Goal: Task Accomplishment & Management: Use online tool/utility

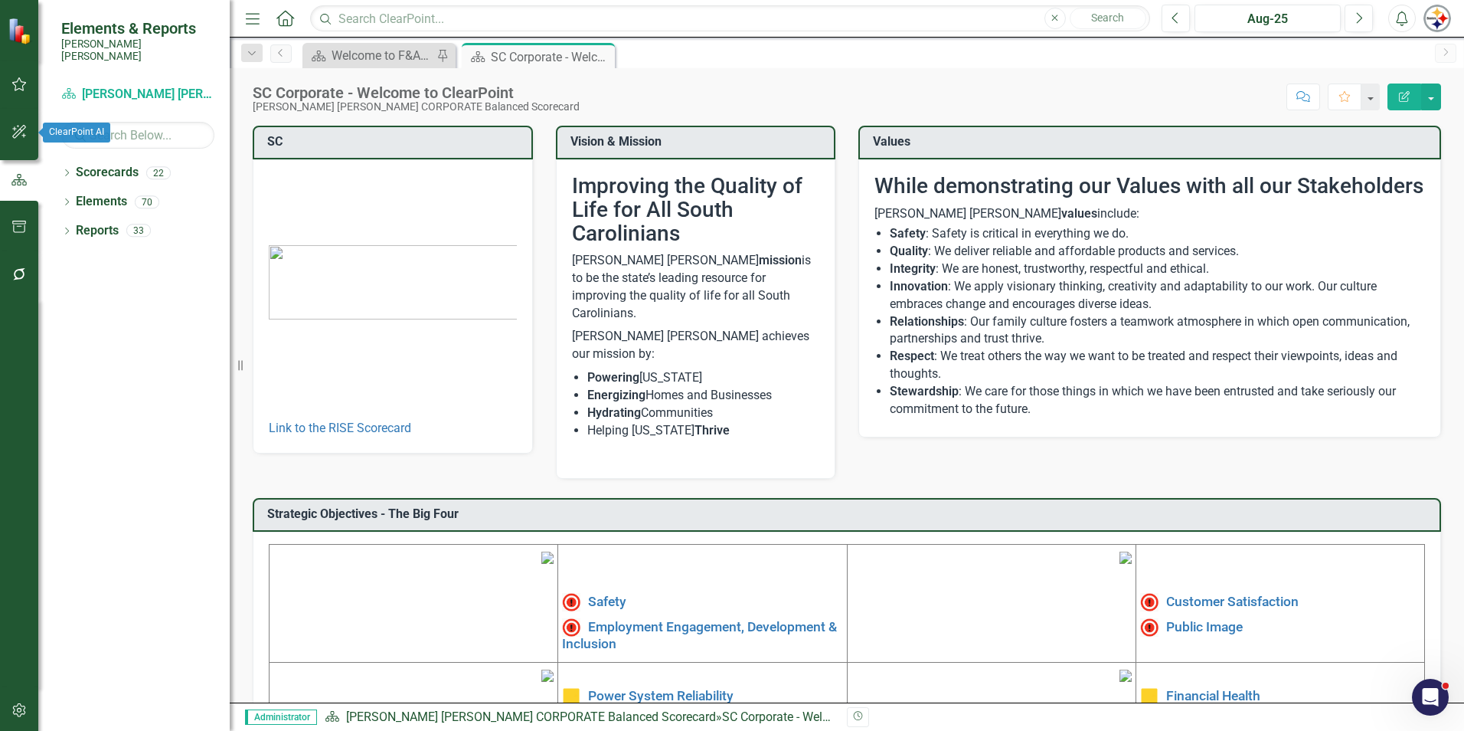
click at [27, 130] on button "button" at bounding box center [19, 132] width 34 height 32
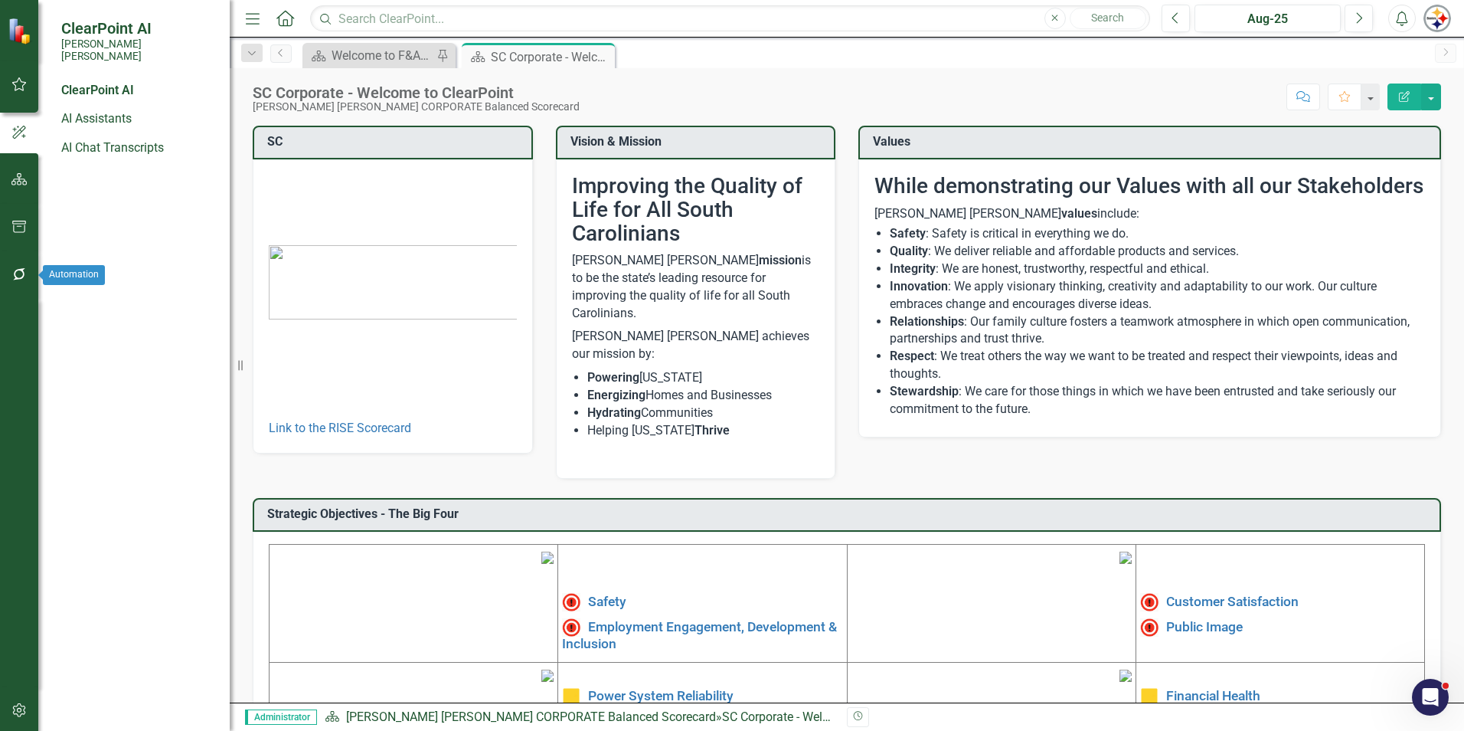
click at [14, 273] on icon "button" at bounding box center [19, 274] width 16 height 12
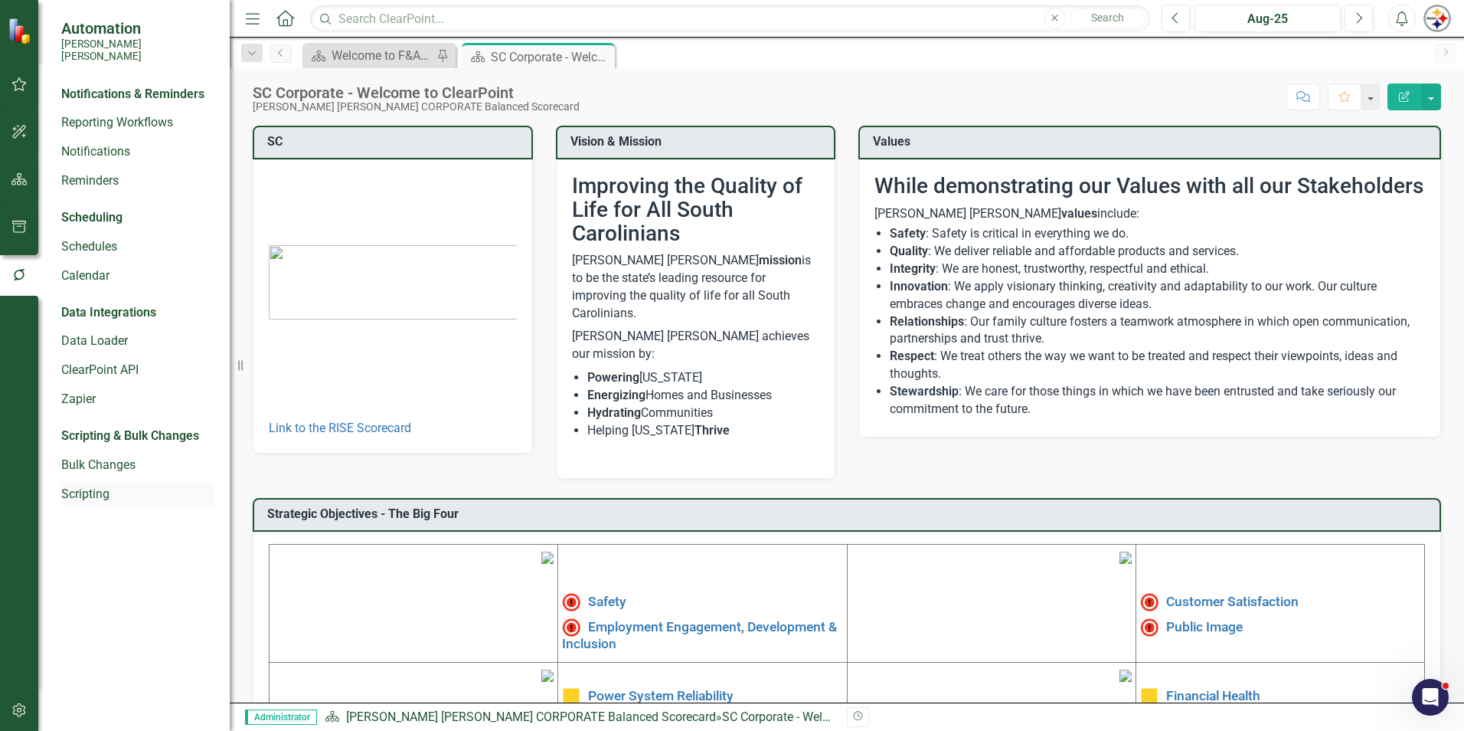
click at [71, 486] on link "Scripting" at bounding box center [137, 495] width 153 height 18
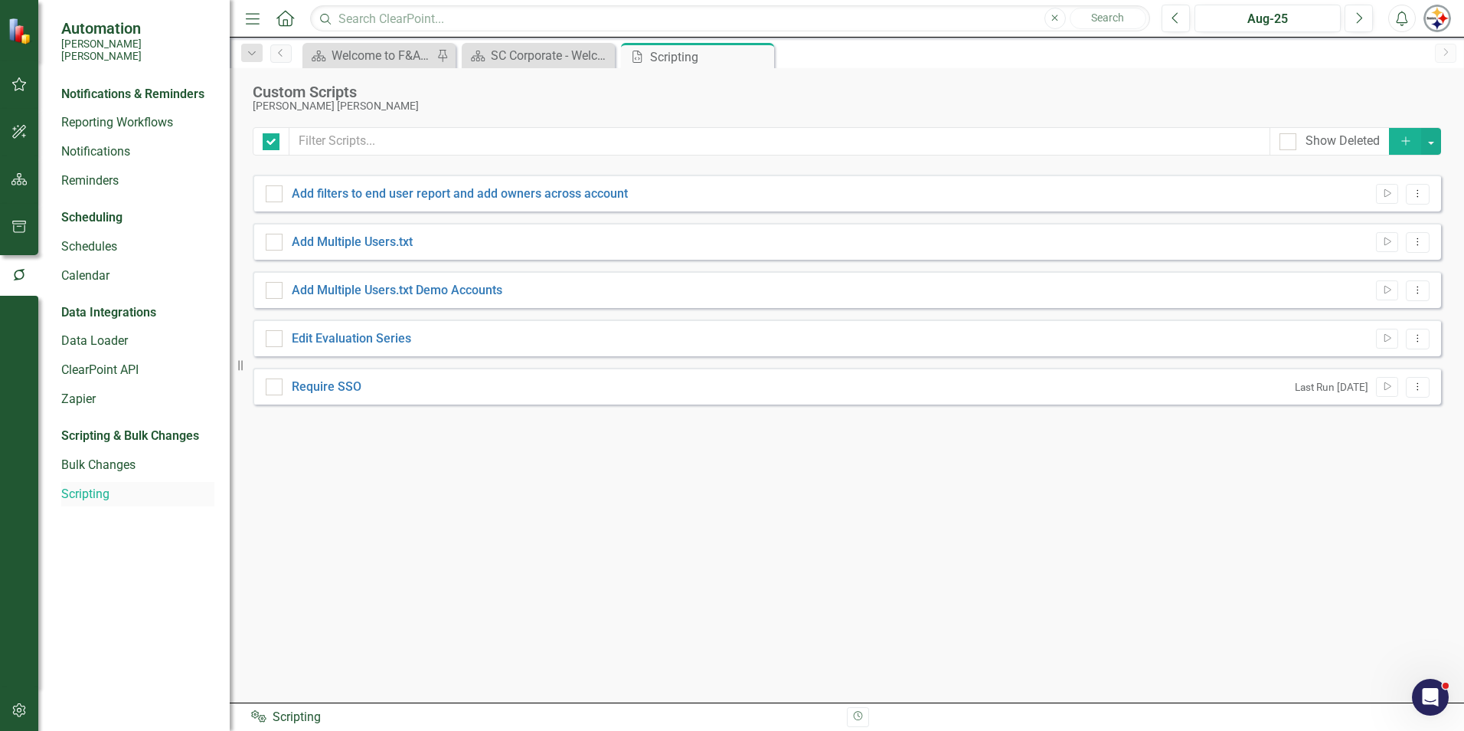
checkbox input "false"
click at [376, 244] on link "Add Multiple Users.txt" at bounding box center [352, 241] width 121 height 15
click at [276, 244] on input "Add Multiple Users.txt" at bounding box center [271, 239] width 10 height 10
checkbox input "true"
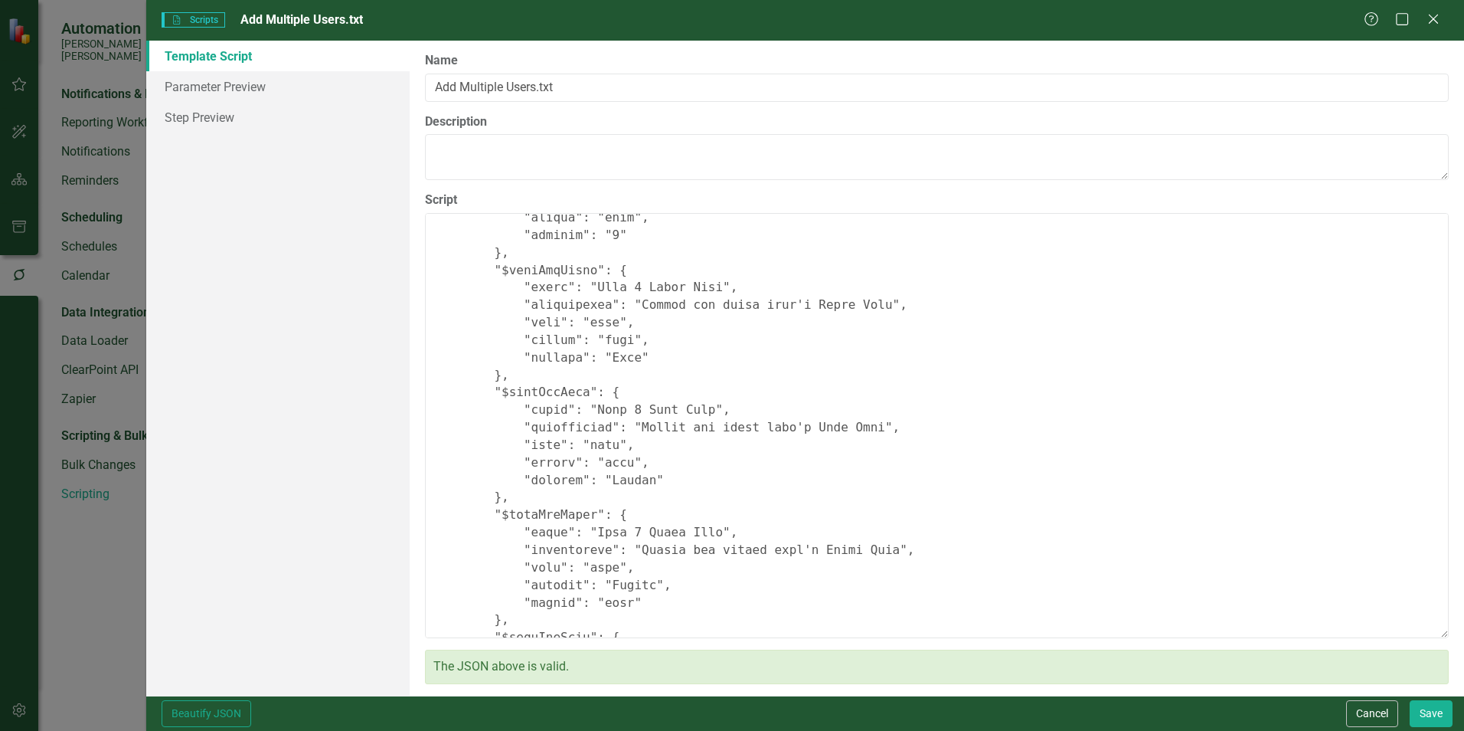
scroll to position [77, 0]
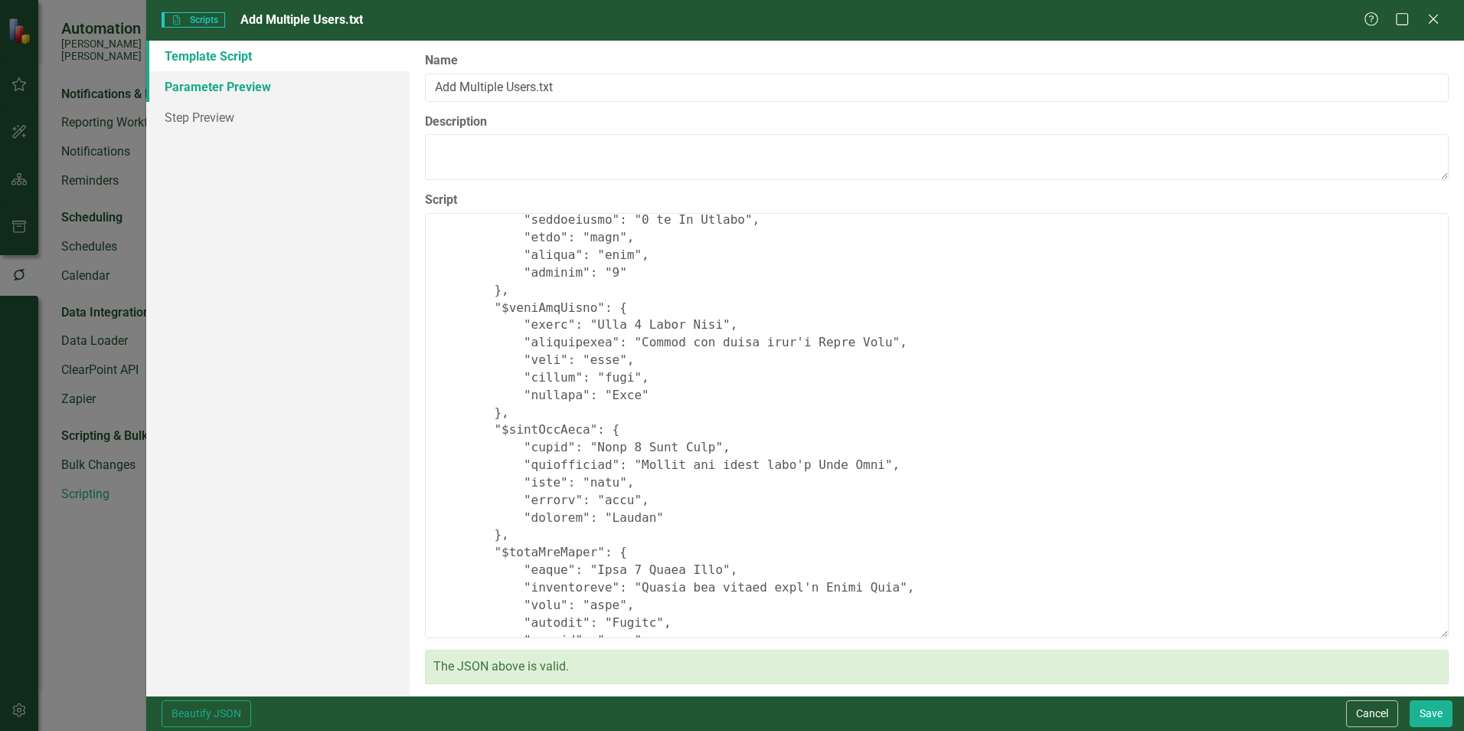
click at [198, 90] on link "Parameter Preview" at bounding box center [277, 86] width 263 height 31
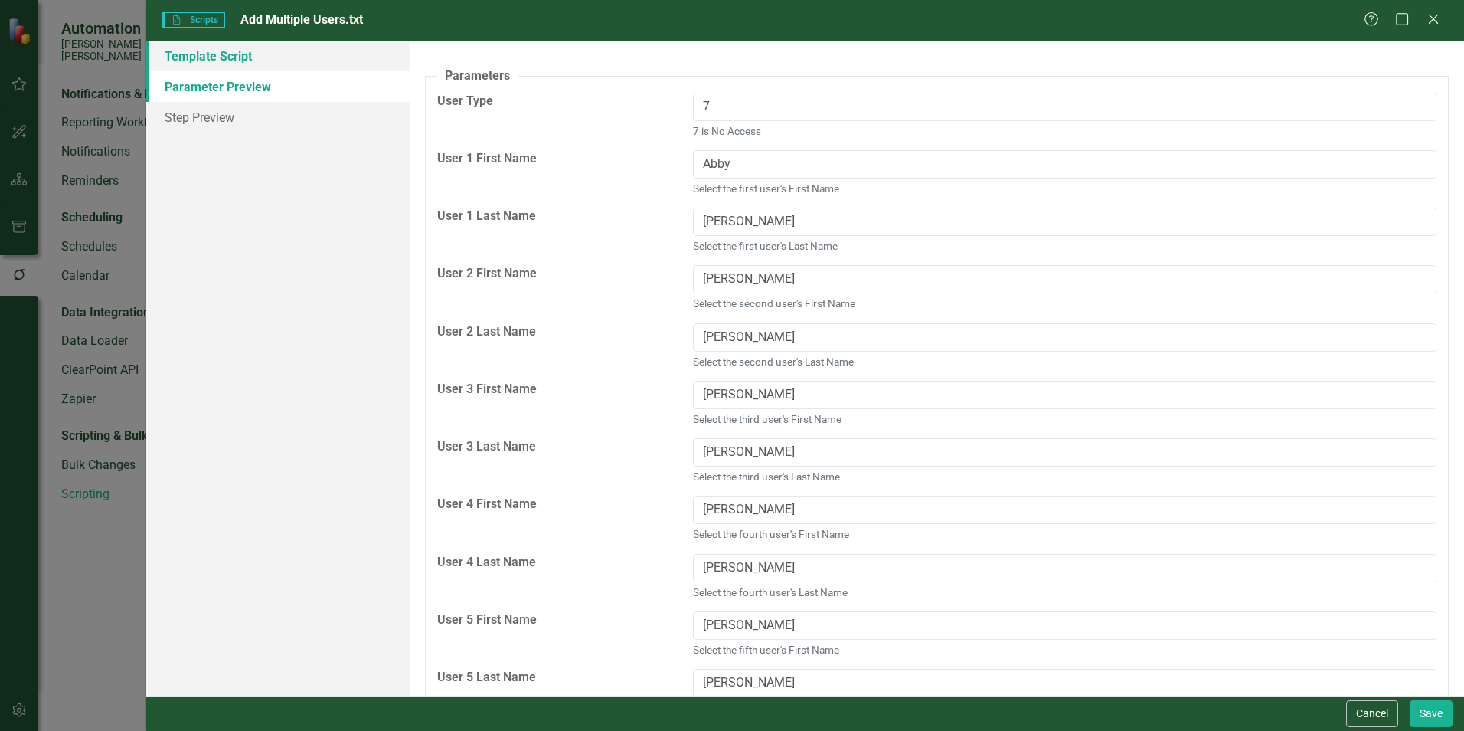
click at [209, 60] on link "Template Script" at bounding box center [277, 56] width 263 height 31
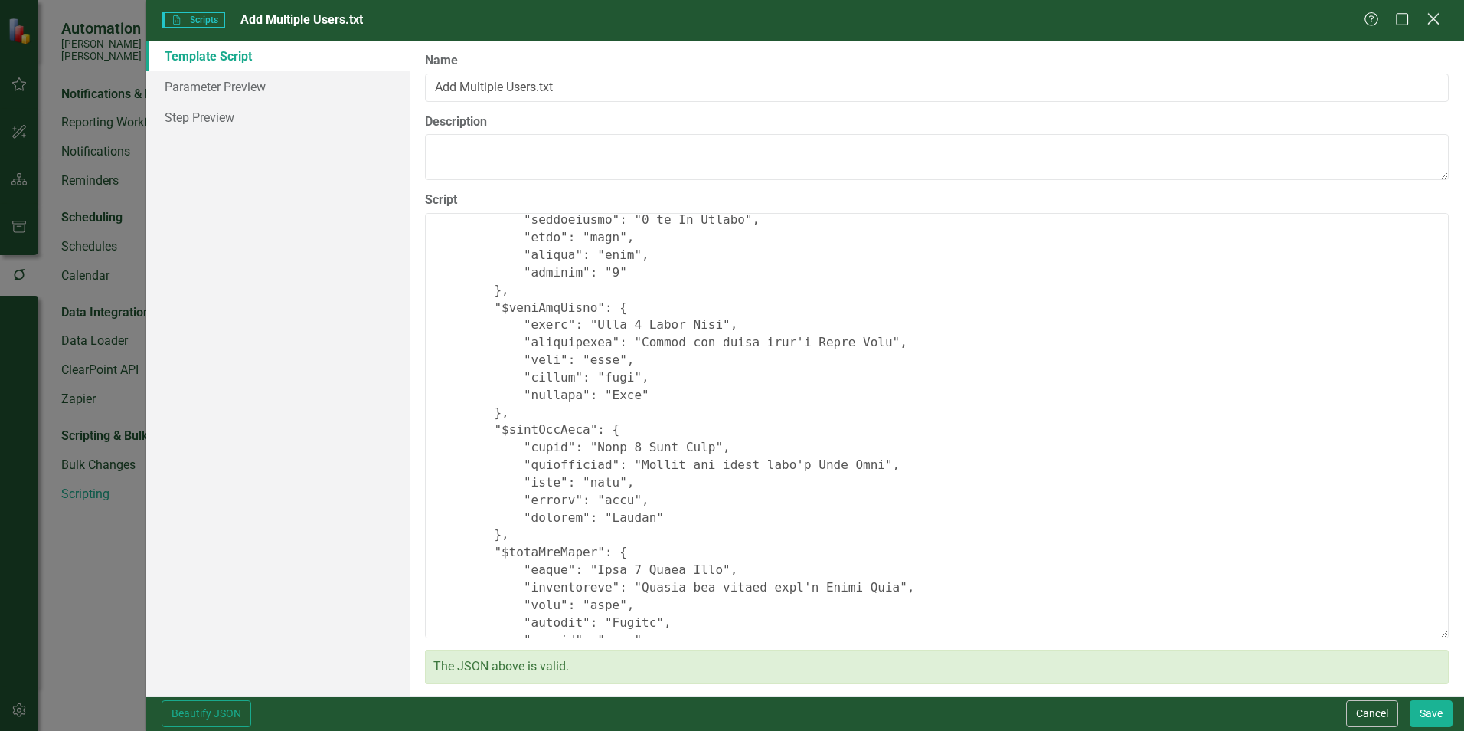
click at [1444, 22] on div "Help Maximize Close" at bounding box center [1406, 20] width 85 height 18
click at [1428, 18] on icon "Close" at bounding box center [1433, 18] width 19 height 15
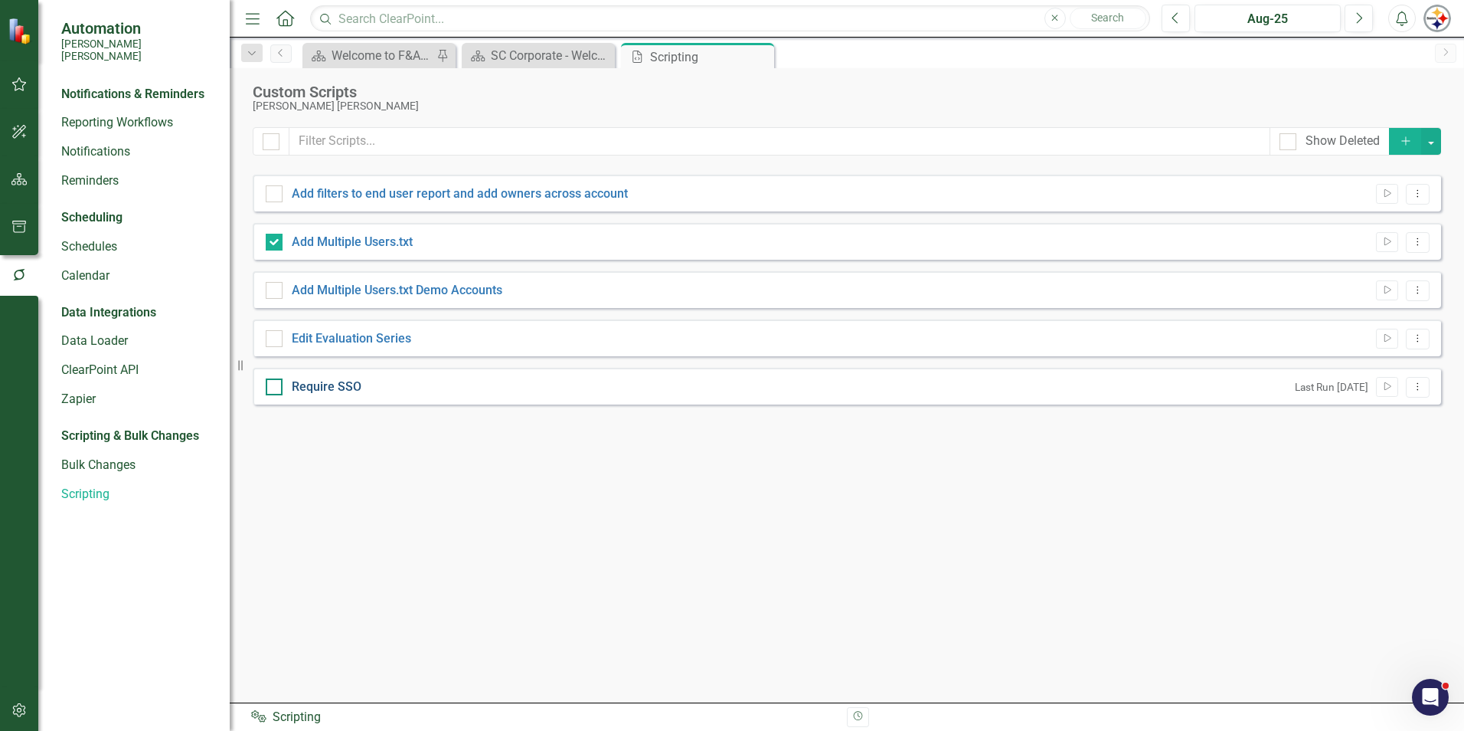
click at [304, 387] on link "Require SSO" at bounding box center [327, 386] width 70 height 15
click at [276, 387] on input "Require SSO" at bounding box center [271, 383] width 10 height 10
checkbox input "true"
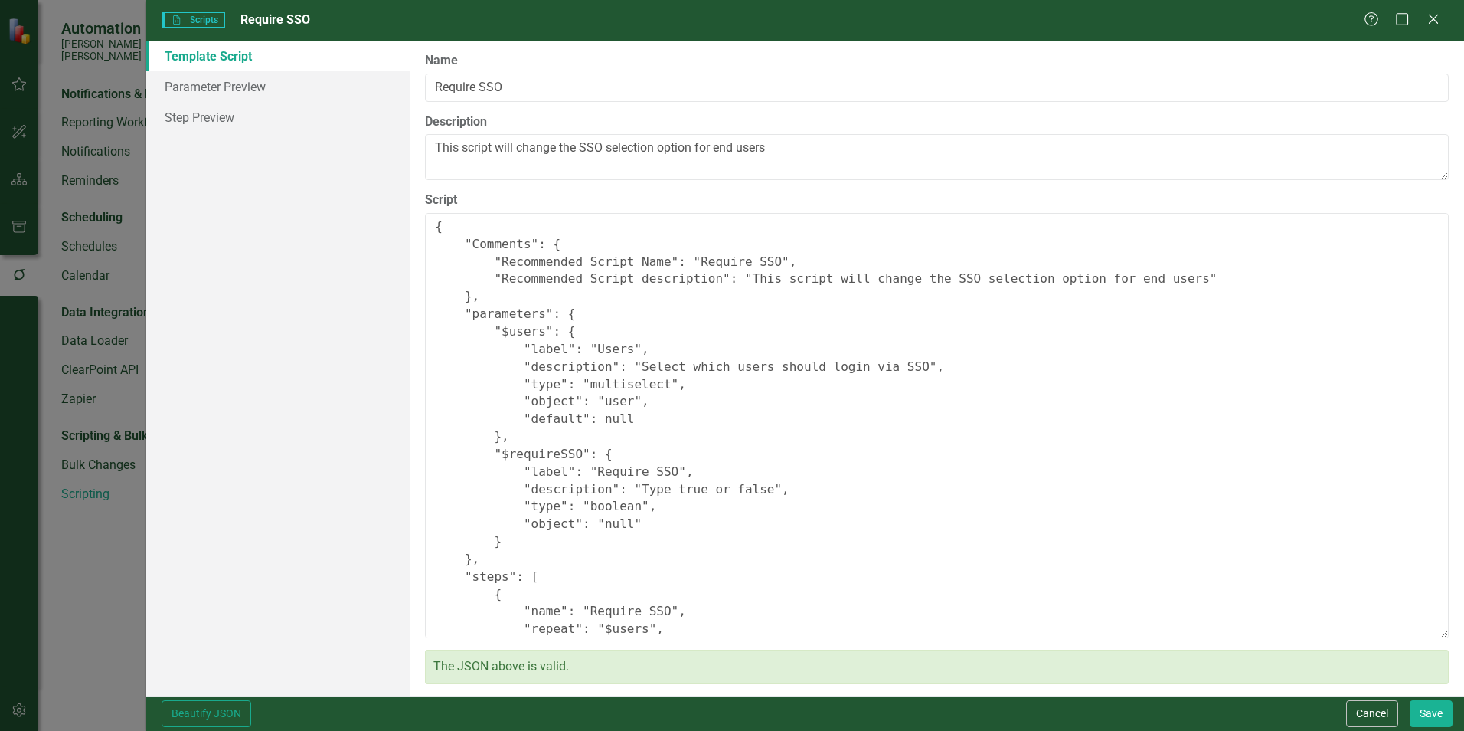
click at [1445, 26] on div "Help Maximize Close" at bounding box center [1406, 20] width 85 height 18
click at [1435, 22] on icon "Close" at bounding box center [1433, 18] width 19 height 15
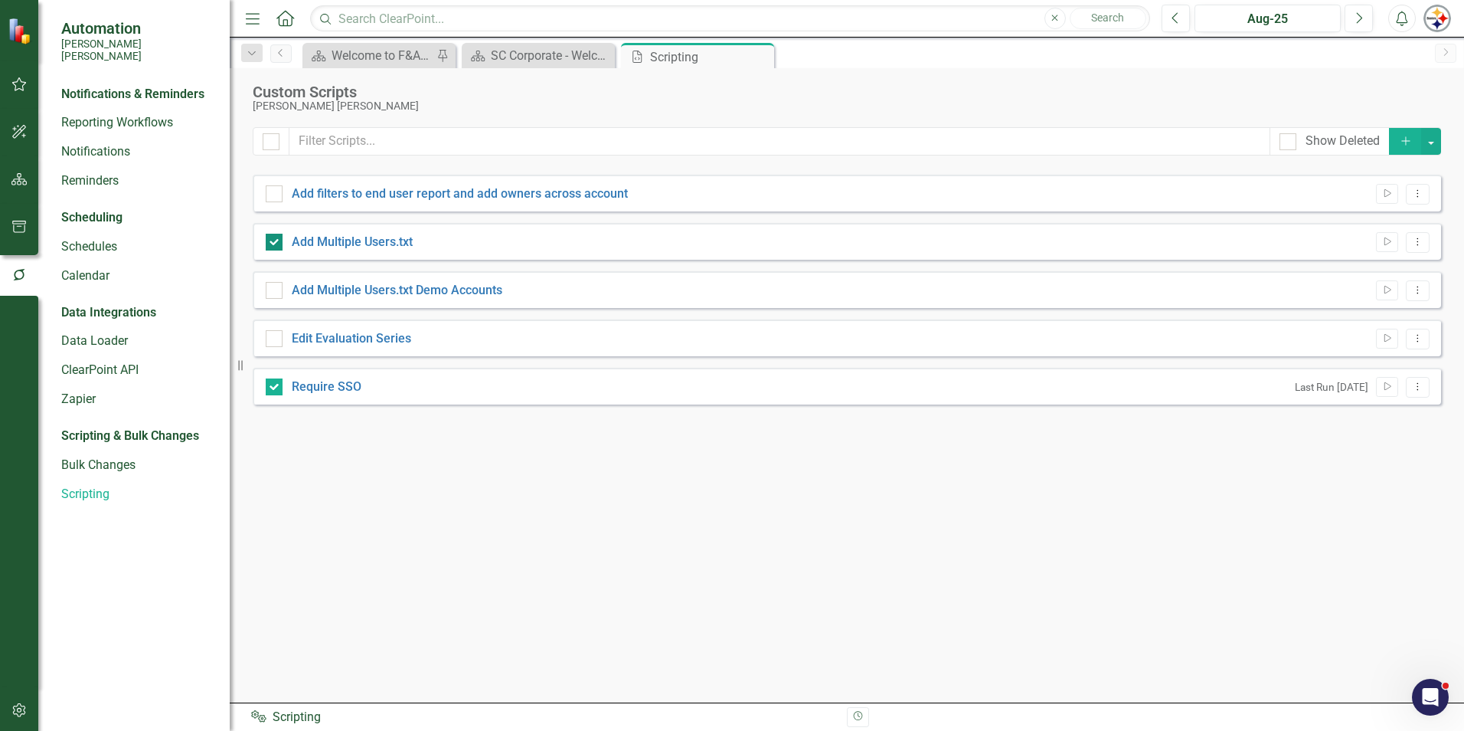
click at [272, 245] on div at bounding box center [274, 242] width 17 height 17
click at [272, 244] on input "Add Multiple Users.txt" at bounding box center [271, 239] width 10 height 10
checkbox input "false"
click at [340, 391] on link "Require SSO" at bounding box center [327, 386] width 70 height 15
click at [276, 388] on input "Require SSO" at bounding box center [271, 383] width 10 height 10
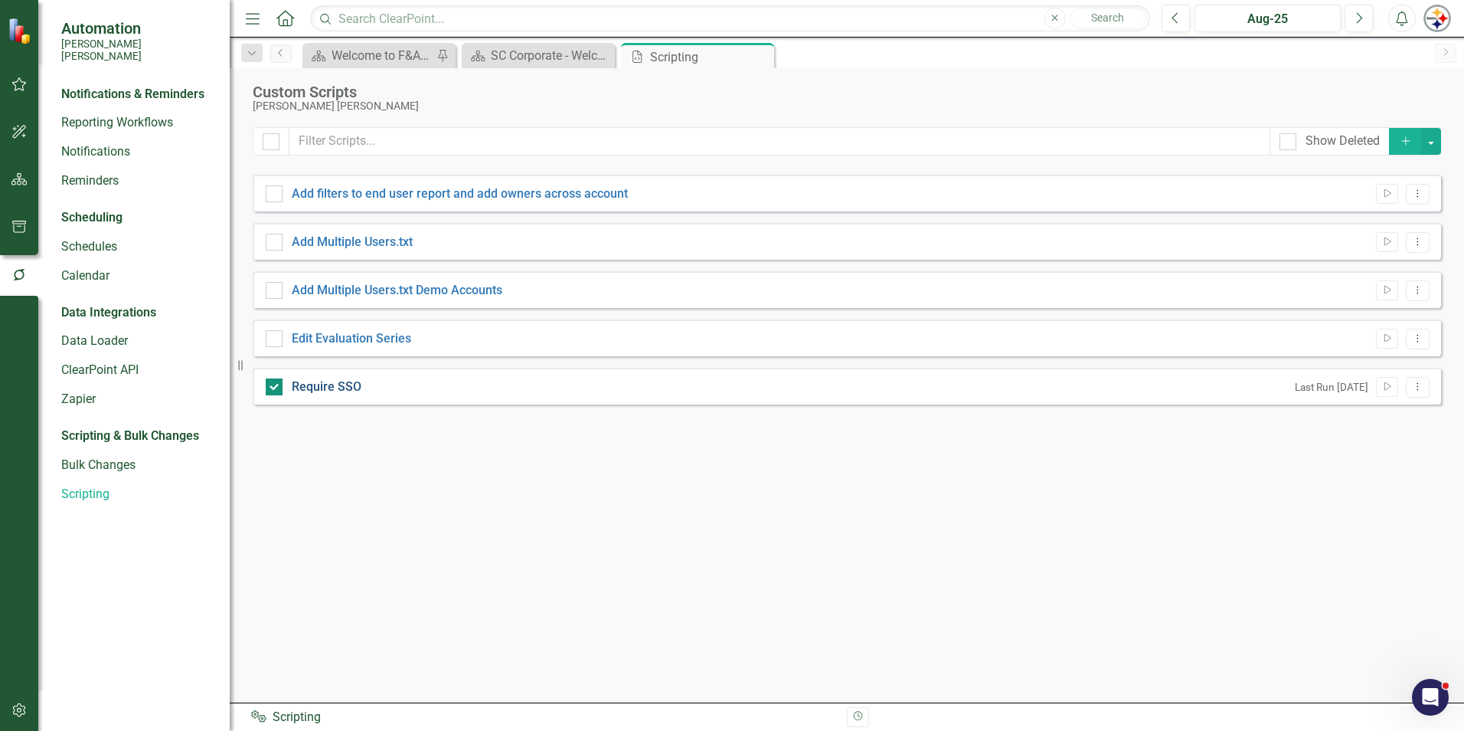
checkbox input "false"
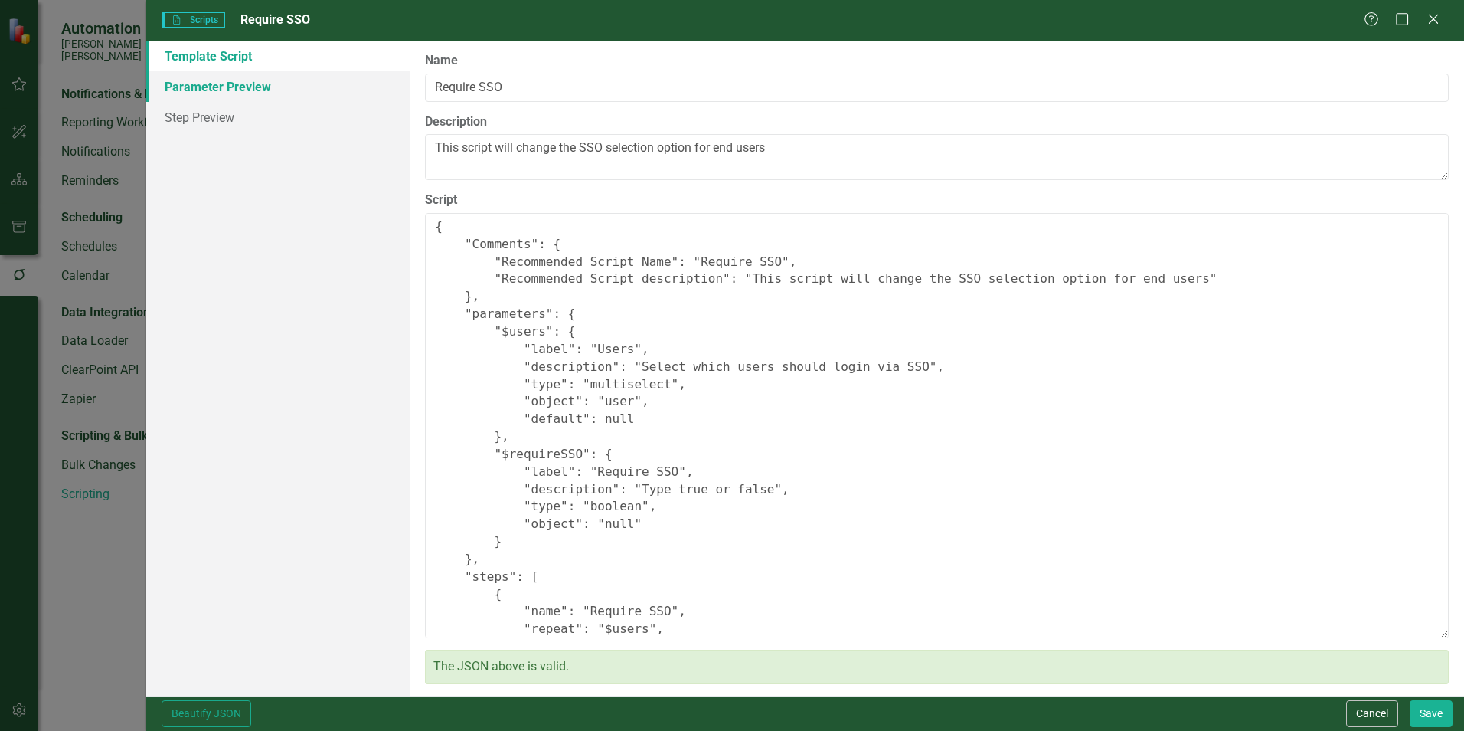
click at [255, 77] on link "Parameter Preview" at bounding box center [277, 86] width 263 height 31
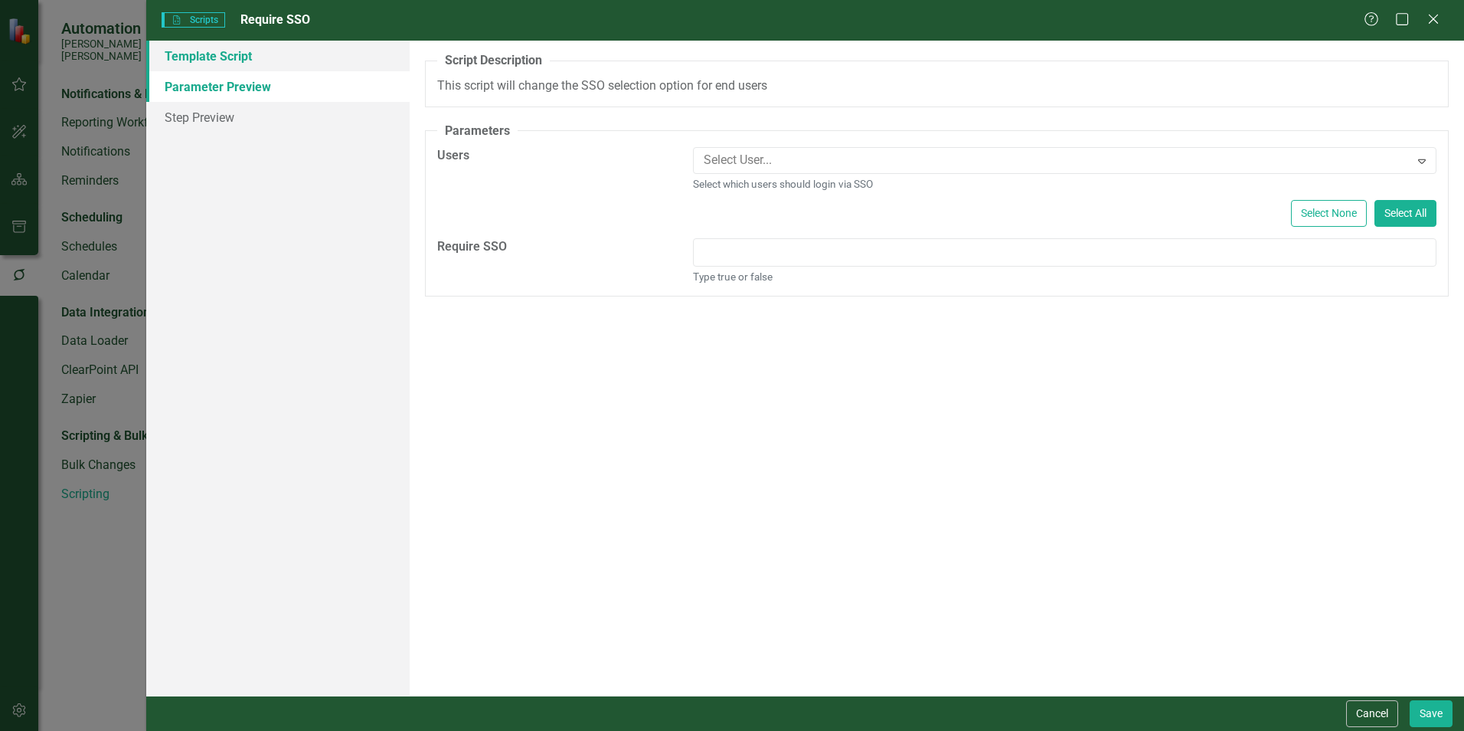
click at [236, 65] on link "Template Script" at bounding box center [277, 56] width 263 height 31
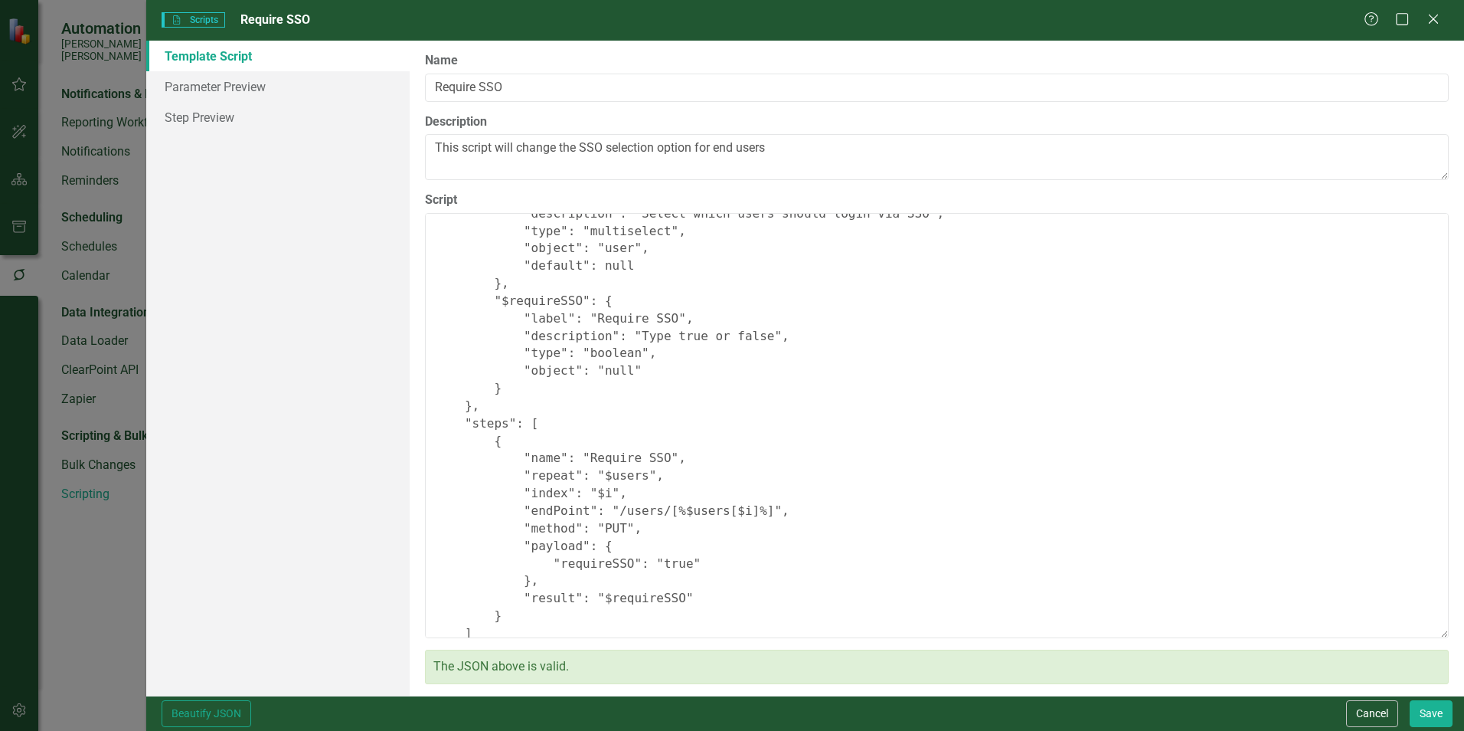
scroll to position [181, 0]
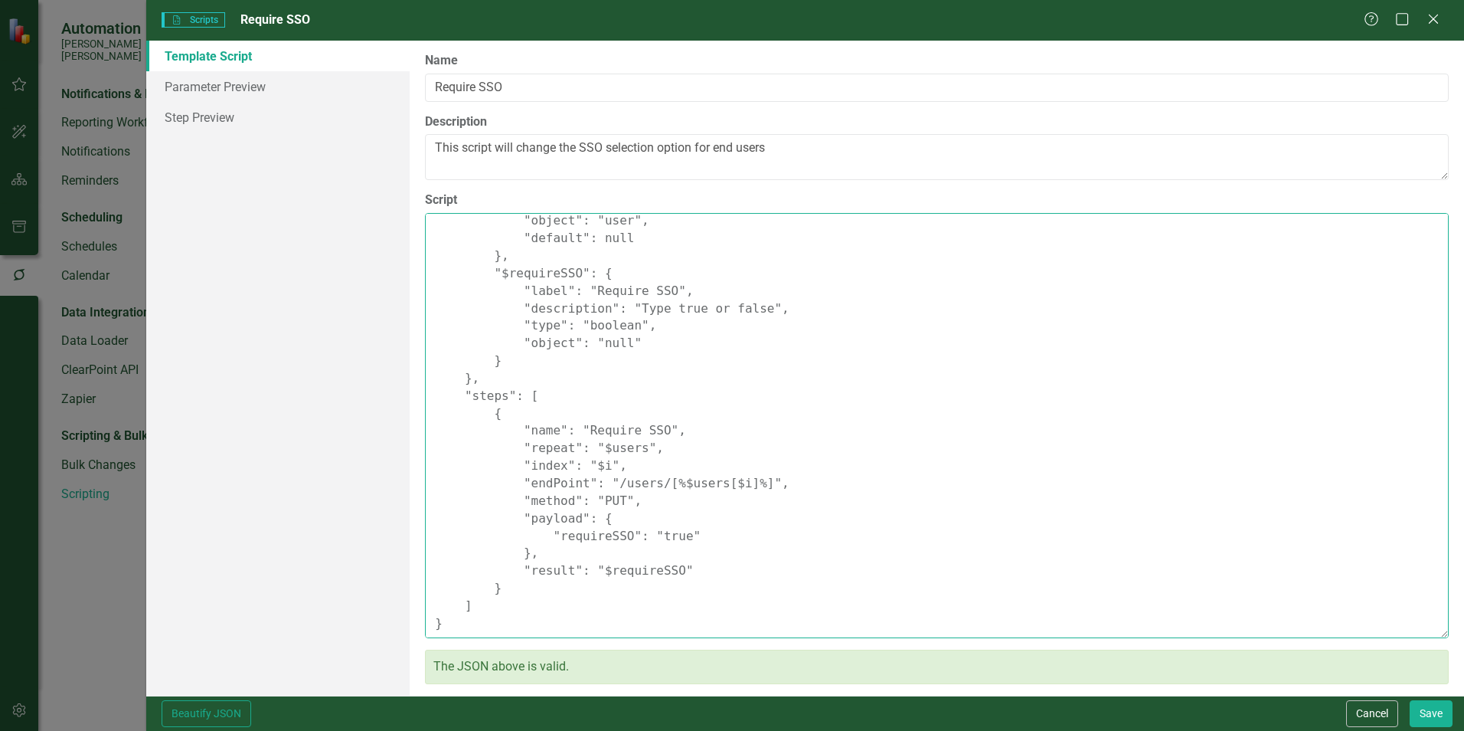
click at [895, 447] on textarea "{ "Comments": { "Recommended Script Name": "Require SSO", "Recommended Script d…" at bounding box center [937, 425] width 1024 height 425
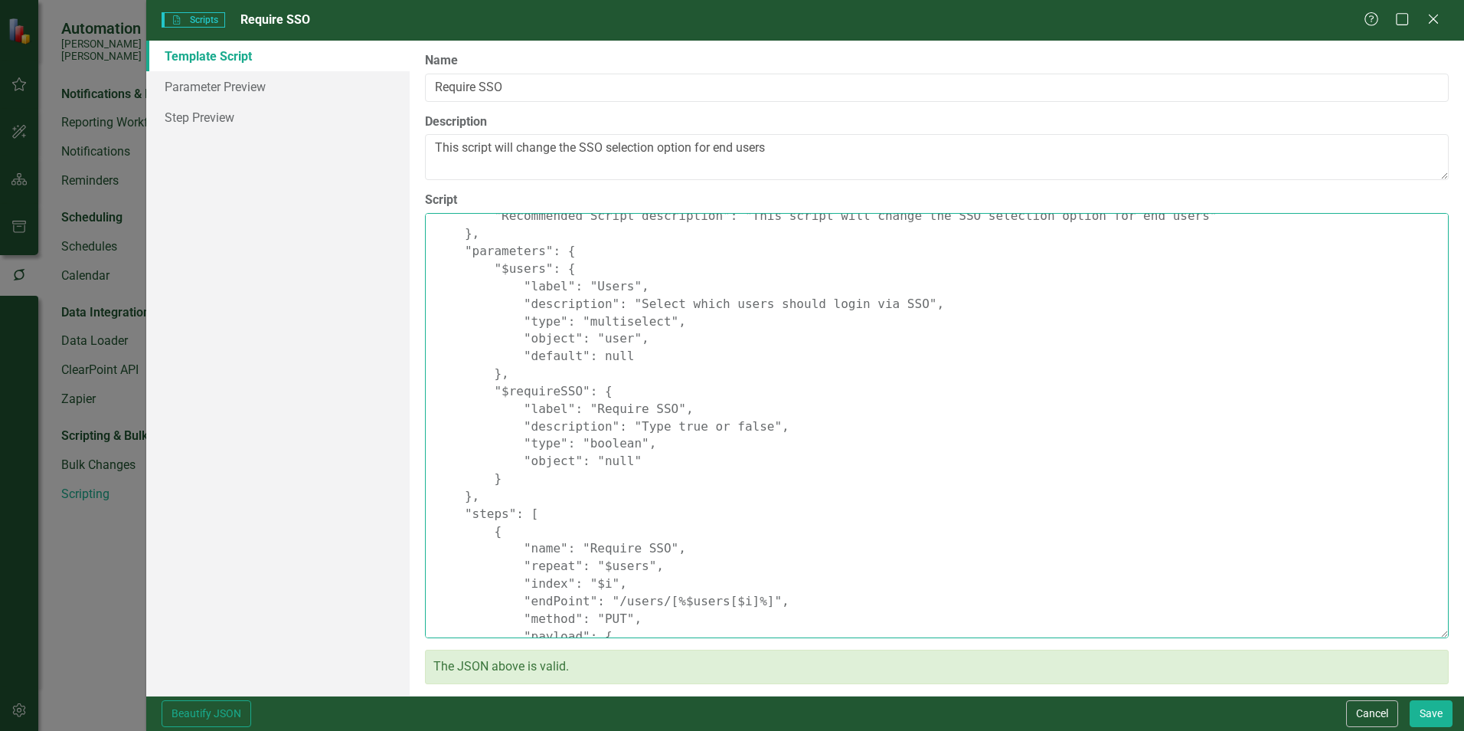
scroll to position [28, 0]
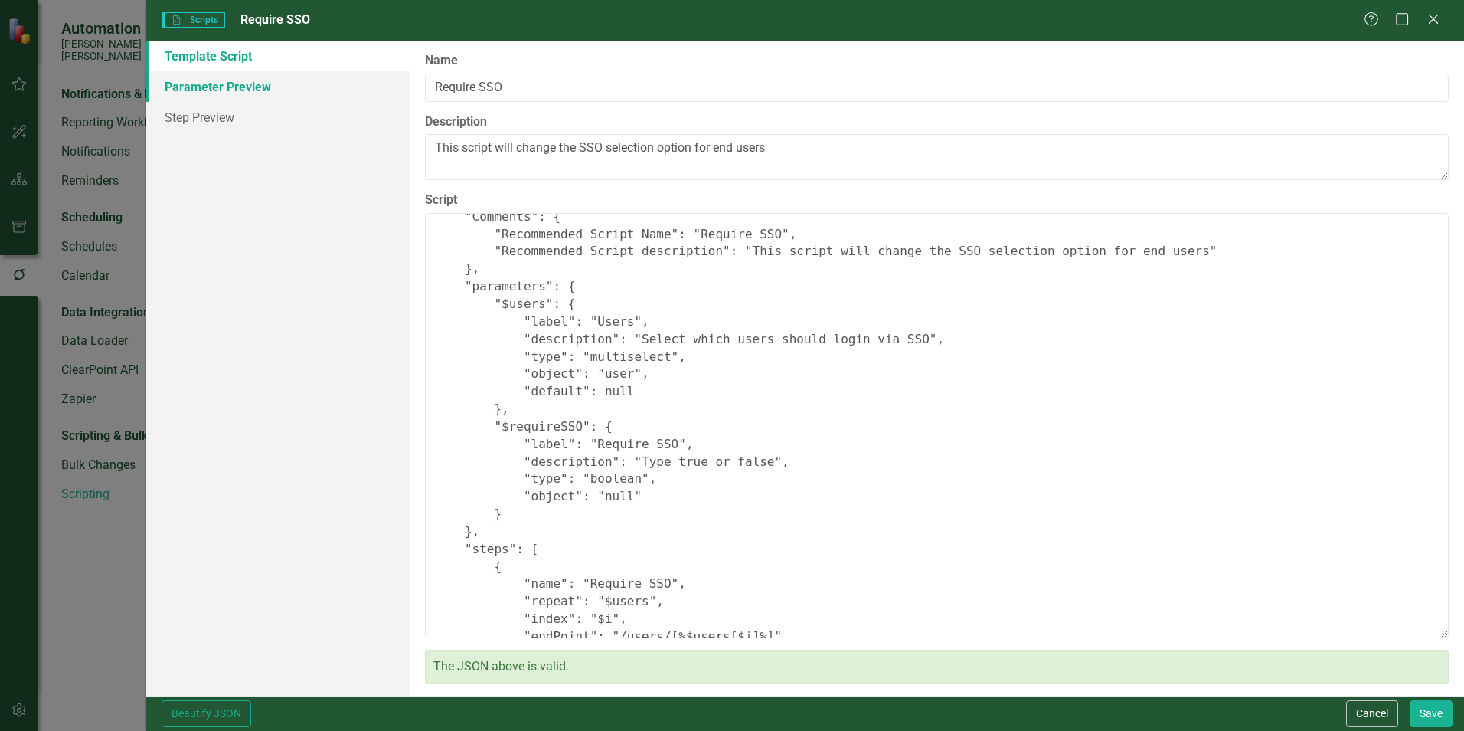
click at [215, 96] on link "Parameter Preview" at bounding box center [277, 86] width 263 height 31
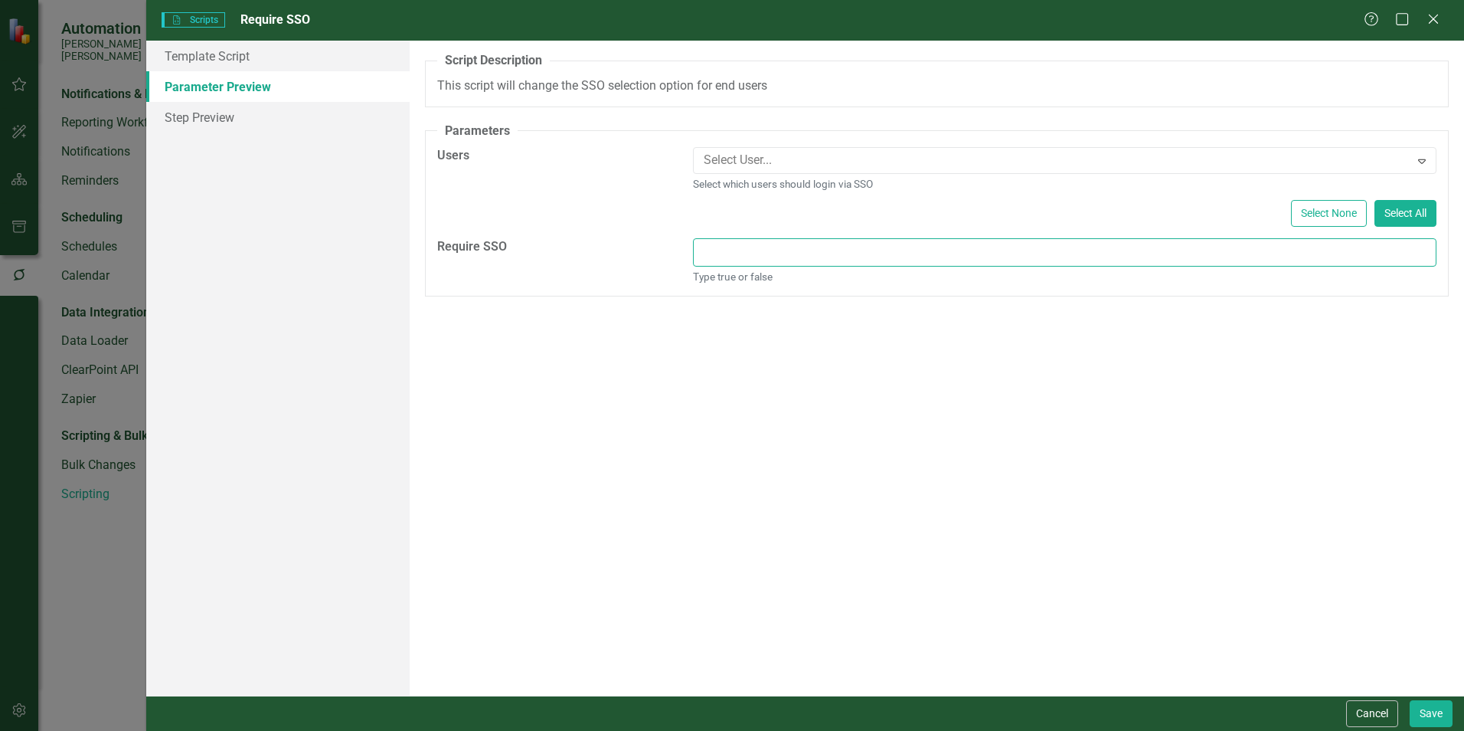
click at [1093, 252] on input "Require SSO" at bounding box center [1065, 252] width 744 height 28
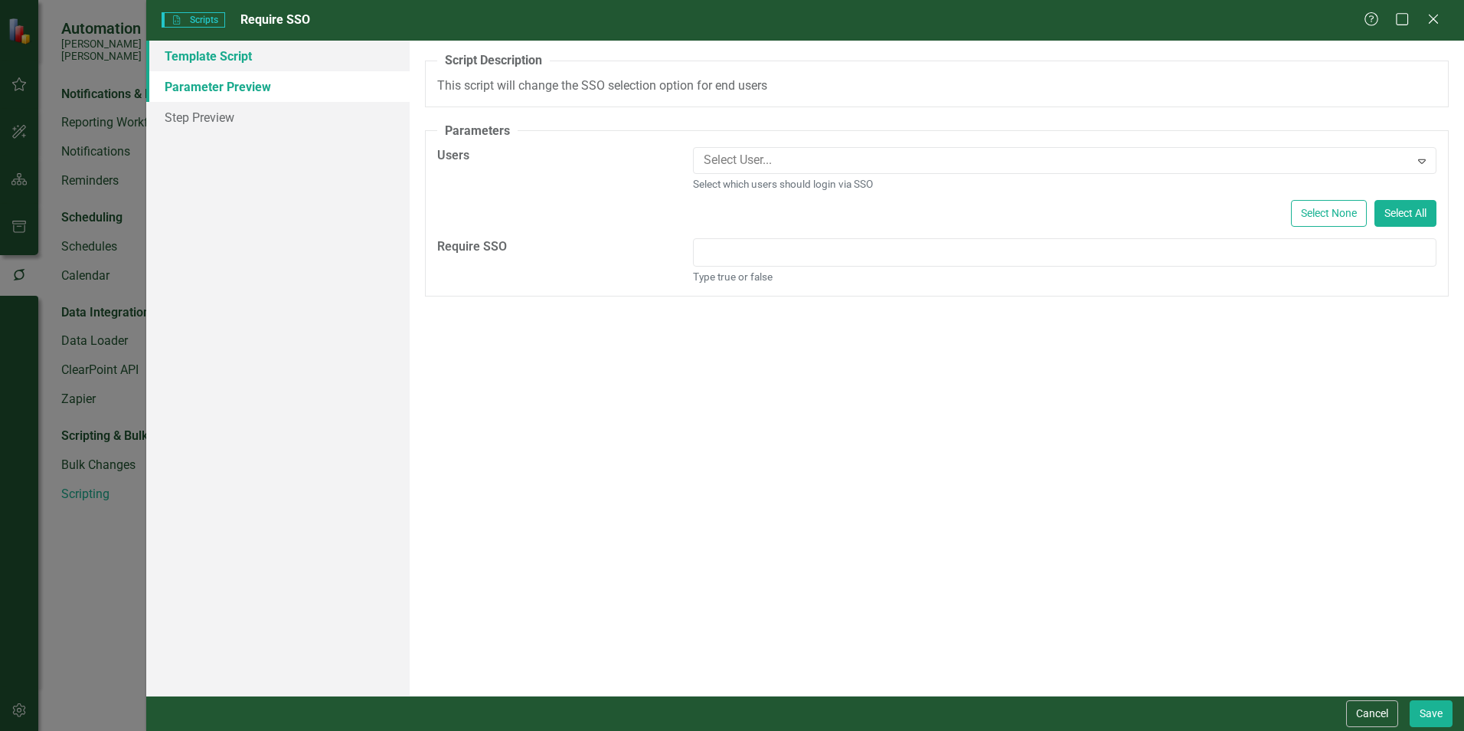
click at [227, 67] on link "Template Script" at bounding box center [277, 56] width 263 height 31
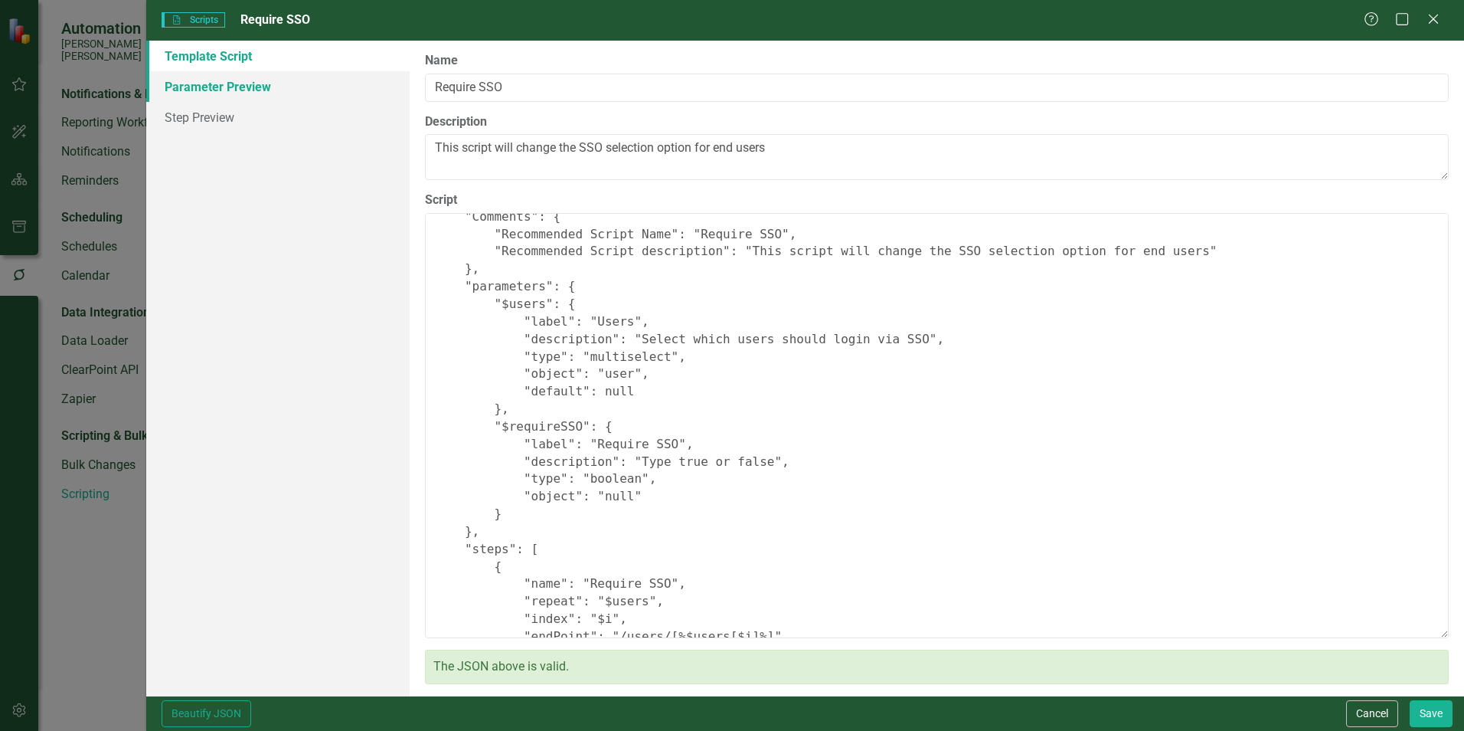
click at [239, 94] on link "Parameter Preview" at bounding box center [277, 86] width 263 height 31
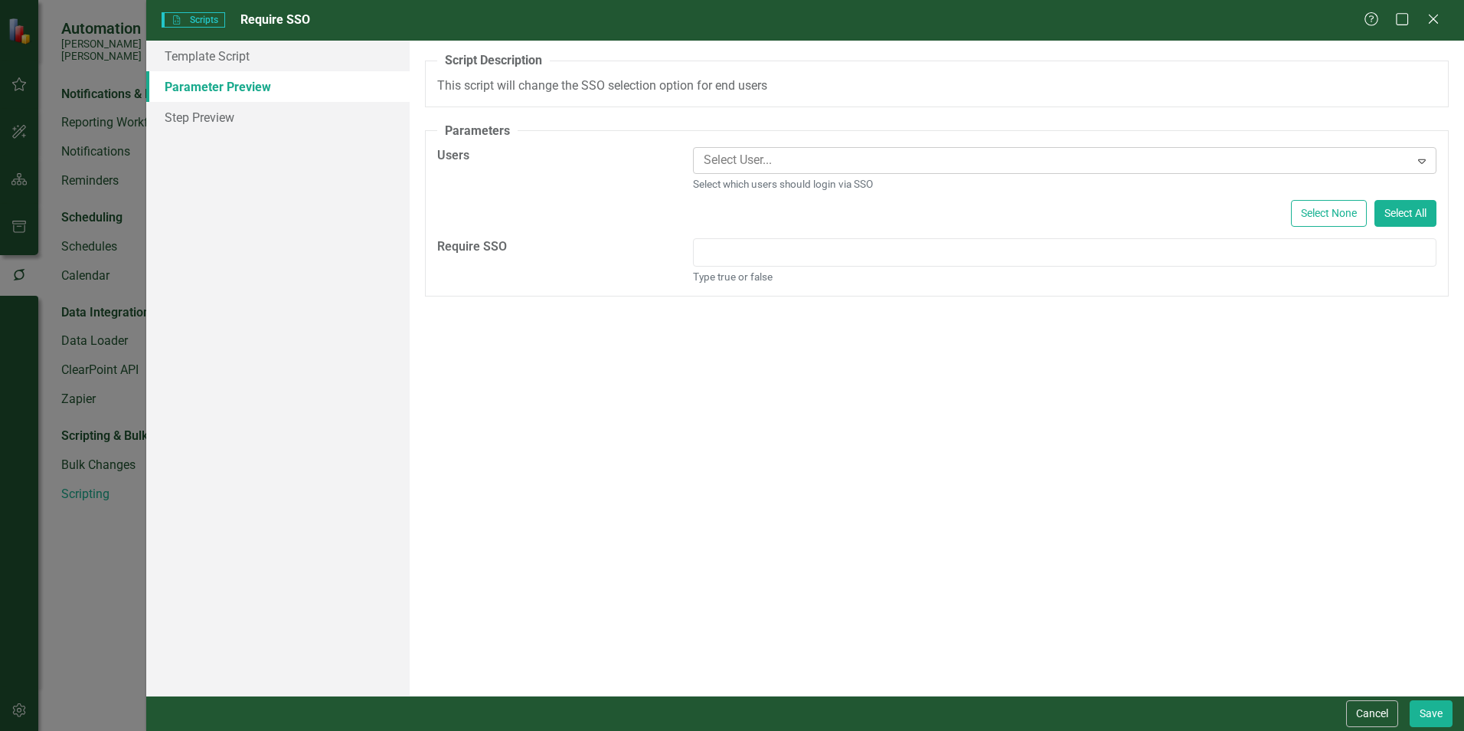
click at [752, 165] on div at bounding box center [1054, 160] width 712 height 21
click at [251, 57] on link "Template Script" at bounding box center [277, 56] width 263 height 31
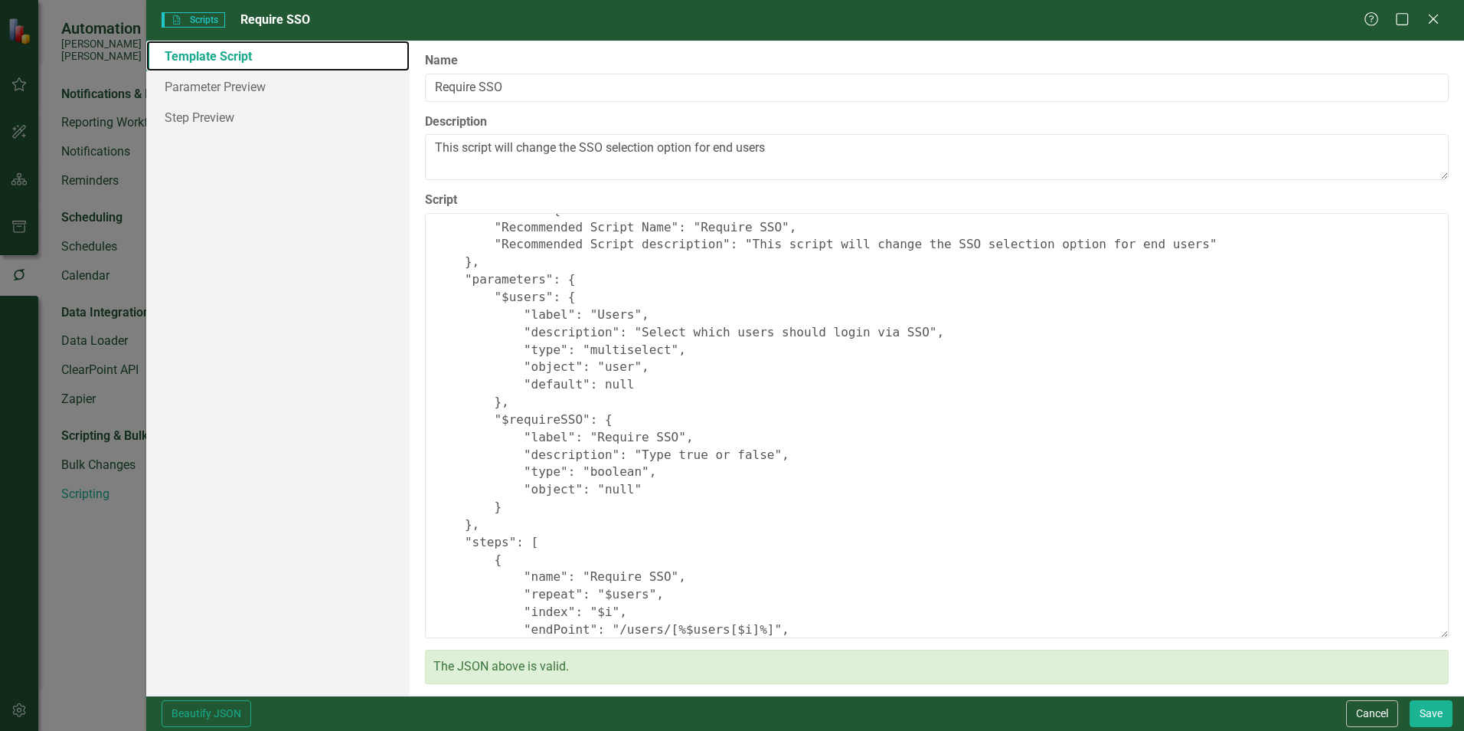
scroll to position [0, 0]
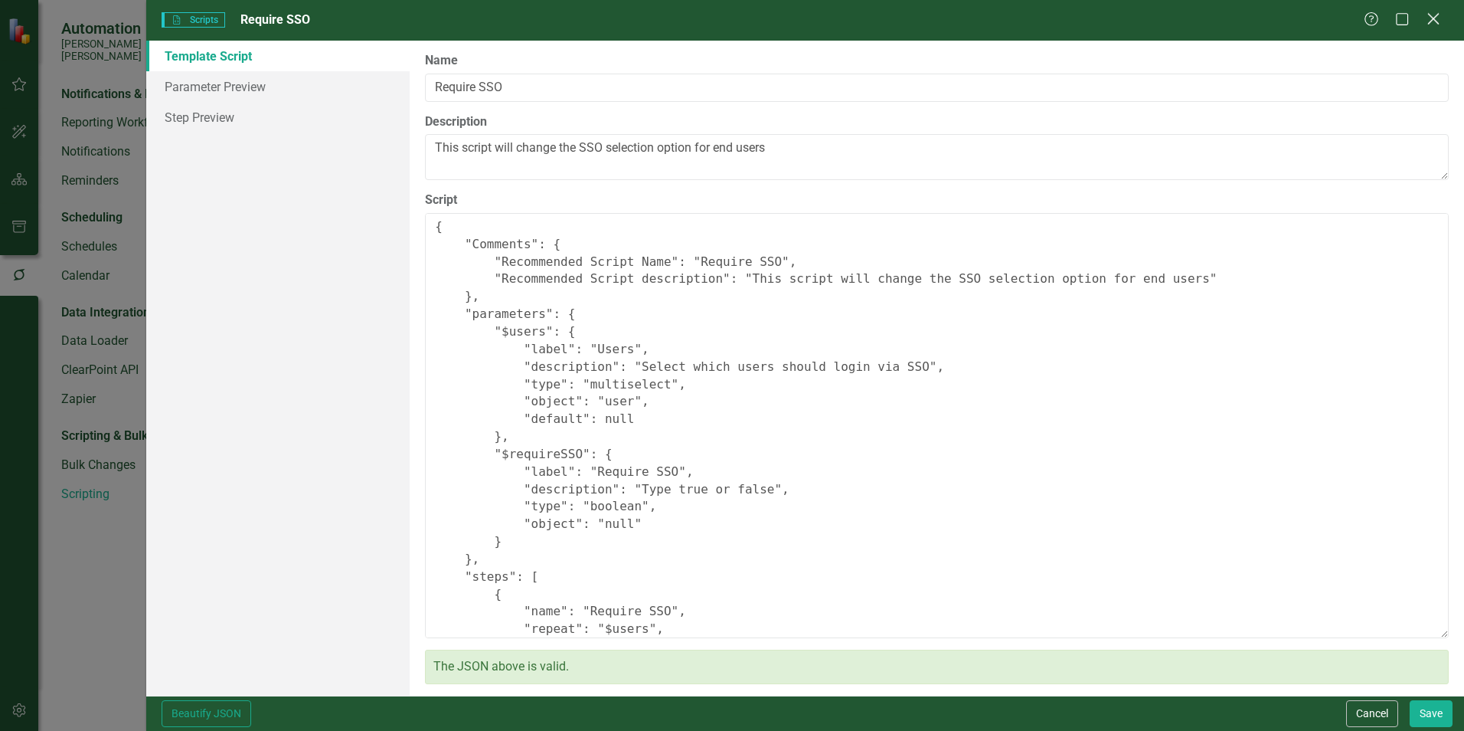
click at [1438, 19] on icon "Close" at bounding box center [1433, 18] width 19 height 15
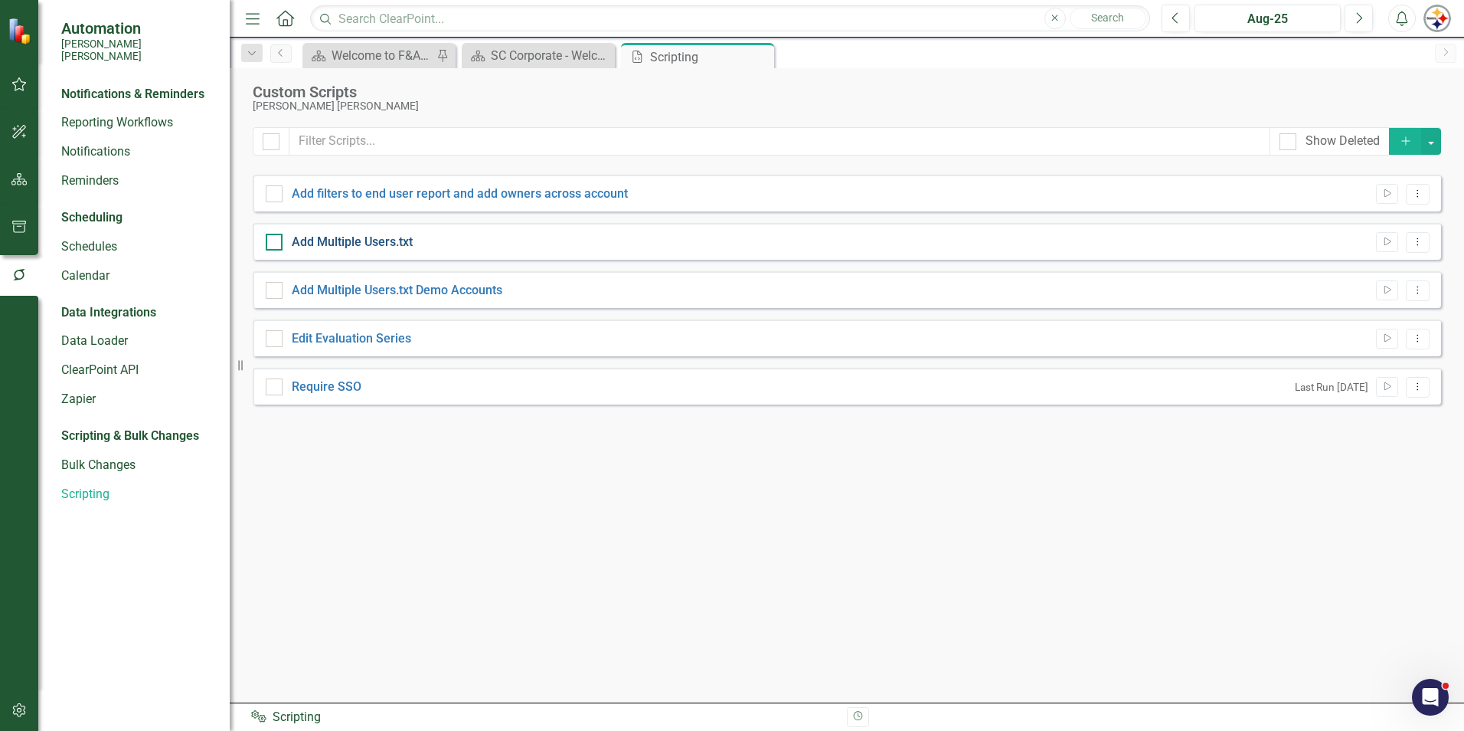
click at [368, 244] on link "Add Multiple Users.txt" at bounding box center [352, 241] width 121 height 15
click at [276, 244] on input "Add Multiple Users.txt" at bounding box center [271, 239] width 10 height 10
checkbox input "true"
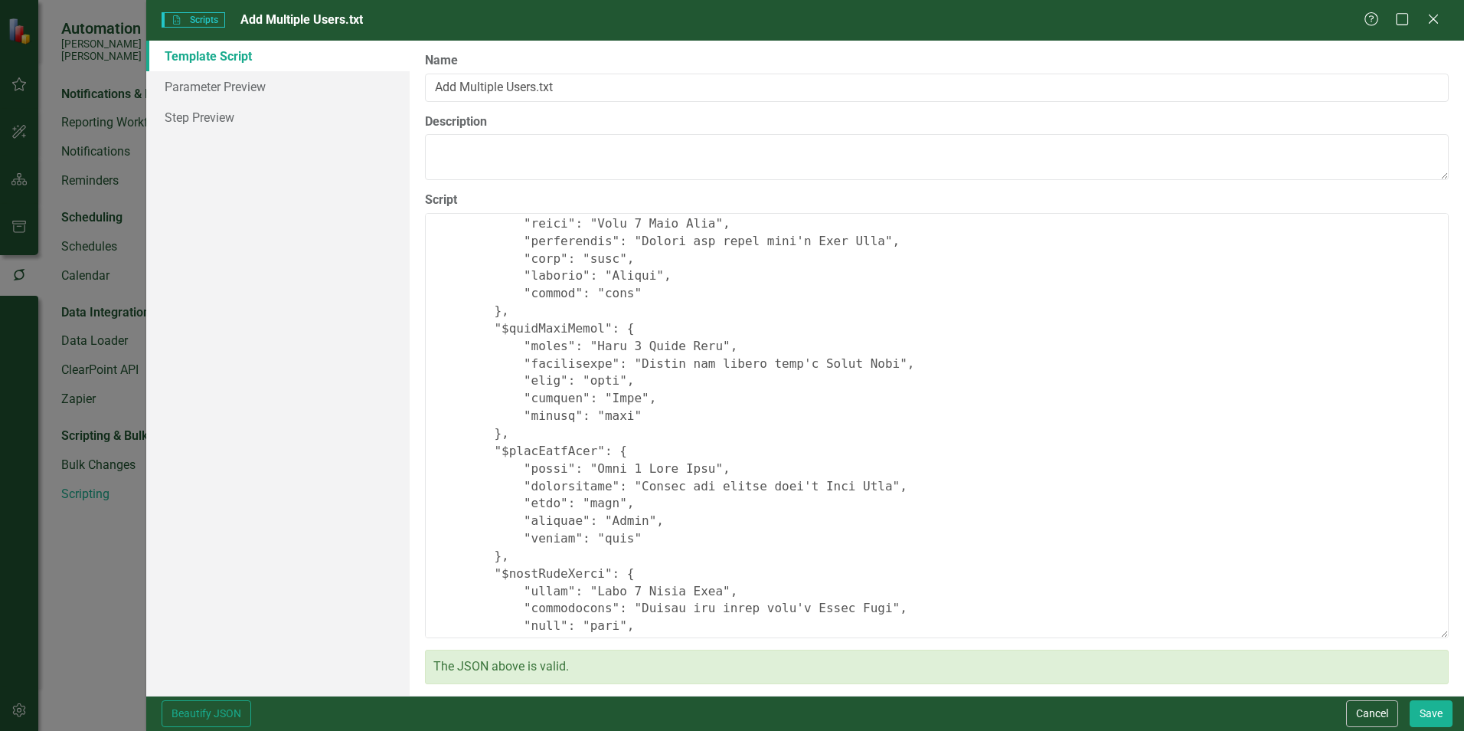
scroll to position [919, 0]
click at [222, 94] on link "Parameter Preview" at bounding box center [277, 86] width 263 height 31
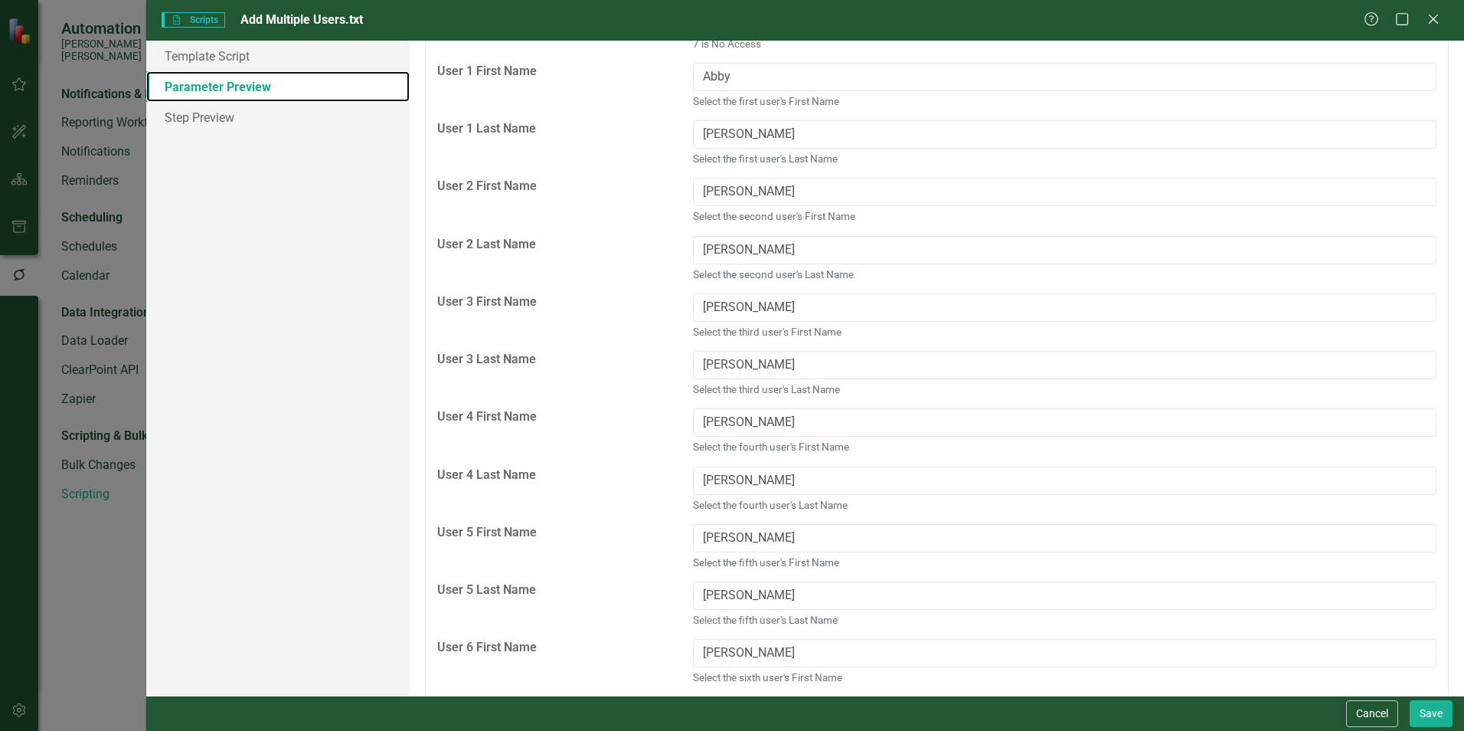
scroll to position [159, 0]
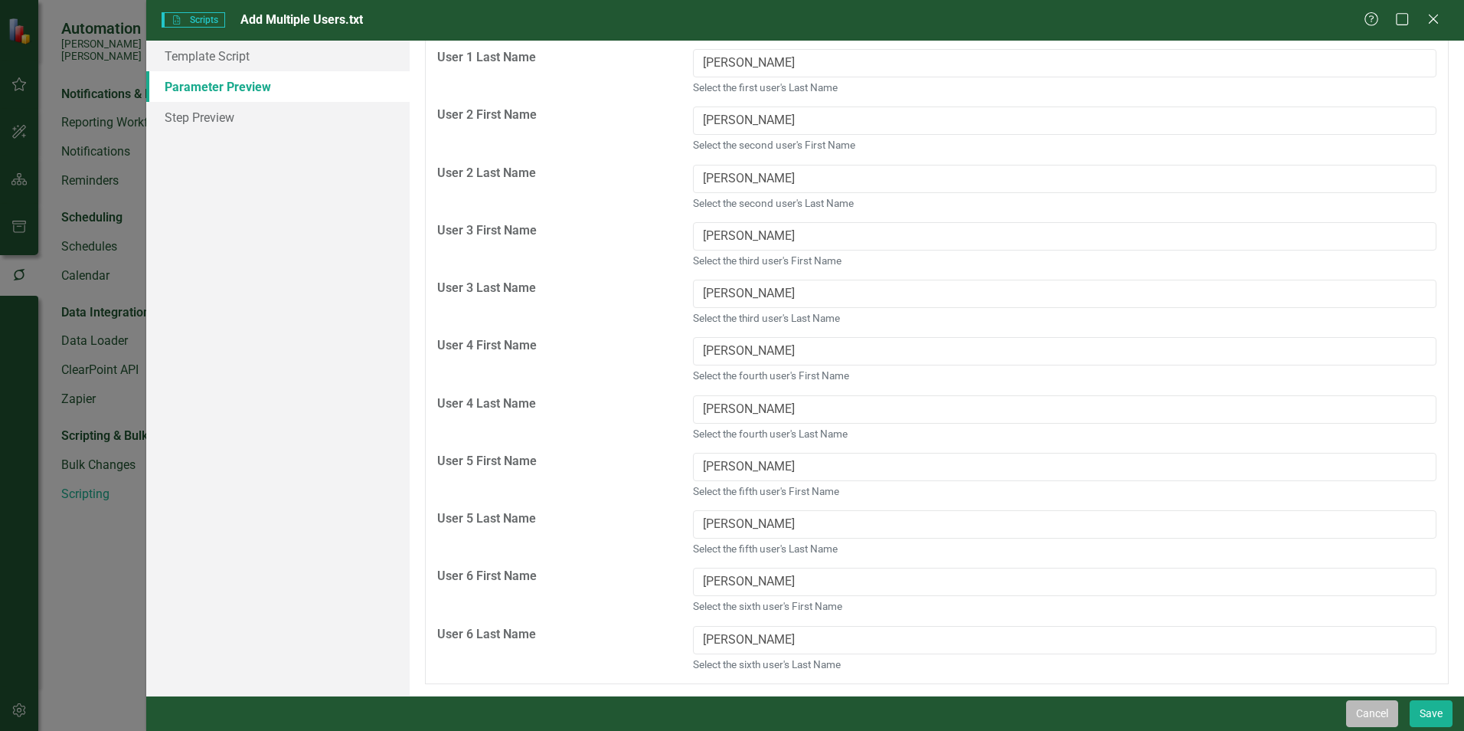
click at [1387, 718] on button "Cancel" at bounding box center [1373, 713] width 52 height 27
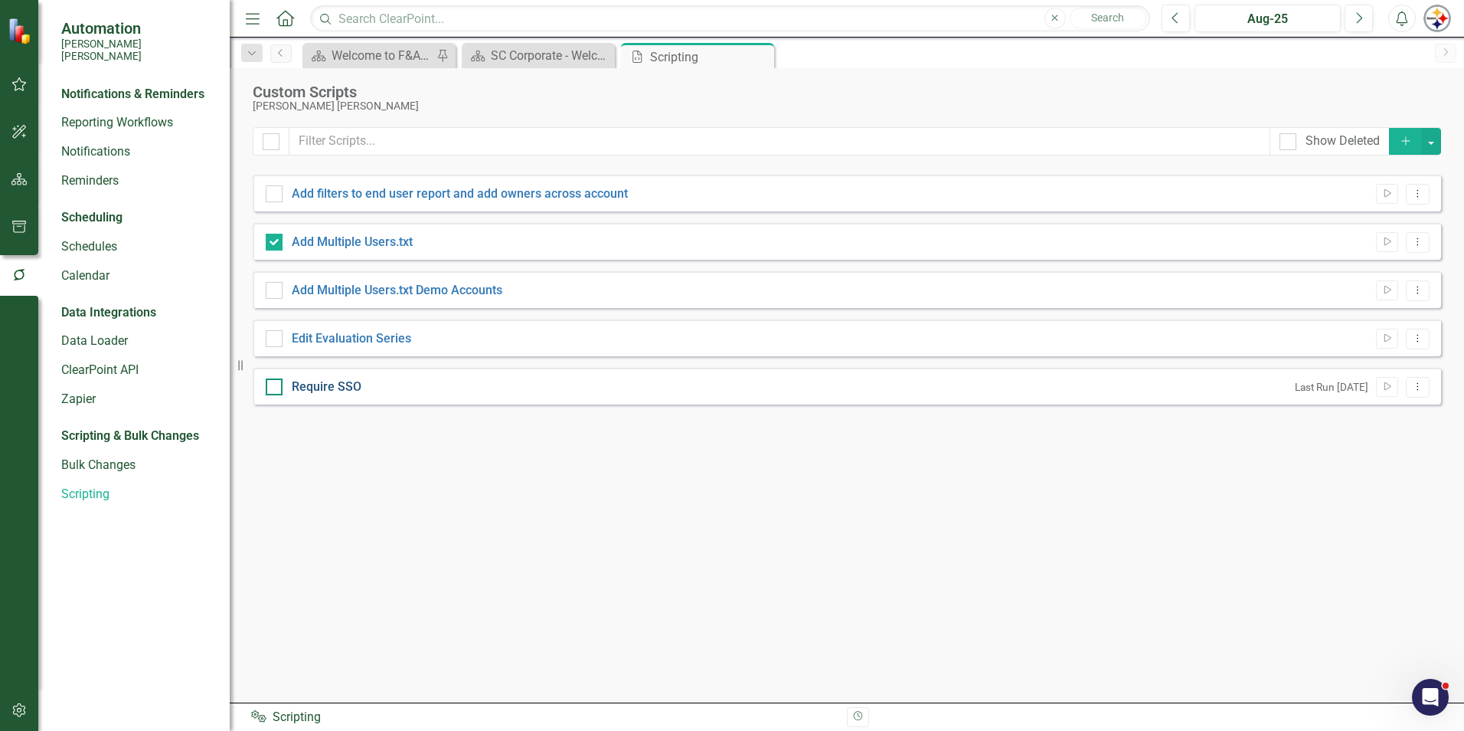
click at [342, 384] on link "Require SSO" at bounding box center [327, 386] width 70 height 15
click at [276, 384] on input "Require SSO" at bounding box center [271, 383] width 10 height 10
checkbox input "true"
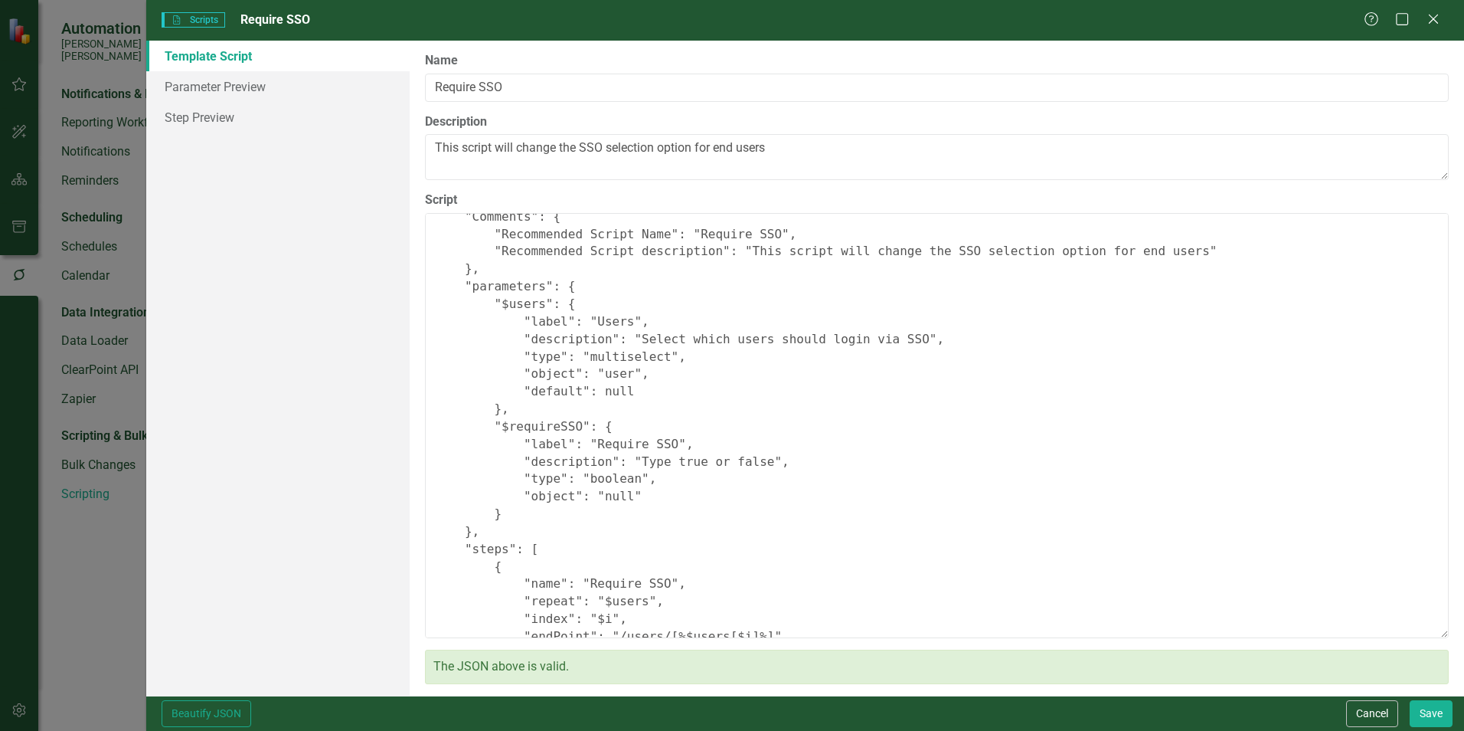
scroll to position [0, 0]
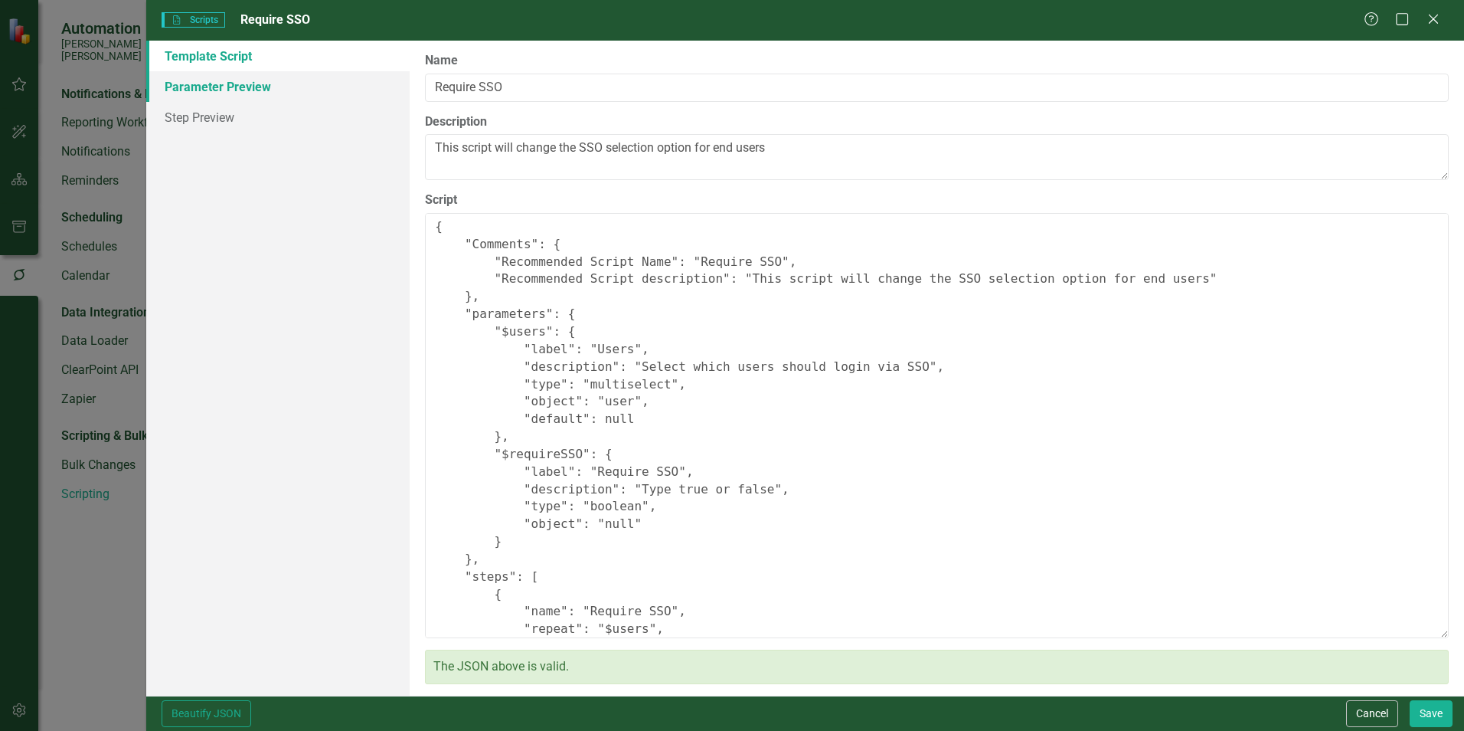
click at [210, 85] on link "Parameter Preview" at bounding box center [277, 86] width 263 height 31
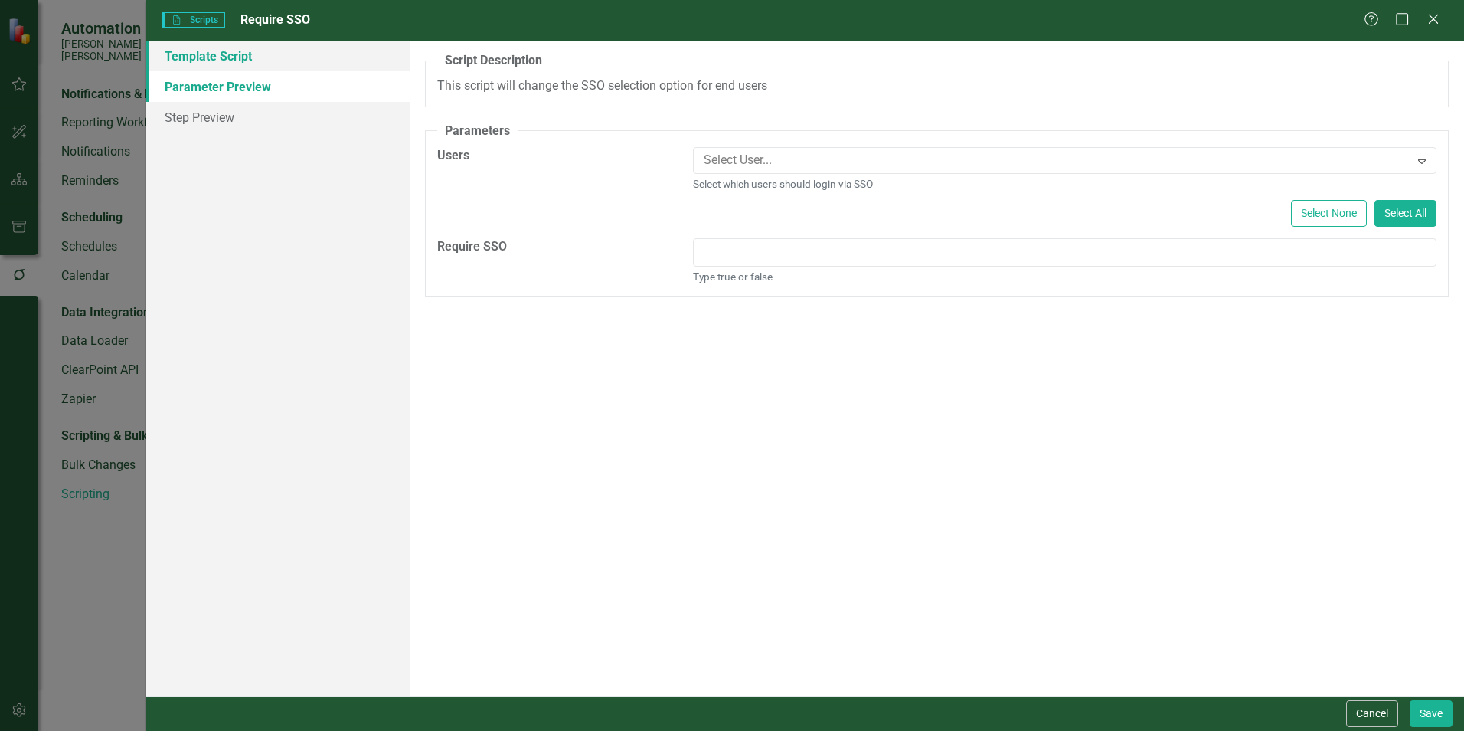
click at [208, 62] on link "Template Script" at bounding box center [277, 56] width 263 height 31
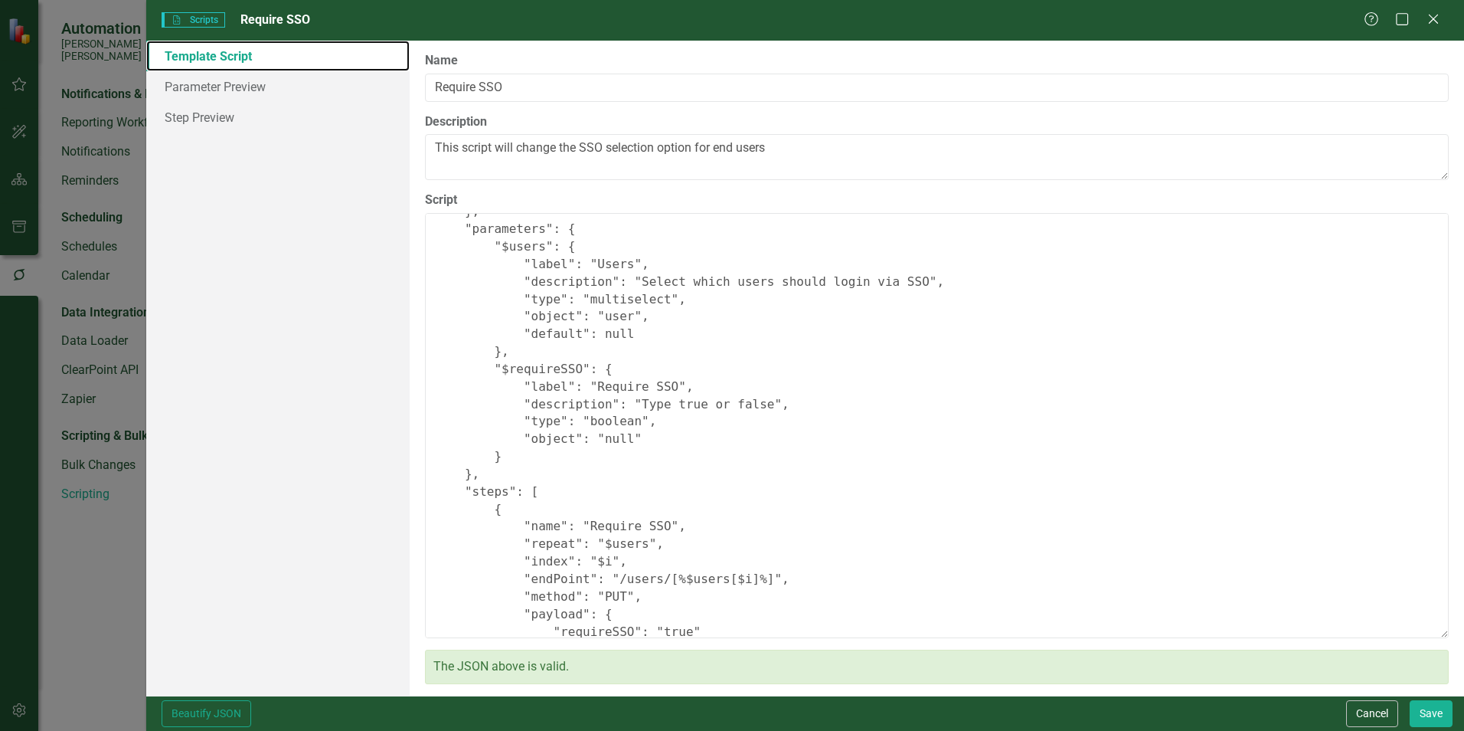
scroll to position [181, 0]
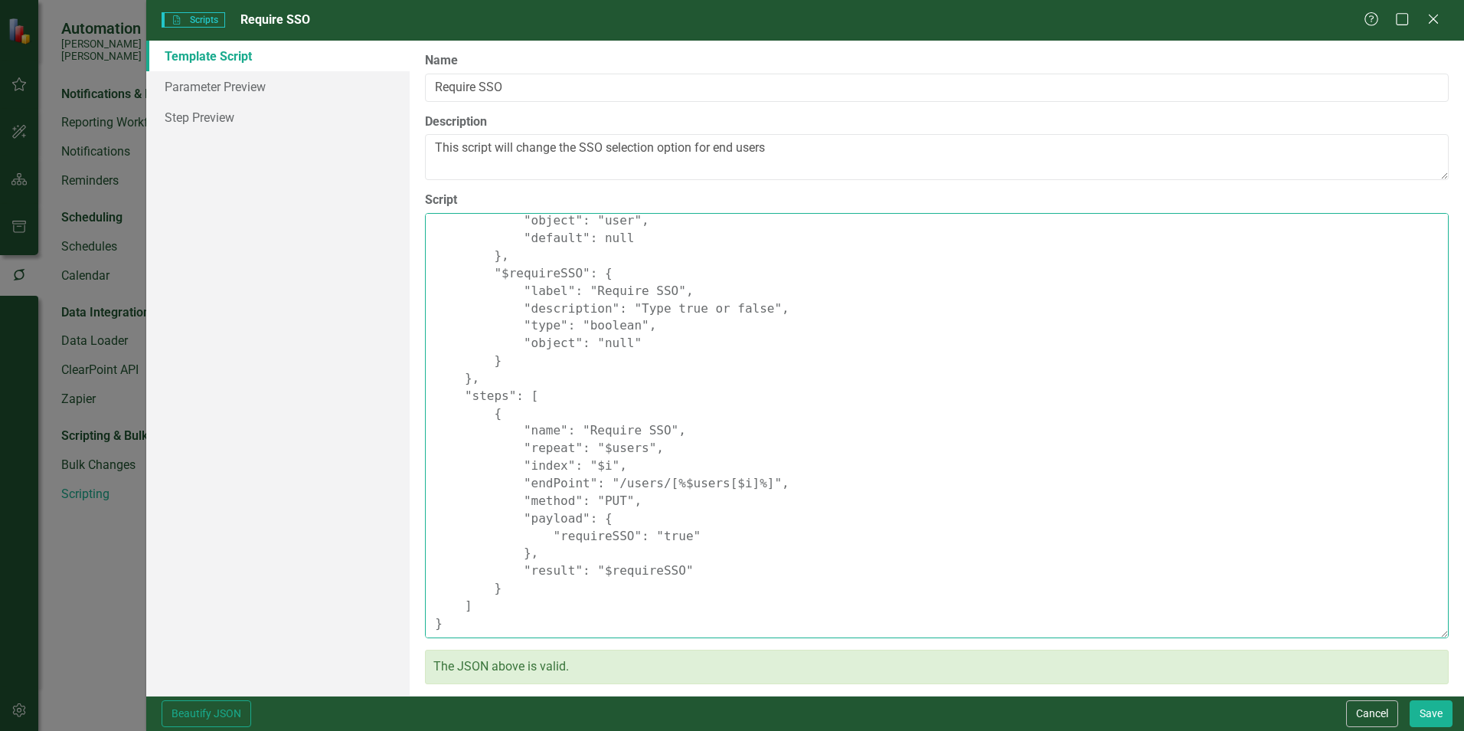
click at [926, 354] on textarea "{ "Comments": { "Recommended Script Name": "Require SSO", "Recommended Script d…" at bounding box center [937, 425] width 1024 height 425
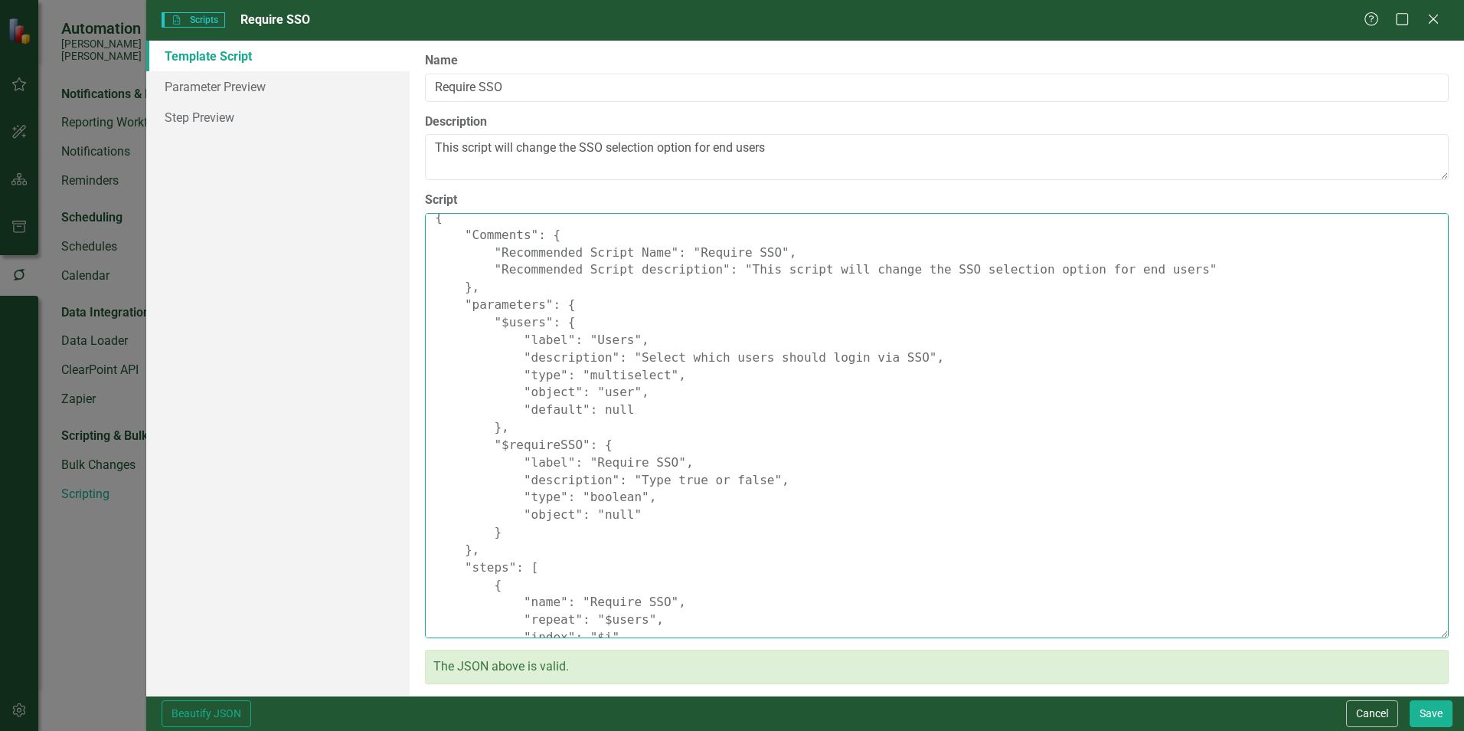
scroll to position [0, 0]
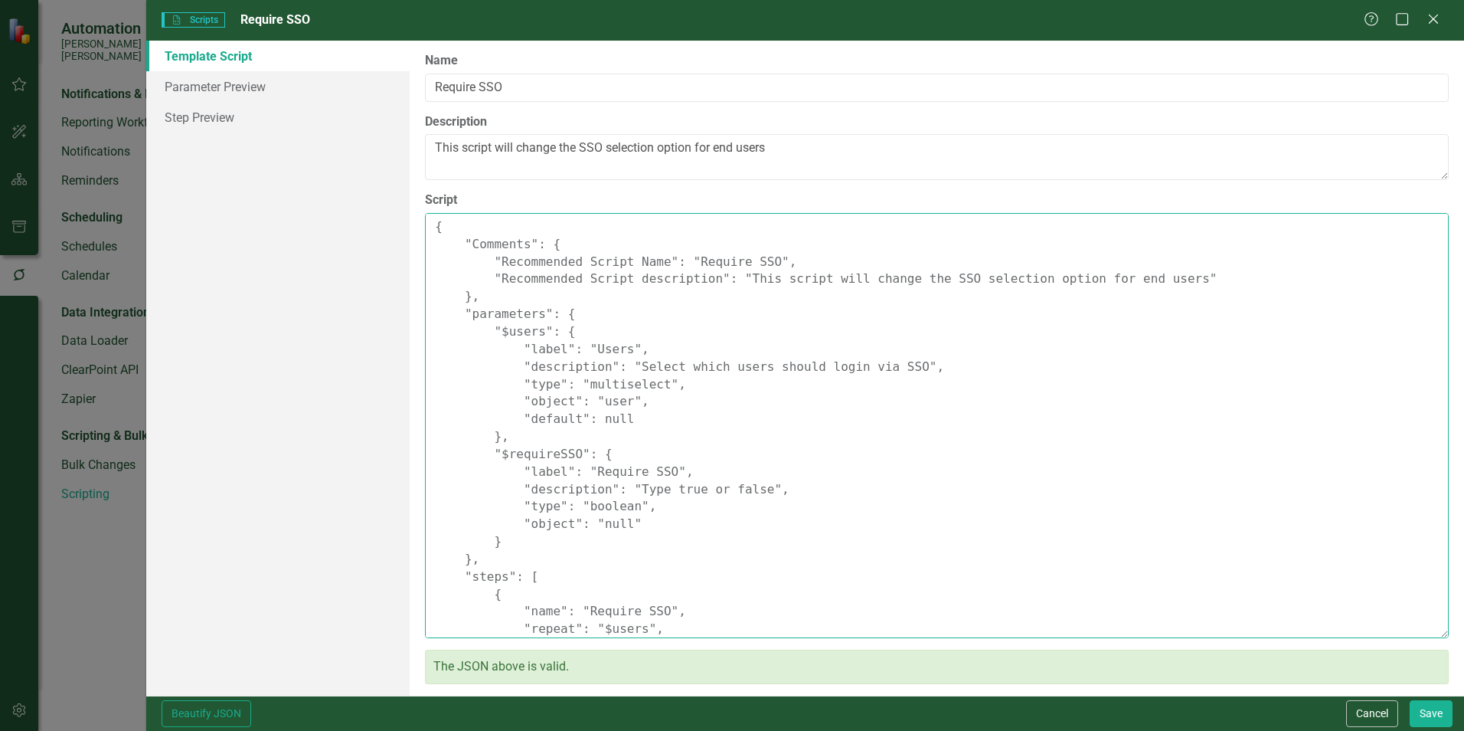
click at [443, 234] on textarea "{ "Comments": { "Recommended Script Name": "Require SSO", "Recommended Script d…" at bounding box center [937, 425] width 1024 height 425
click at [1357, 703] on button "Cancel" at bounding box center [1373, 713] width 52 height 27
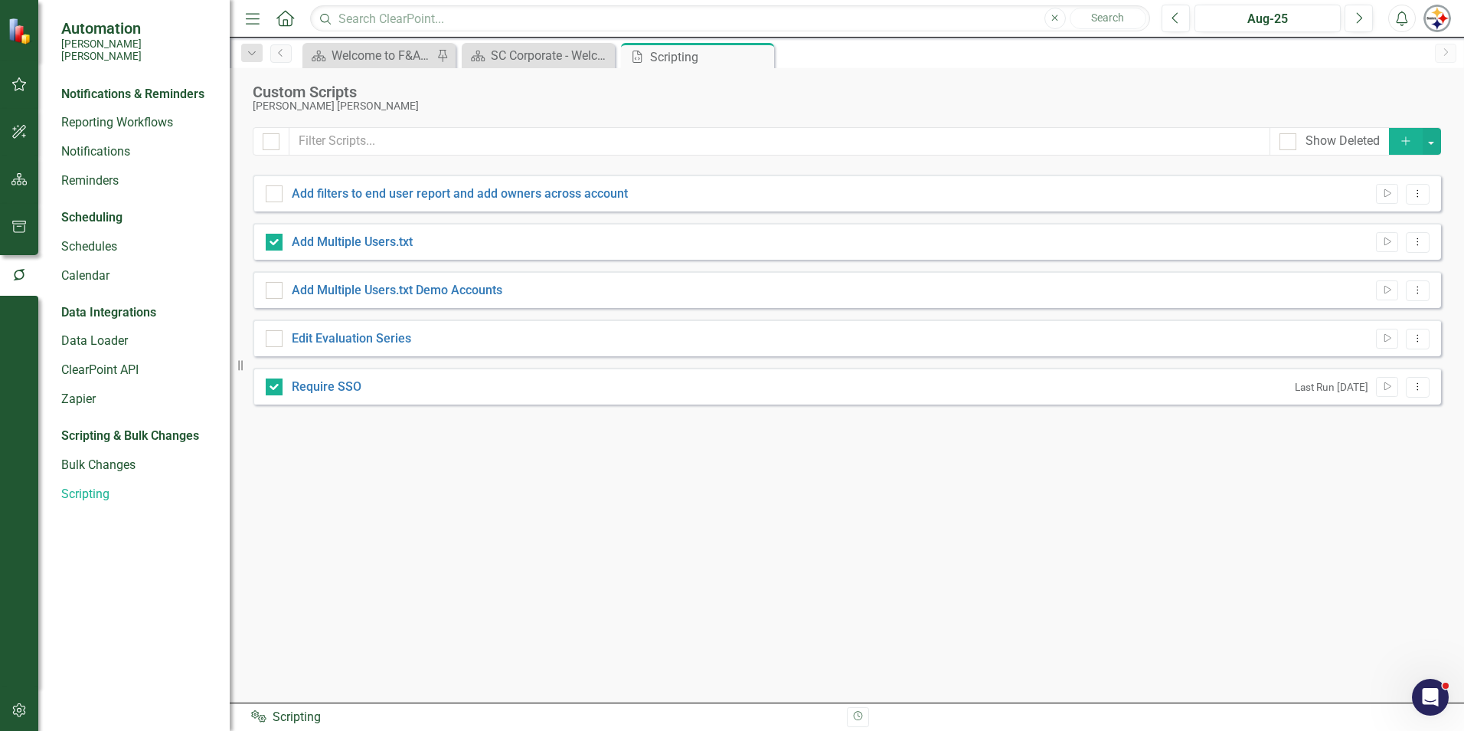
click at [1405, 139] on icon "Add" at bounding box center [1406, 141] width 14 height 11
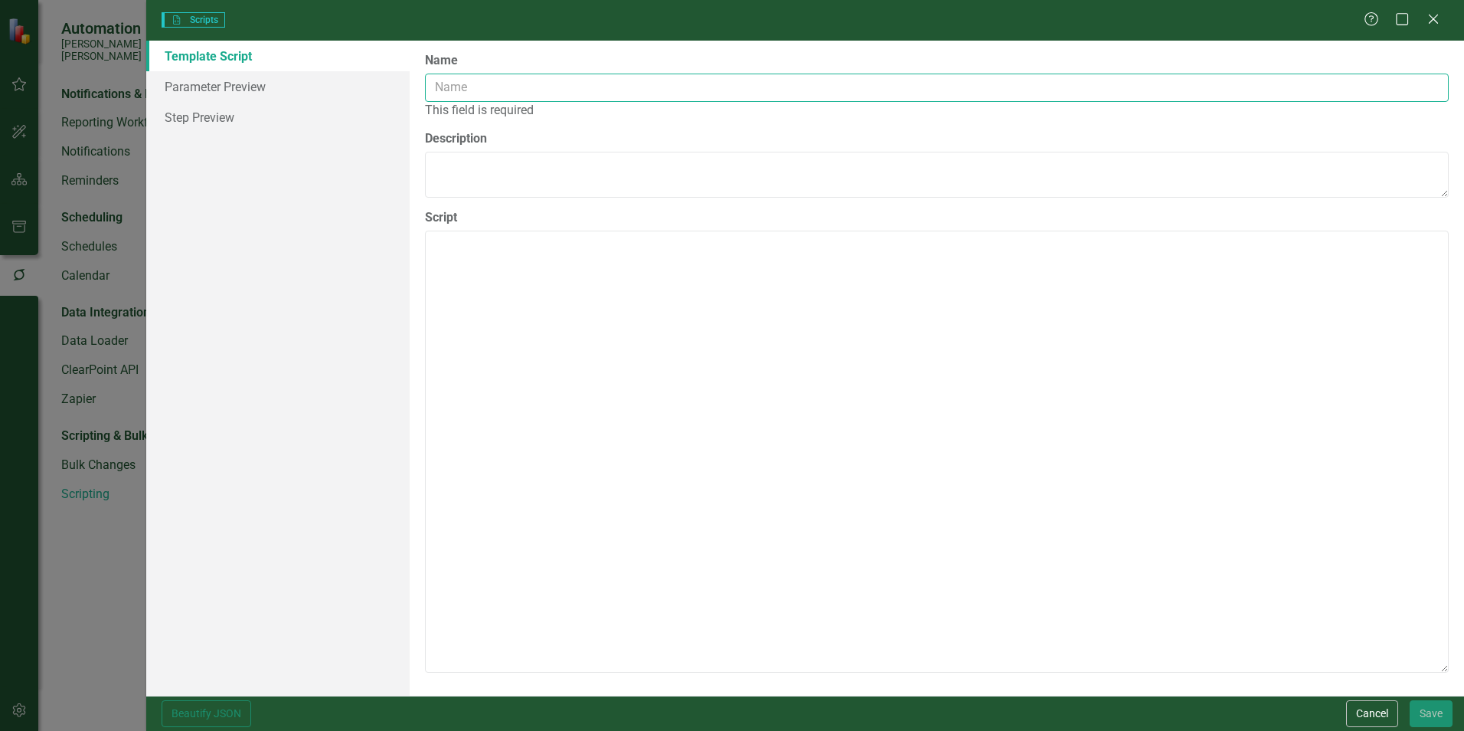
click at [528, 85] on input "Name" at bounding box center [937, 88] width 1024 height 28
type input "Tes"
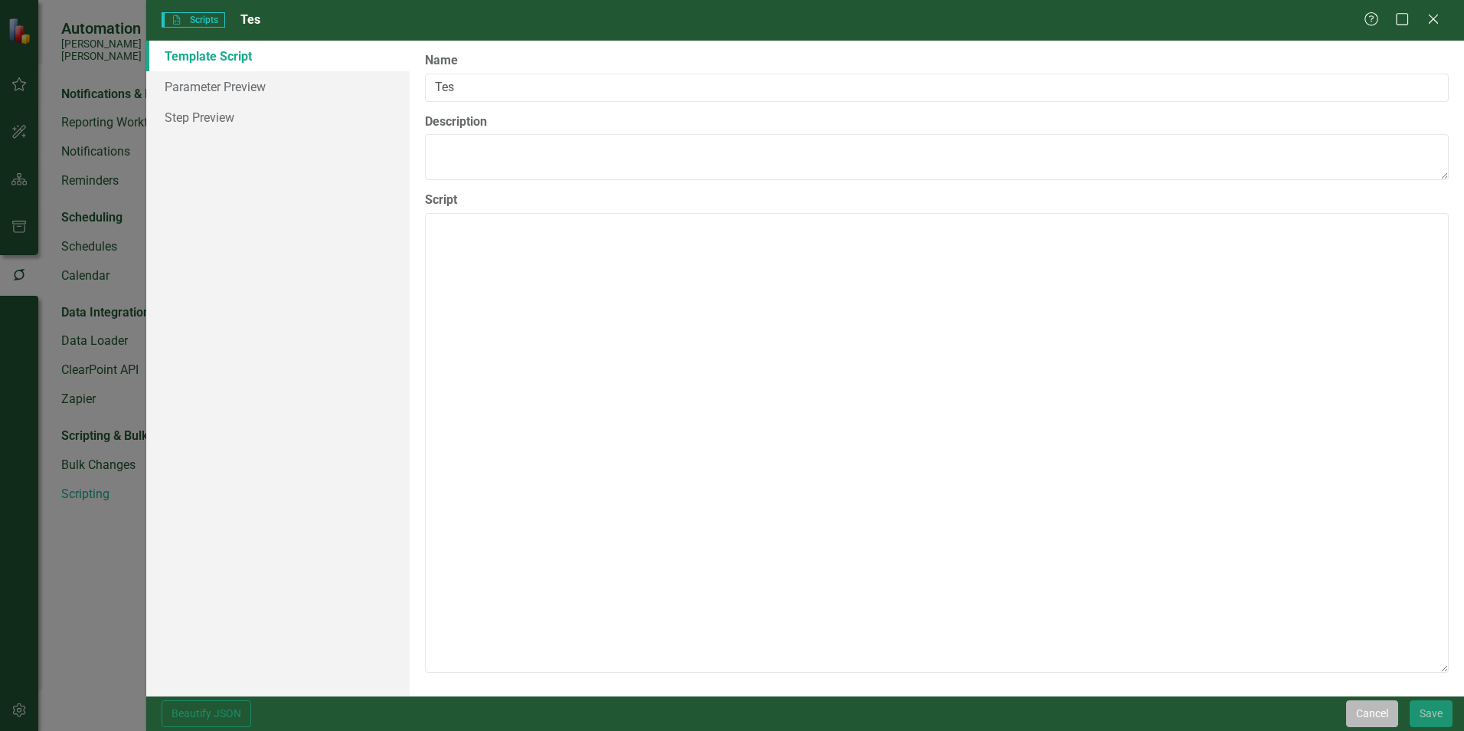
click at [1375, 722] on button "Cancel" at bounding box center [1373, 713] width 52 height 27
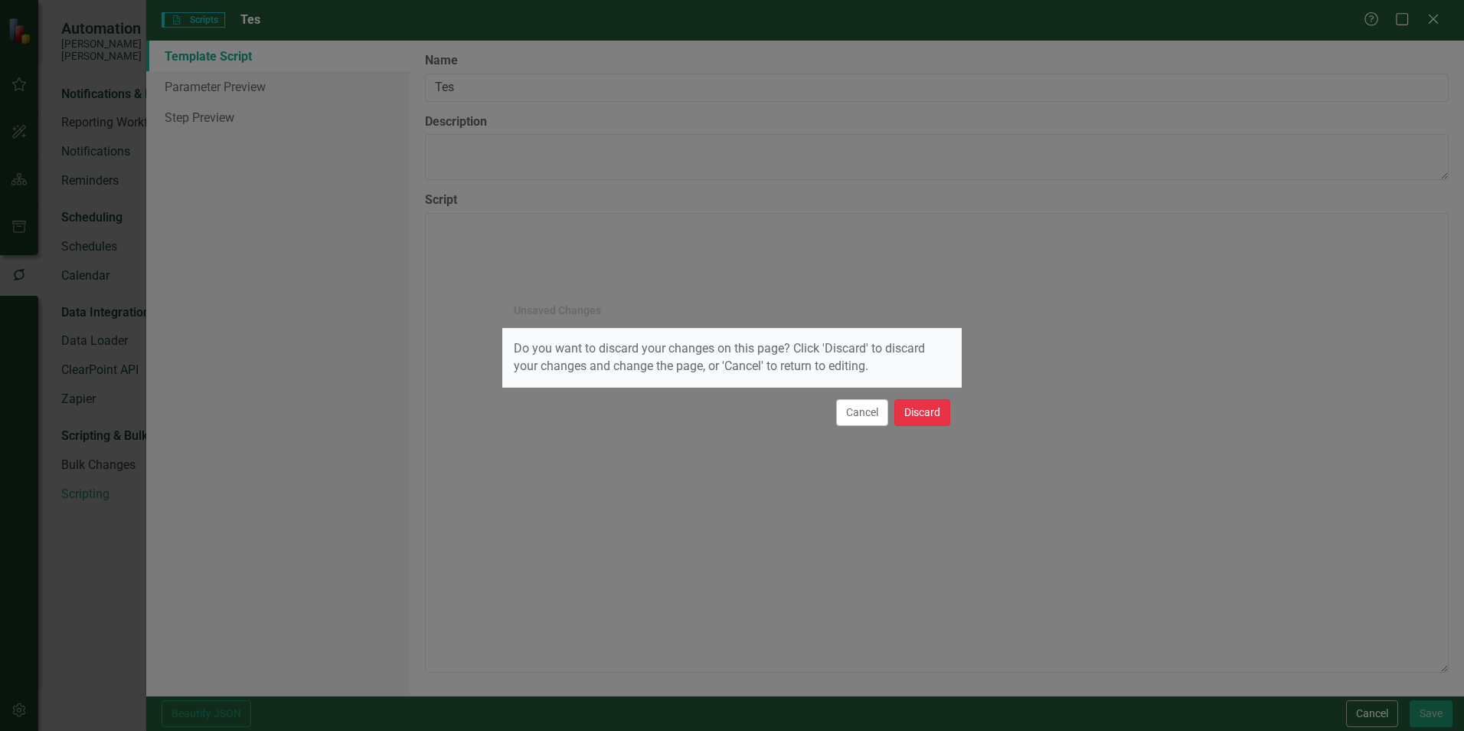
click at [908, 417] on button "Discard" at bounding box center [923, 412] width 56 height 27
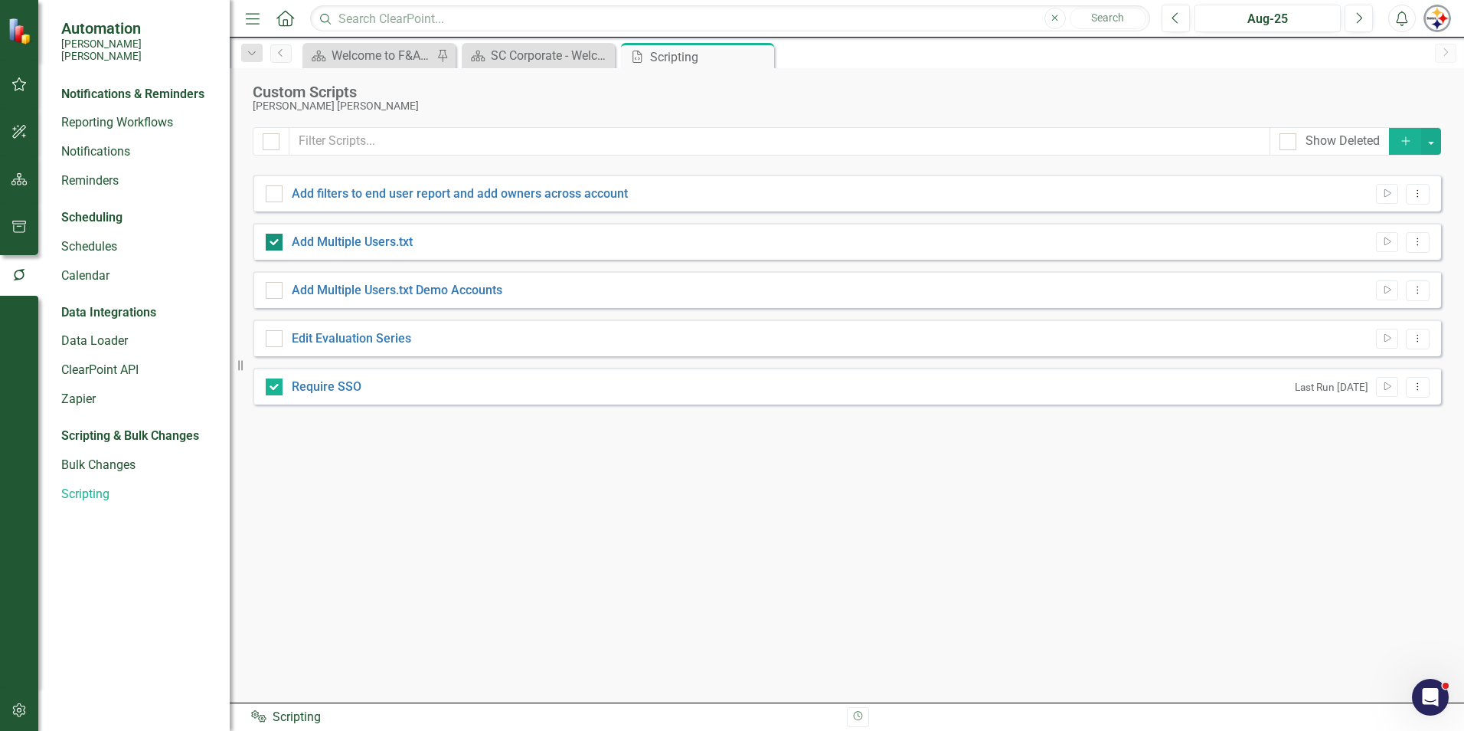
click at [275, 239] on input "Add Multiple Users.txt" at bounding box center [271, 239] width 10 height 10
checkbox input "false"
click at [273, 389] on div at bounding box center [274, 386] width 17 height 17
click at [273, 388] on input "Require SSO" at bounding box center [271, 383] width 10 height 10
checkbox input "false"
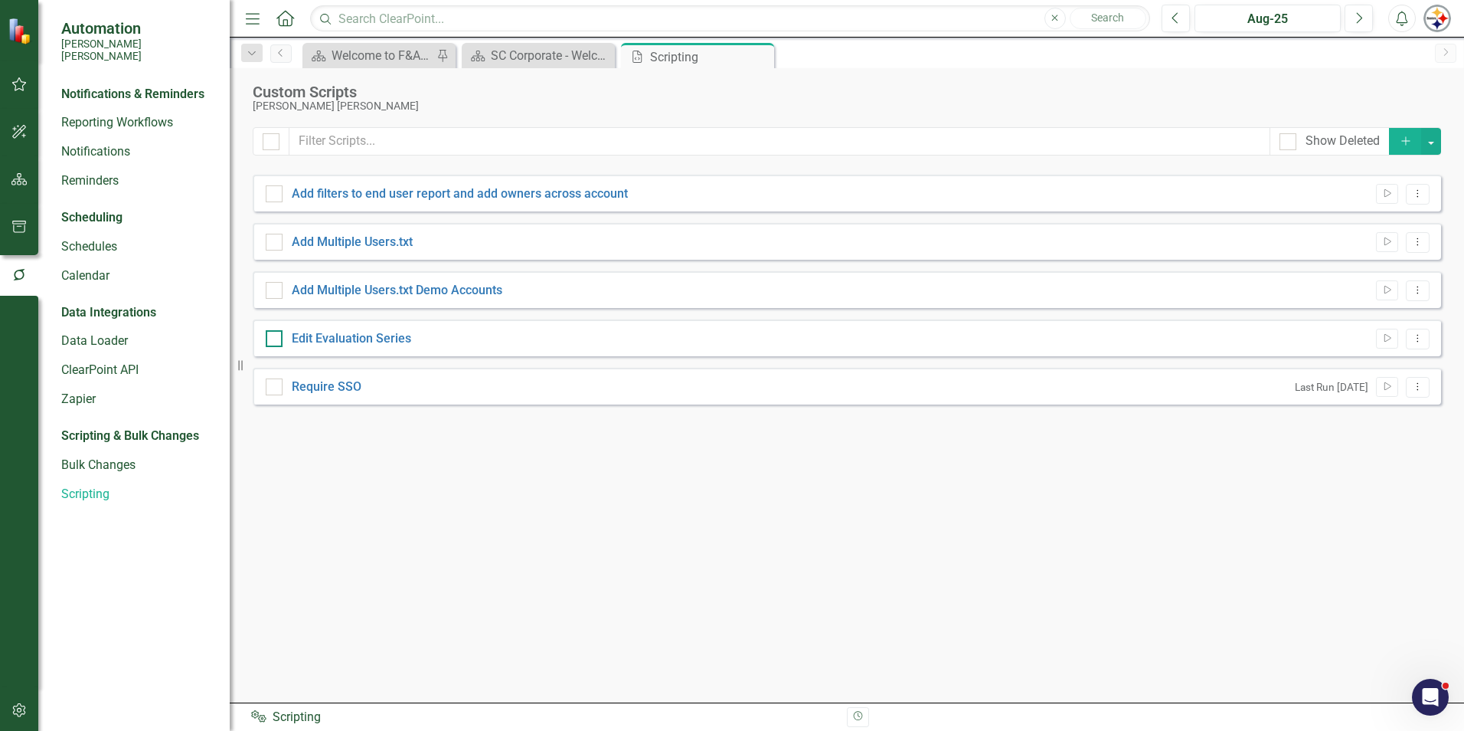
click at [275, 339] on input "Edit Evaluation Series" at bounding box center [271, 335] width 10 height 10
click at [1432, 146] on button "button" at bounding box center [1432, 141] width 20 height 27
click at [1225, 542] on div "Show Deleted Add Add filters to end user report and add owners across account R…" at bounding box center [847, 405] width 1189 height 556
click at [1426, 345] on button "Dropdown Menu" at bounding box center [1418, 339] width 24 height 21
click at [1199, 541] on div "Show Deleted Add Add filters to end user report and add owners across account R…" at bounding box center [847, 405] width 1189 height 556
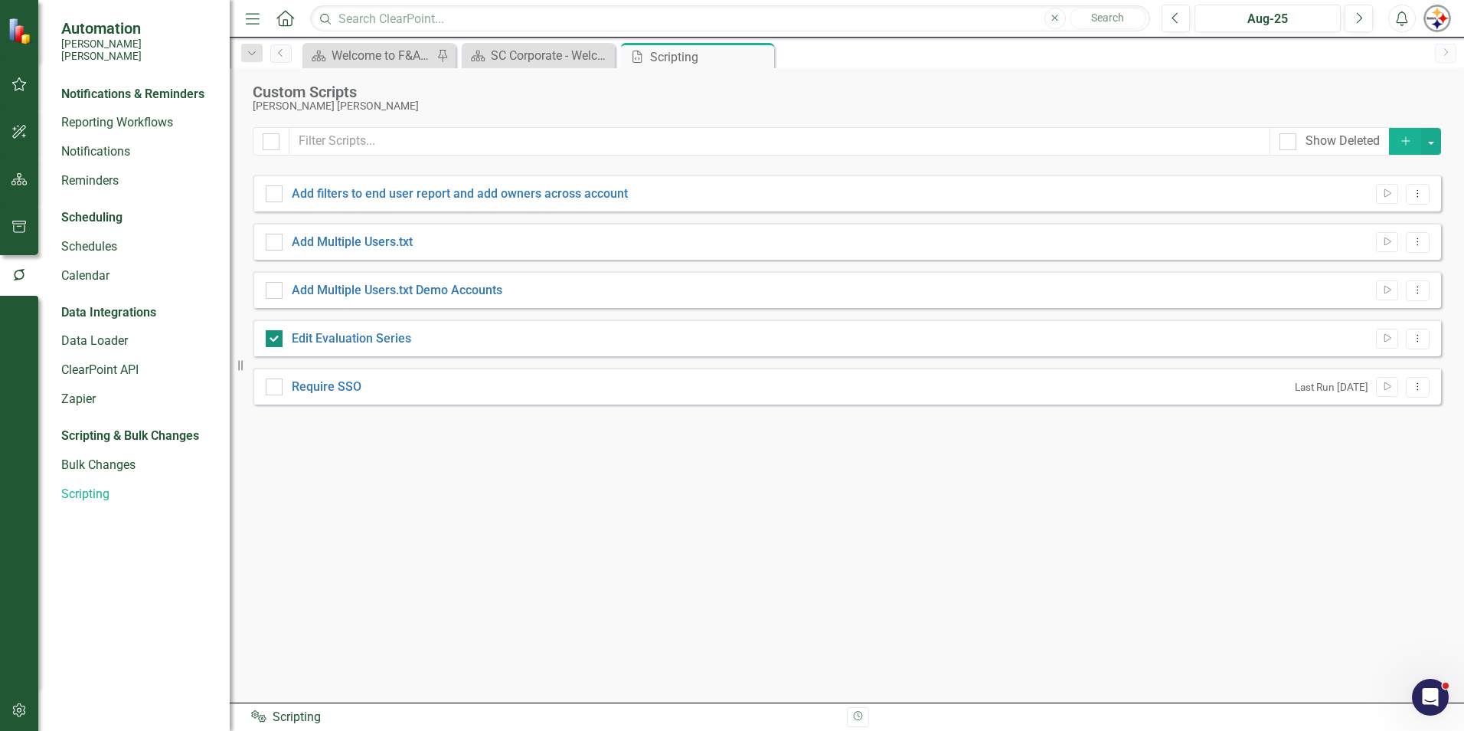
click at [275, 340] on input "Edit Evaluation Series" at bounding box center [271, 335] width 10 height 10
checkbox input "false"
click at [1411, 139] on icon "Add" at bounding box center [1406, 141] width 14 height 11
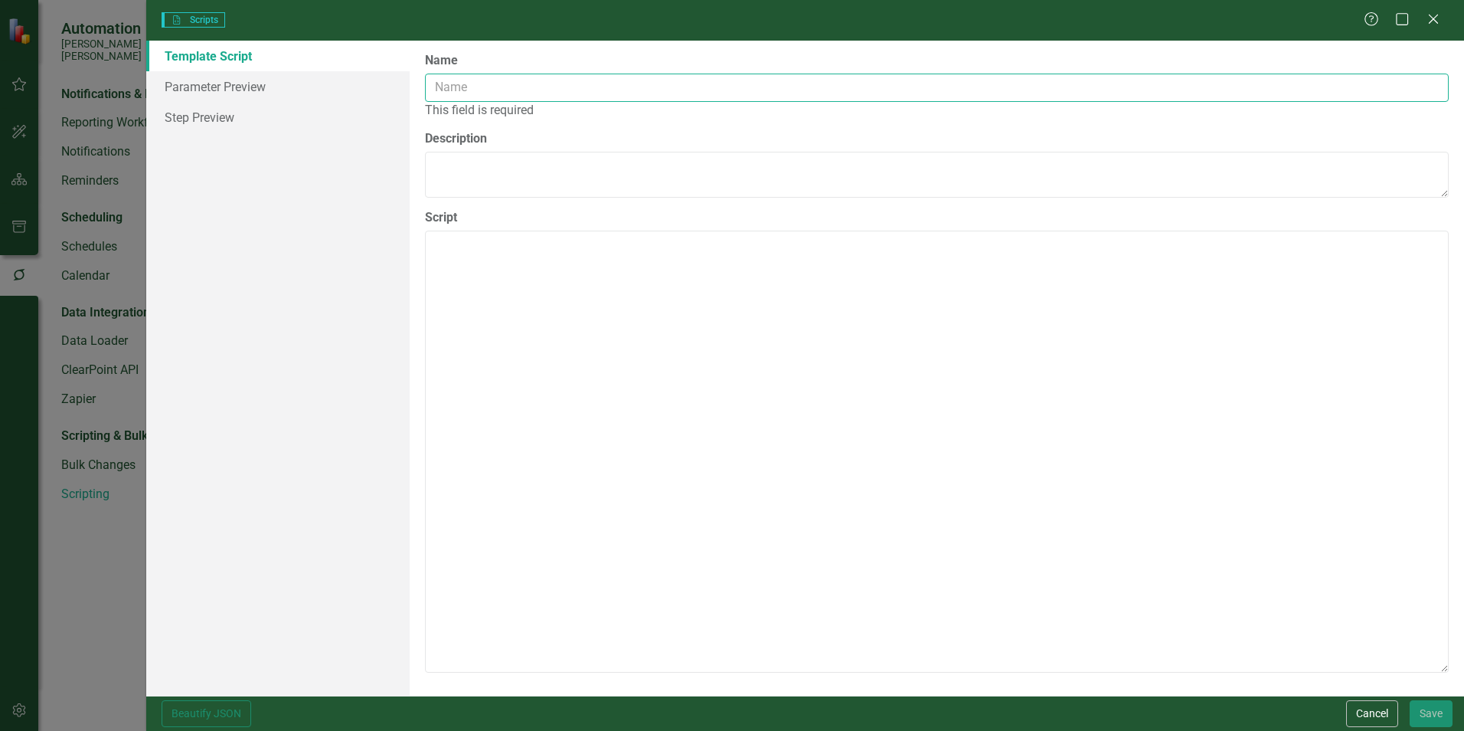
click at [514, 92] on input "Name" at bounding box center [937, 88] width 1024 height 28
type input "T"
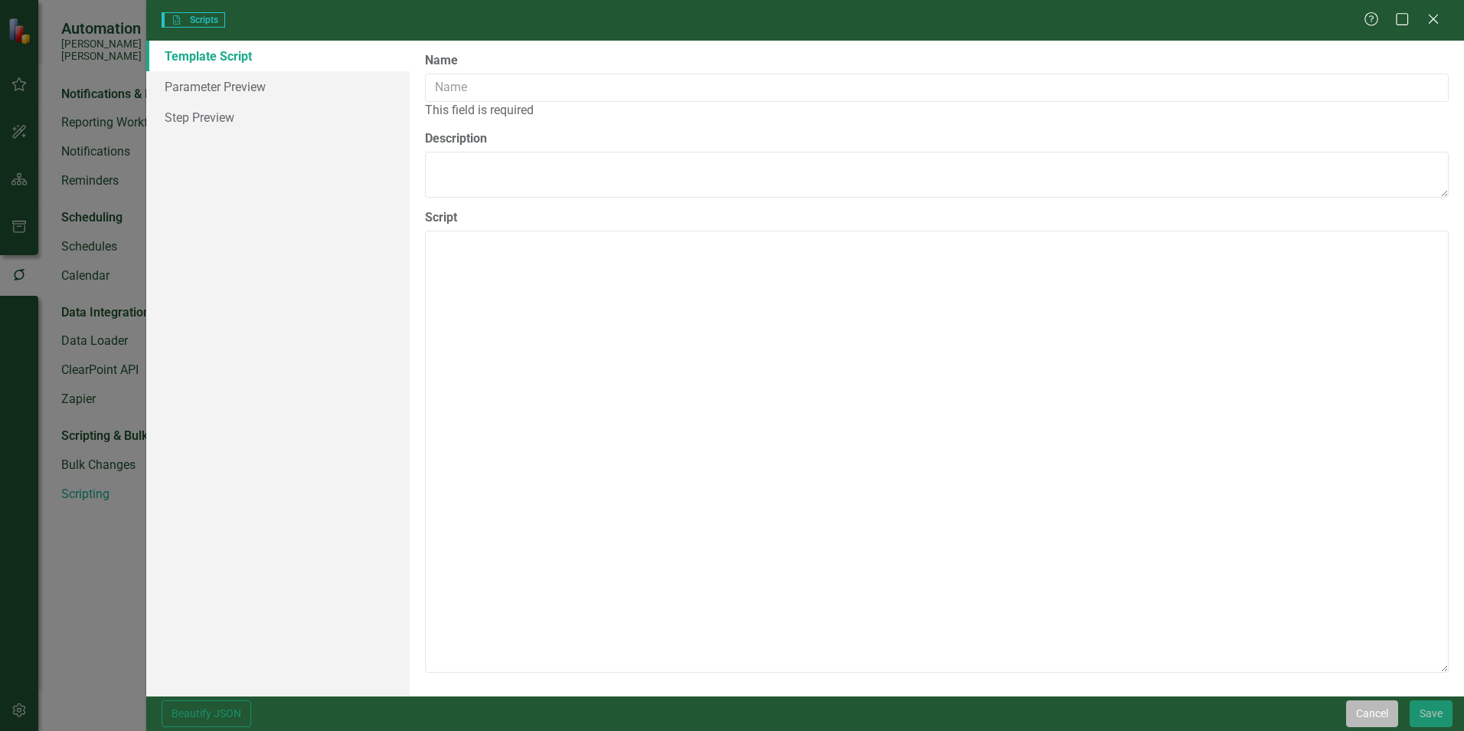
click at [1372, 715] on button "Cancel" at bounding box center [1373, 713] width 52 height 27
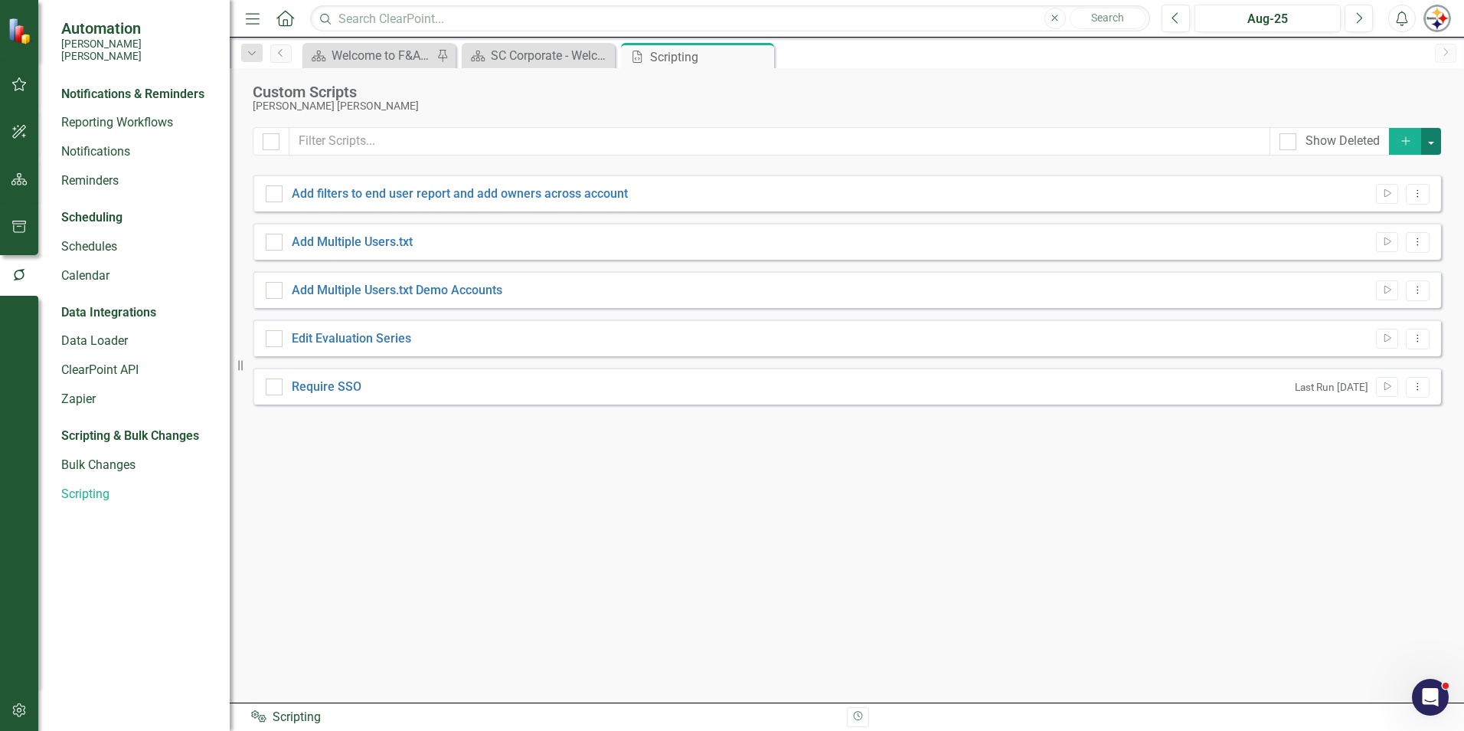
click at [1435, 149] on button "button" at bounding box center [1432, 141] width 20 height 27
click at [1390, 169] on link "Script Add Script" at bounding box center [1380, 169] width 121 height 28
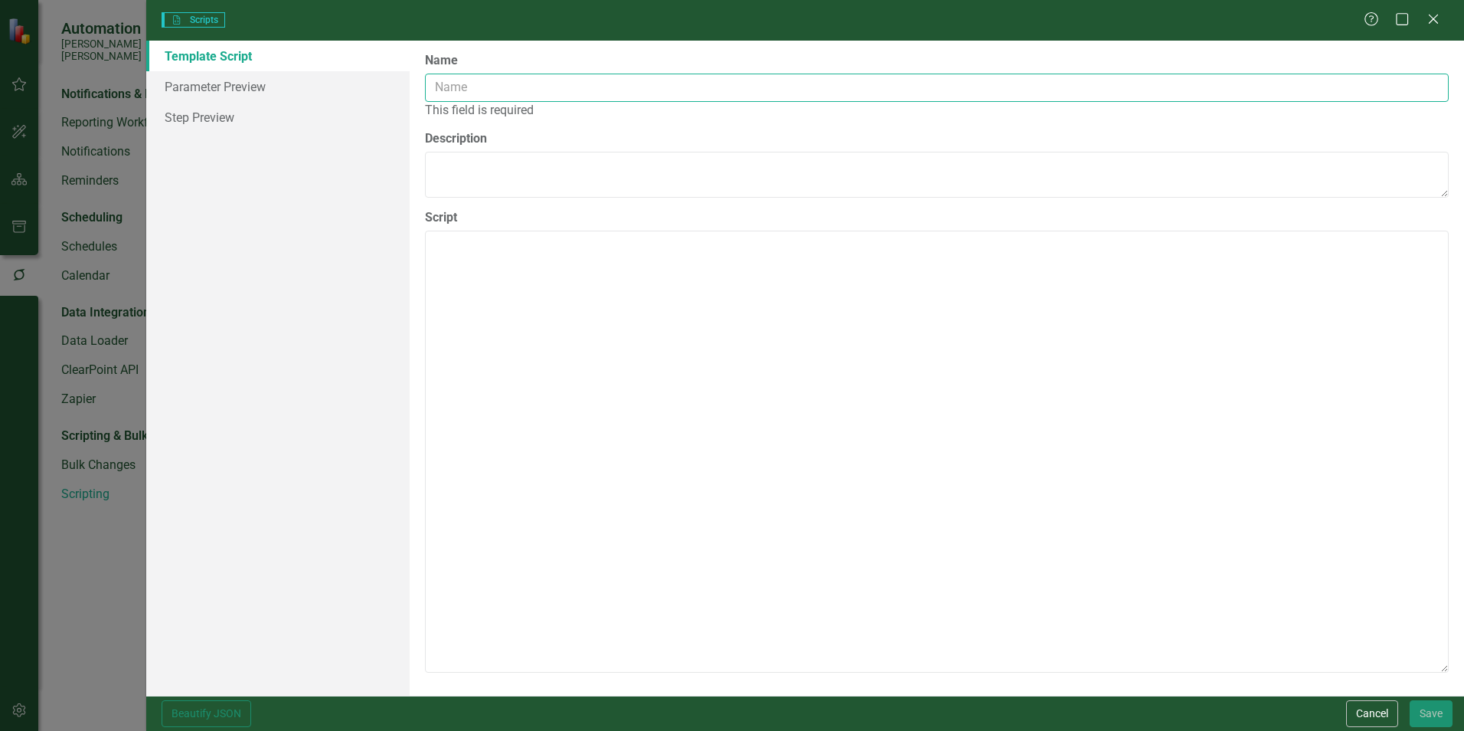
click at [470, 90] on input "Name" at bounding box center [937, 88] width 1024 height 28
type input "Assign Scorecard"
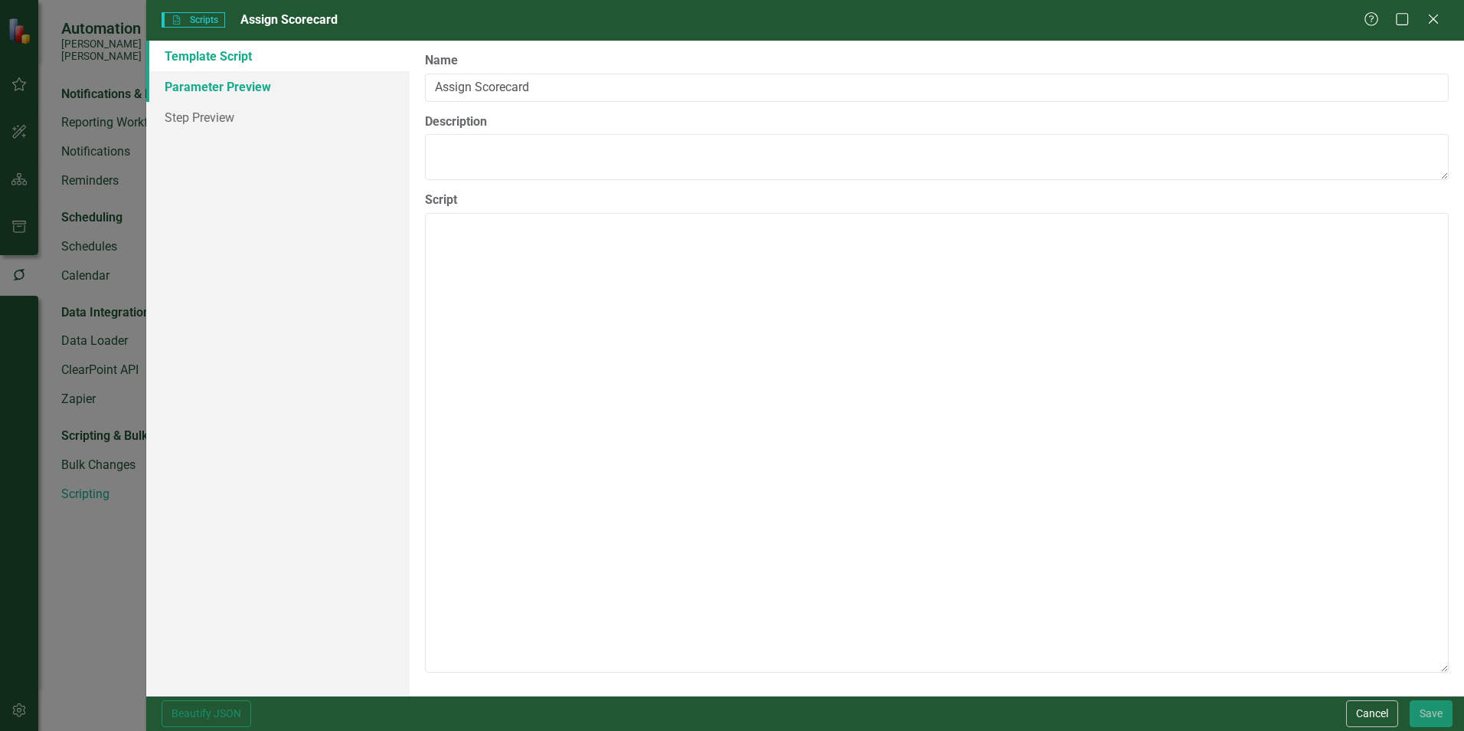
click at [263, 88] on link "Parameter Preview" at bounding box center [277, 86] width 263 height 31
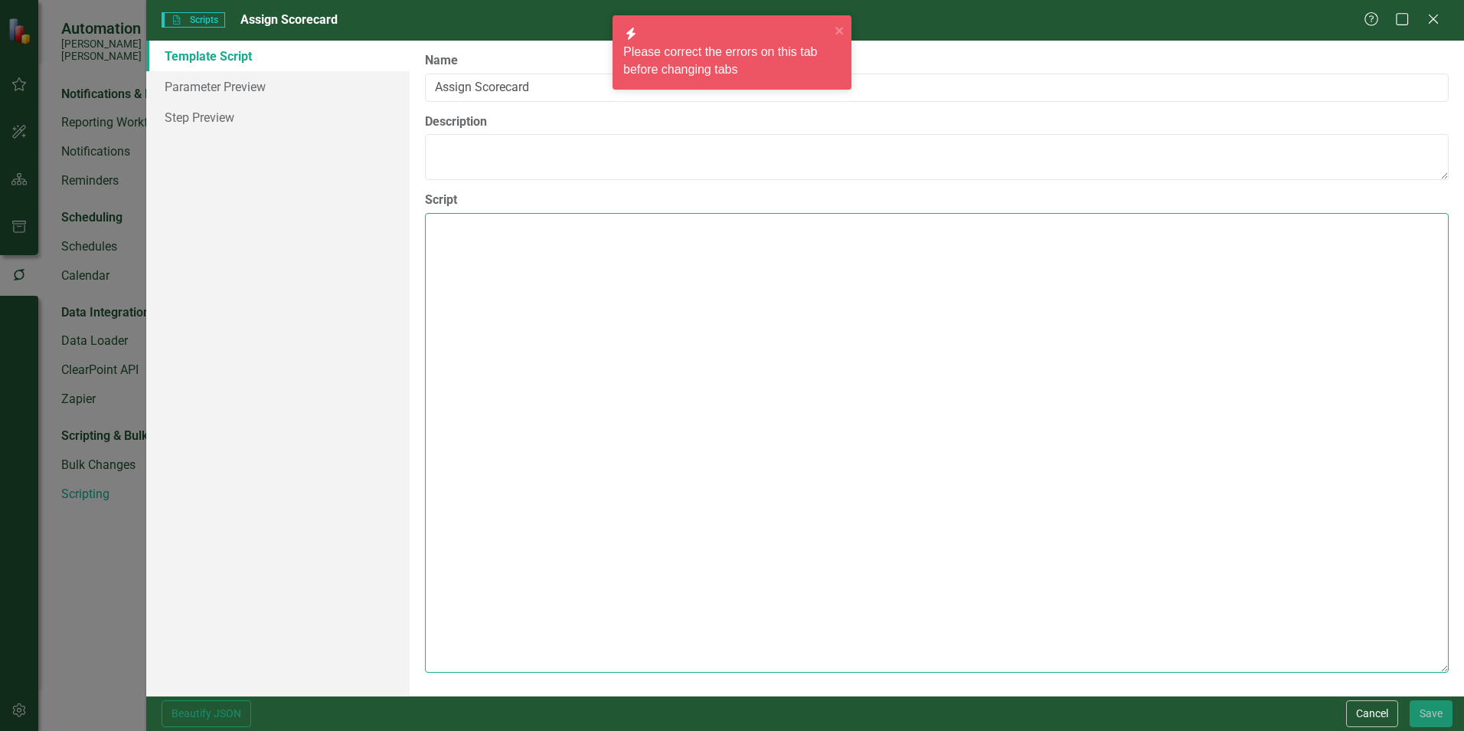
click at [545, 252] on textarea "Script" at bounding box center [937, 443] width 1024 height 460
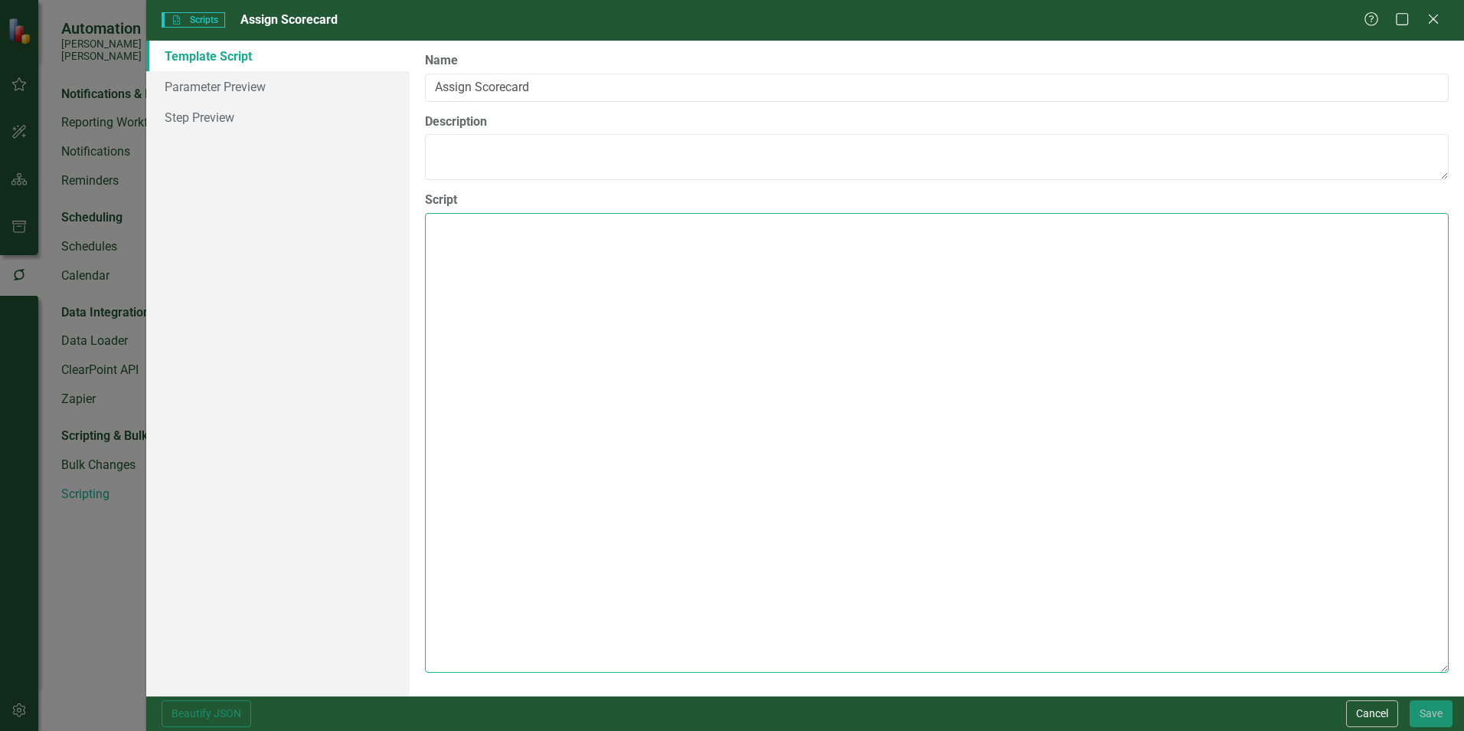
paste textarea "{ "Comments": { "Recommended Script Name": "Require SSO", "Recommended Script d…"
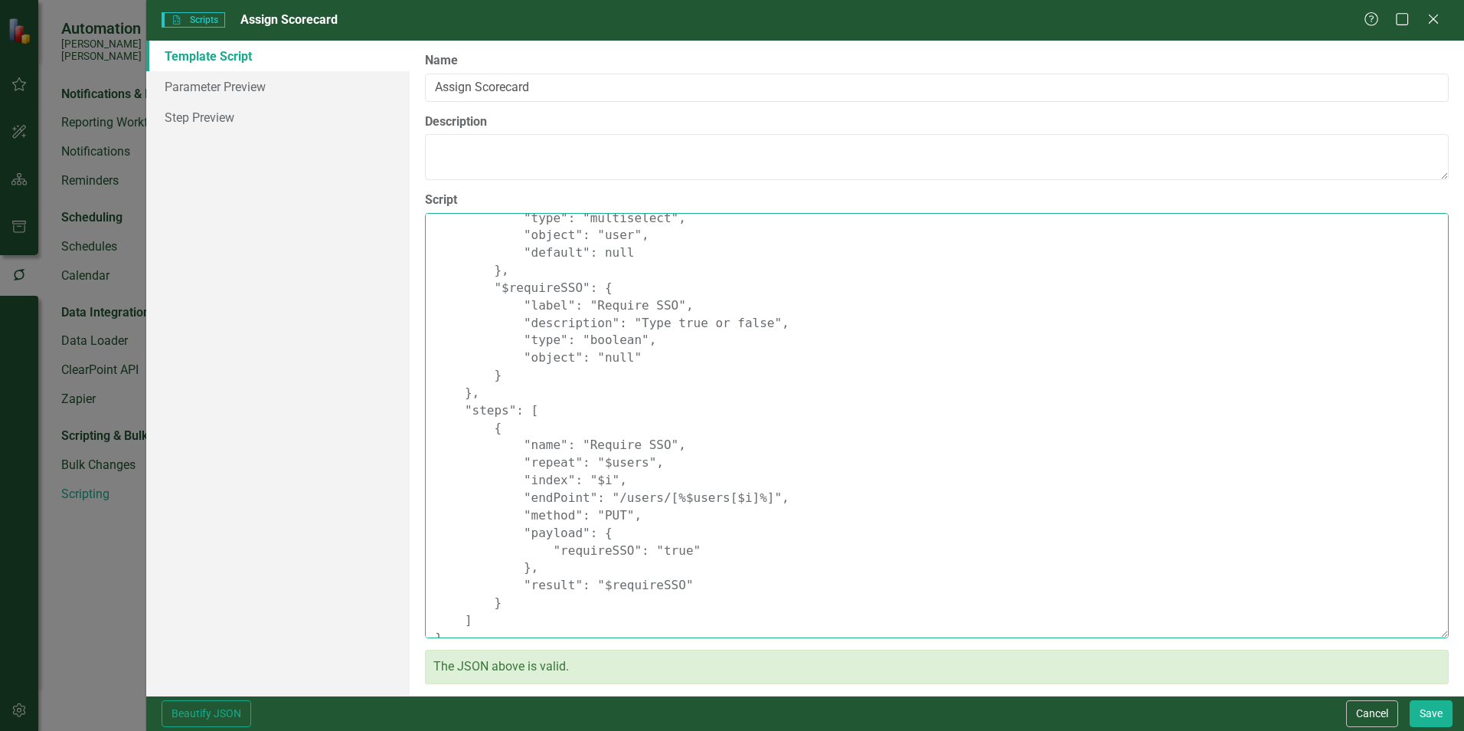
scroll to position [181, 0]
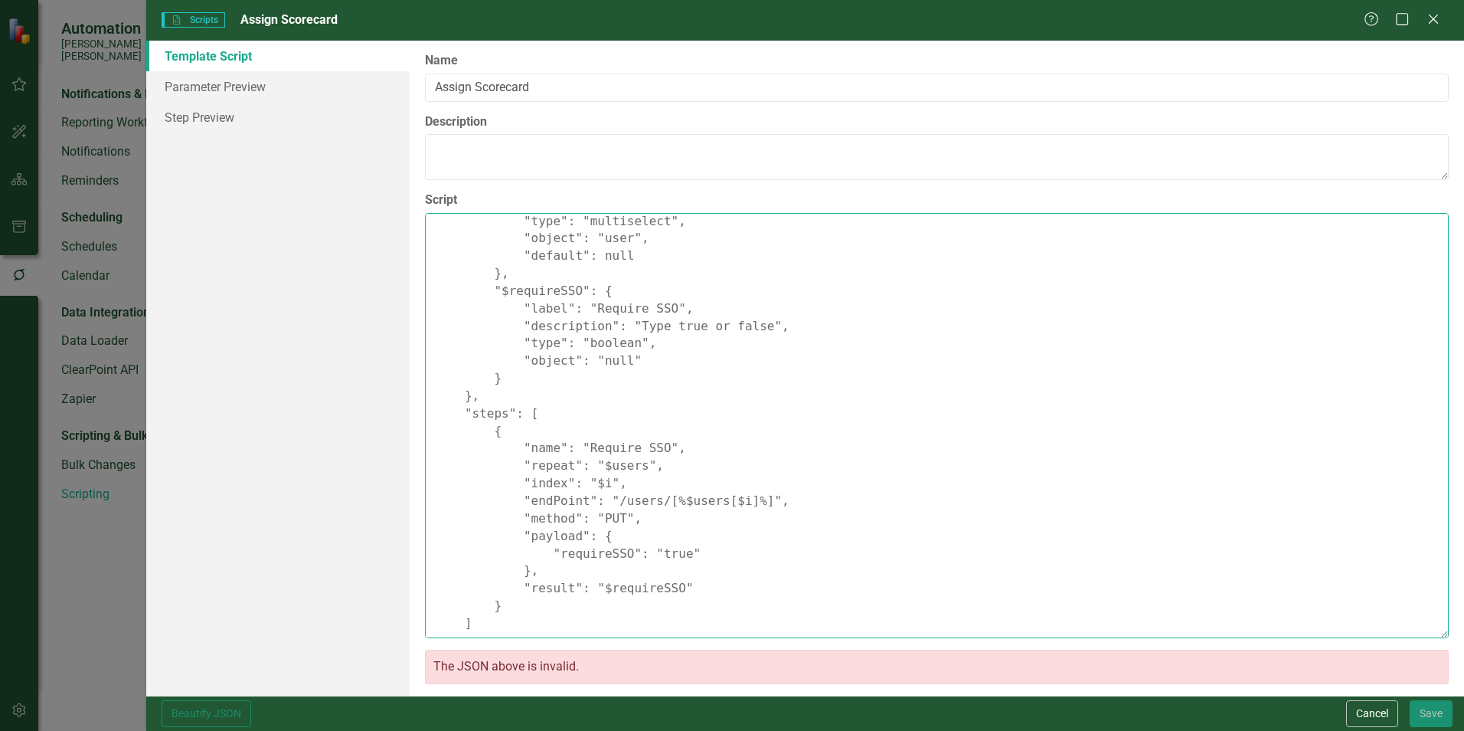
click at [761, 535] on textarea "{ "Comments": { "Recommended Script Name": "Require SSO", "Recommended Script d…" at bounding box center [937, 425] width 1024 height 425
click at [468, 625] on textarea "{ "Comments": { "Recommended Script Name": "Require SSO", "Recommended Script d…" at bounding box center [937, 425] width 1024 height 425
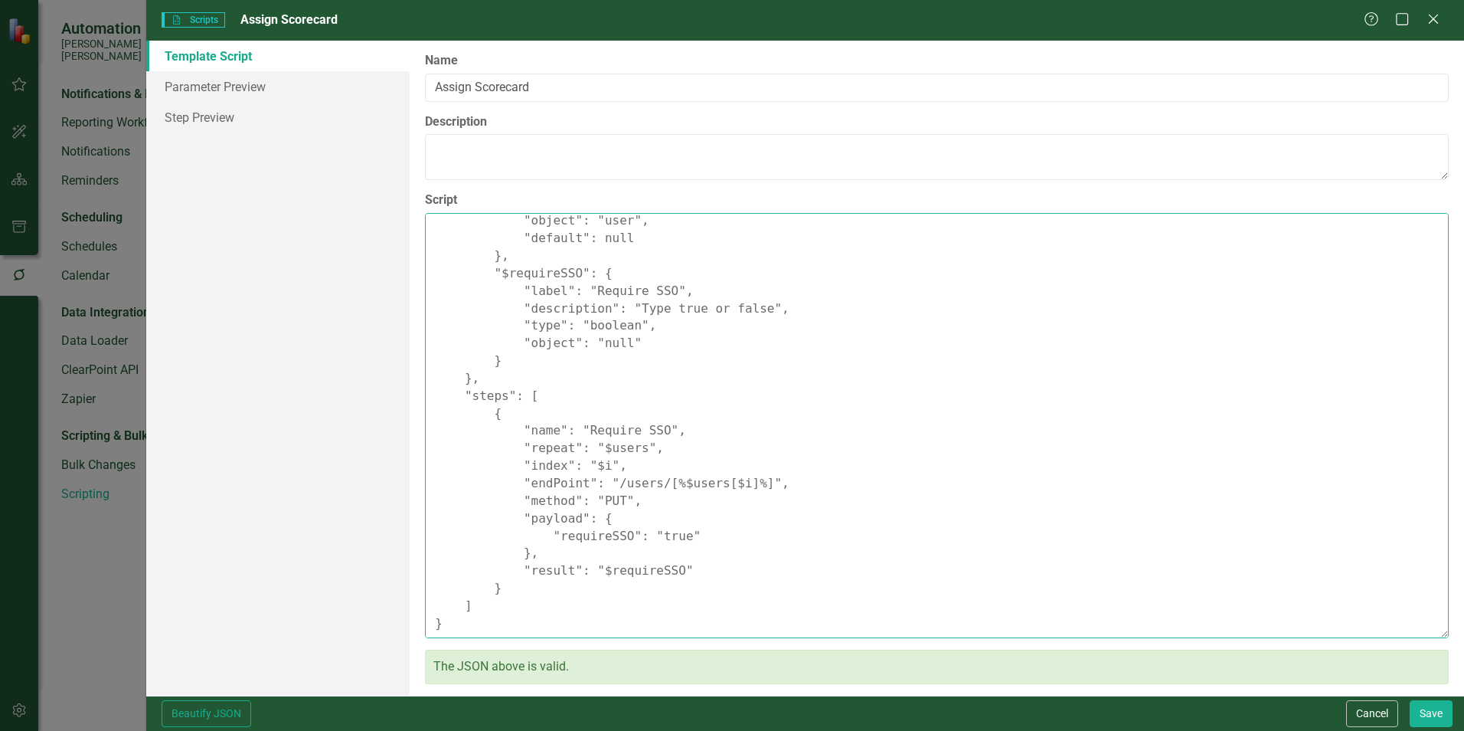
scroll to position [0, 0]
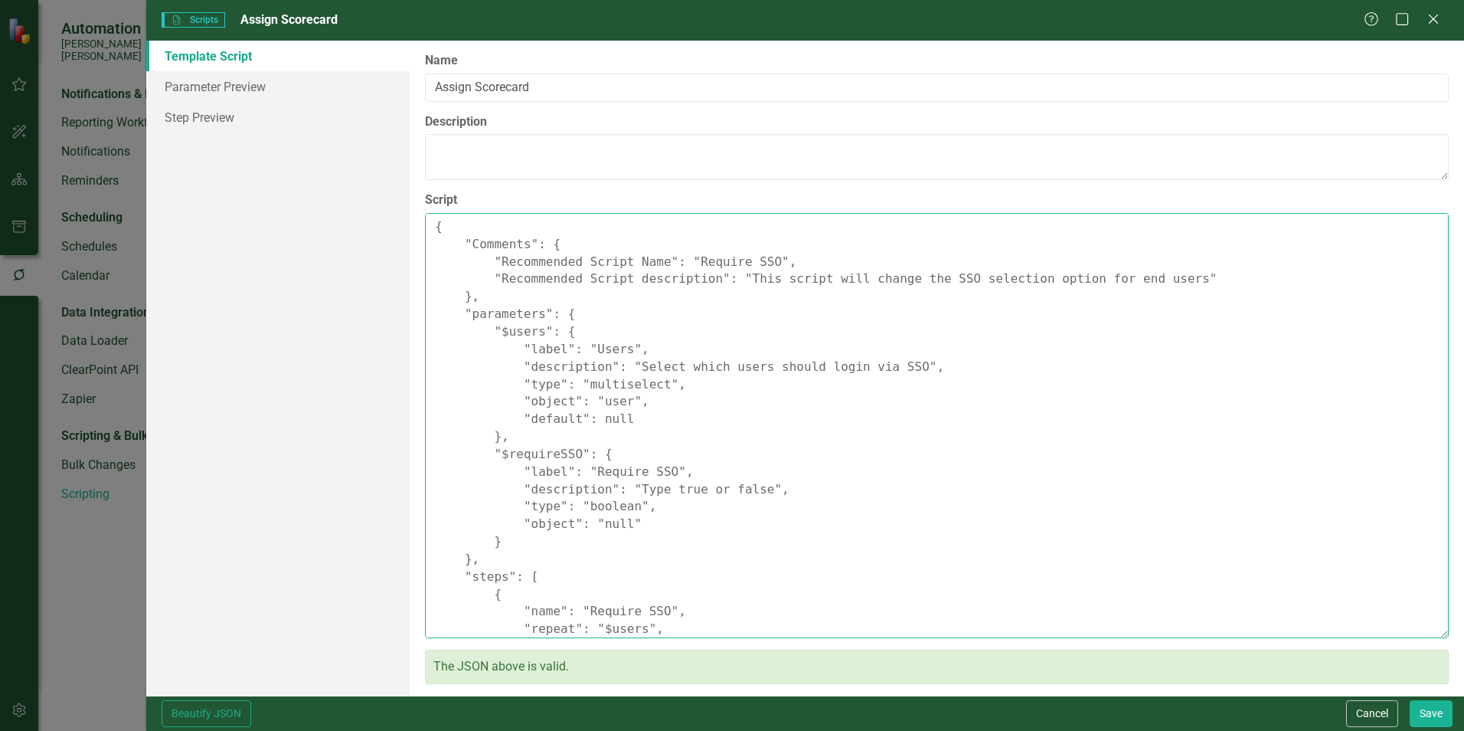
drag, startPoint x: 751, startPoint y: 263, endPoint x: 681, endPoint y: 263, distance: 70.5
click at [681, 263] on textarea "{ "Comments": { "Recommended Script Name": "Require SSO", "Recommended Script d…" at bounding box center [937, 425] width 1024 height 425
drag, startPoint x: 934, startPoint y: 278, endPoint x: 840, endPoint y: 278, distance: 93.4
click at [840, 278] on textarea "{ "Comments": { "Recommended Script Name": "Assign Scorecard", "Recommended Scr…" at bounding box center [937, 425] width 1024 height 425
drag, startPoint x: 1169, startPoint y: 277, endPoint x: 969, endPoint y: 285, distance: 200.1
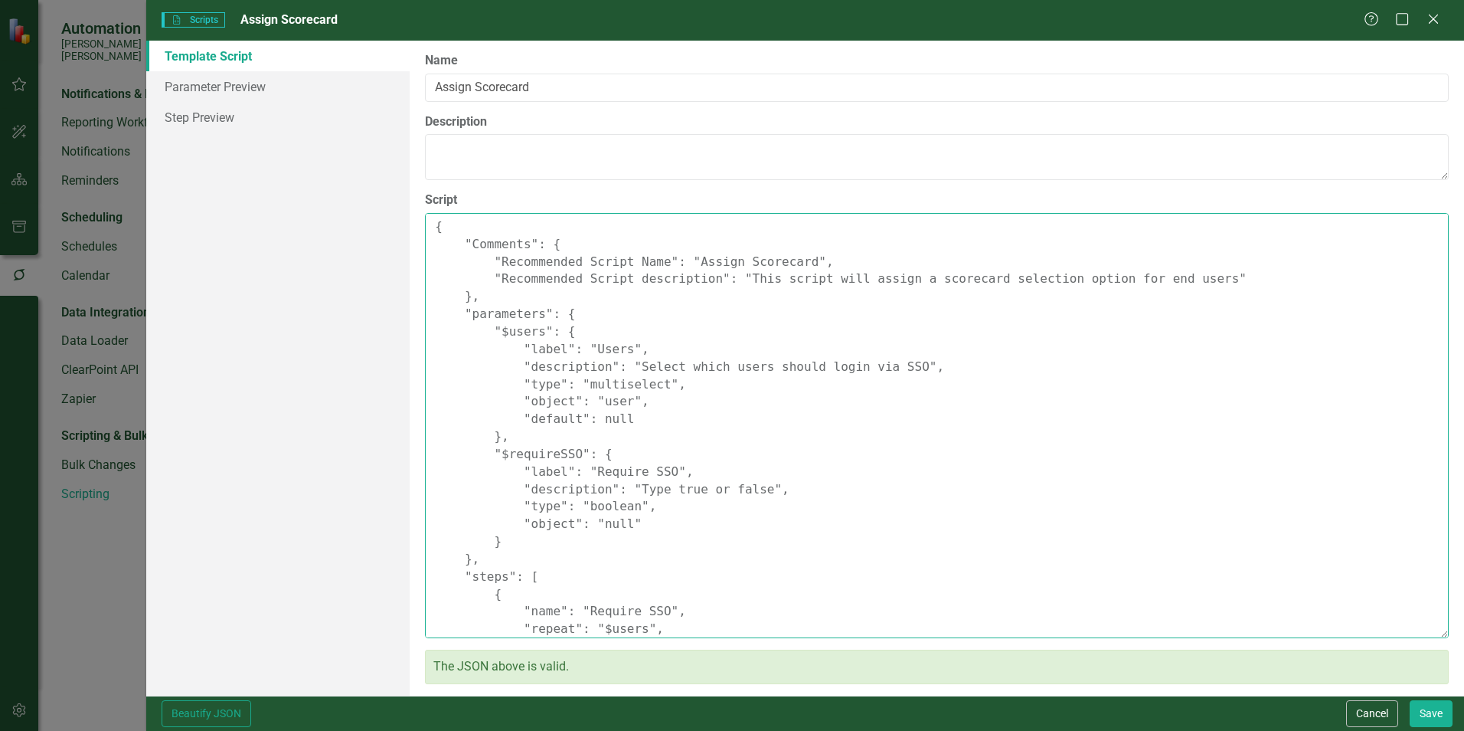
click at [969, 285] on textarea "{ "Comments": { "Recommended Script Name": "Assign Scorecard", "Recommended Scr…" at bounding box center [937, 425] width 1024 height 425
click at [451, 224] on textarea "{ "Comments": { "Recommended Script Name": "Assign Scorecard", "Recommended Scr…" at bounding box center [937, 425] width 1024 height 425
drag, startPoint x: 885, startPoint y: 367, endPoint x: 751, endPoint y: 368, distance: 134.0
click at [751, 368] on textarea "{ "Comments": { "Recommended Script Name": "Assign Scorecard", "Recommended Scr…" at bounding box center [937, 425] width 1024 height 425
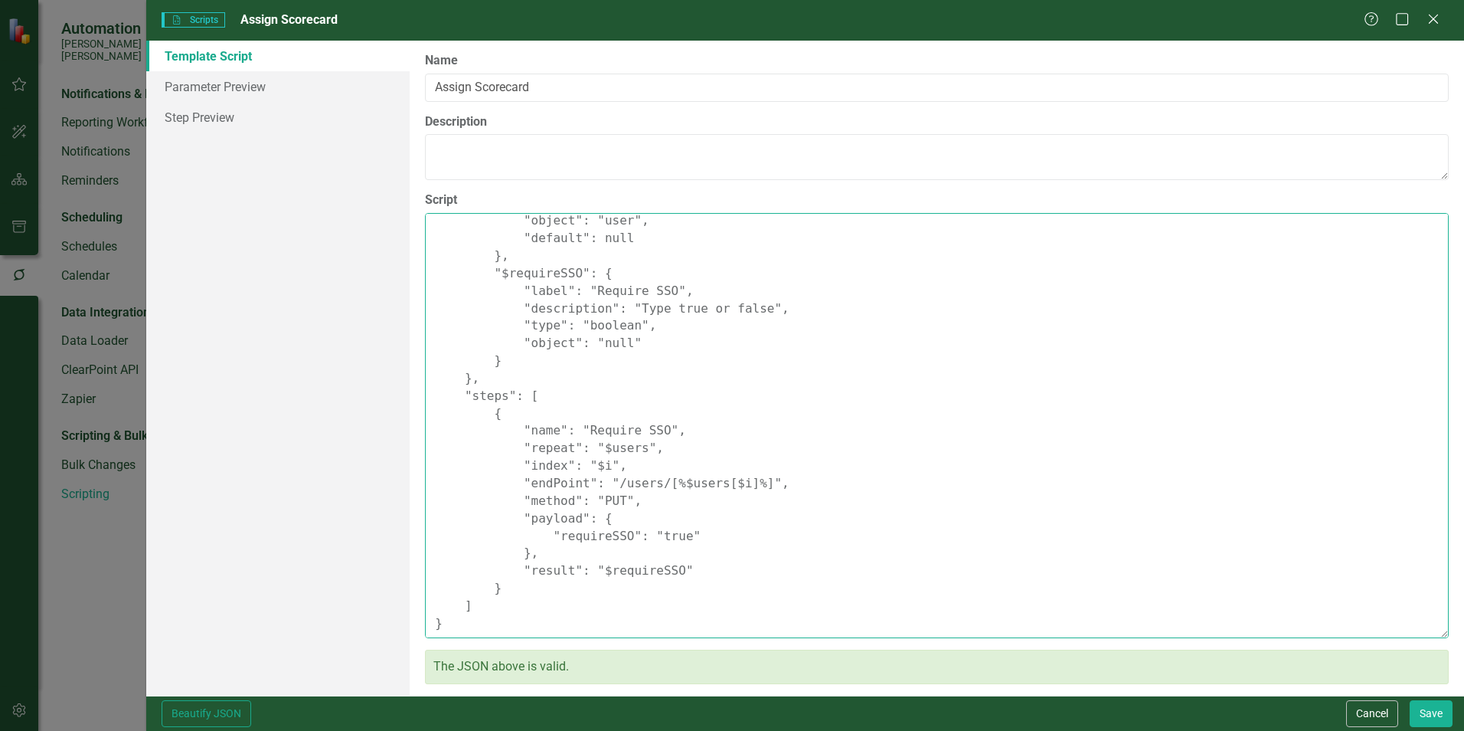
scroll to position [104, 0]
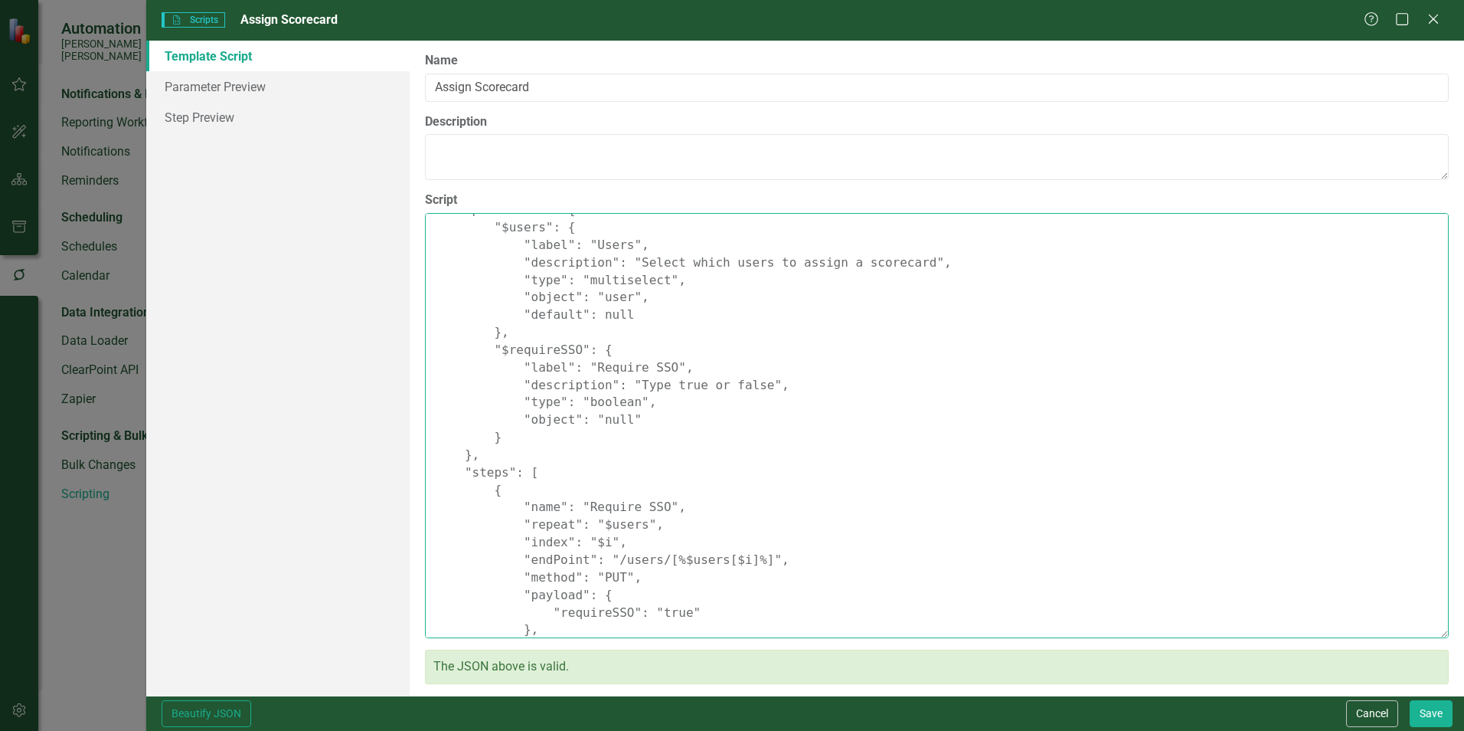
drag, startPoint x: 568, startPoint y: 350, endPoint x: 498, endPoint y: 355, distance: 70.7
click at [498, 355] on textarea "{ "Comments": { "Recommended Script Name": "Assign Scorecard", "Recommended Scr…" at bounding box center [937, 425] width 1024 height 425
drag, startPoint x: 628, startPoint y: 418, endPoint x: 515, endPoint y: 369, distance: 122.8
click at [515, 369] on textarea "{ "Comments": { "Recommended Script Name": "Assign Scorecard", "Recommended Scr…" at bounding box center [937, 425] width 1024 height 425
paste textarea "Scorecard to assign", "description": "Select the scorecard to which users will …"
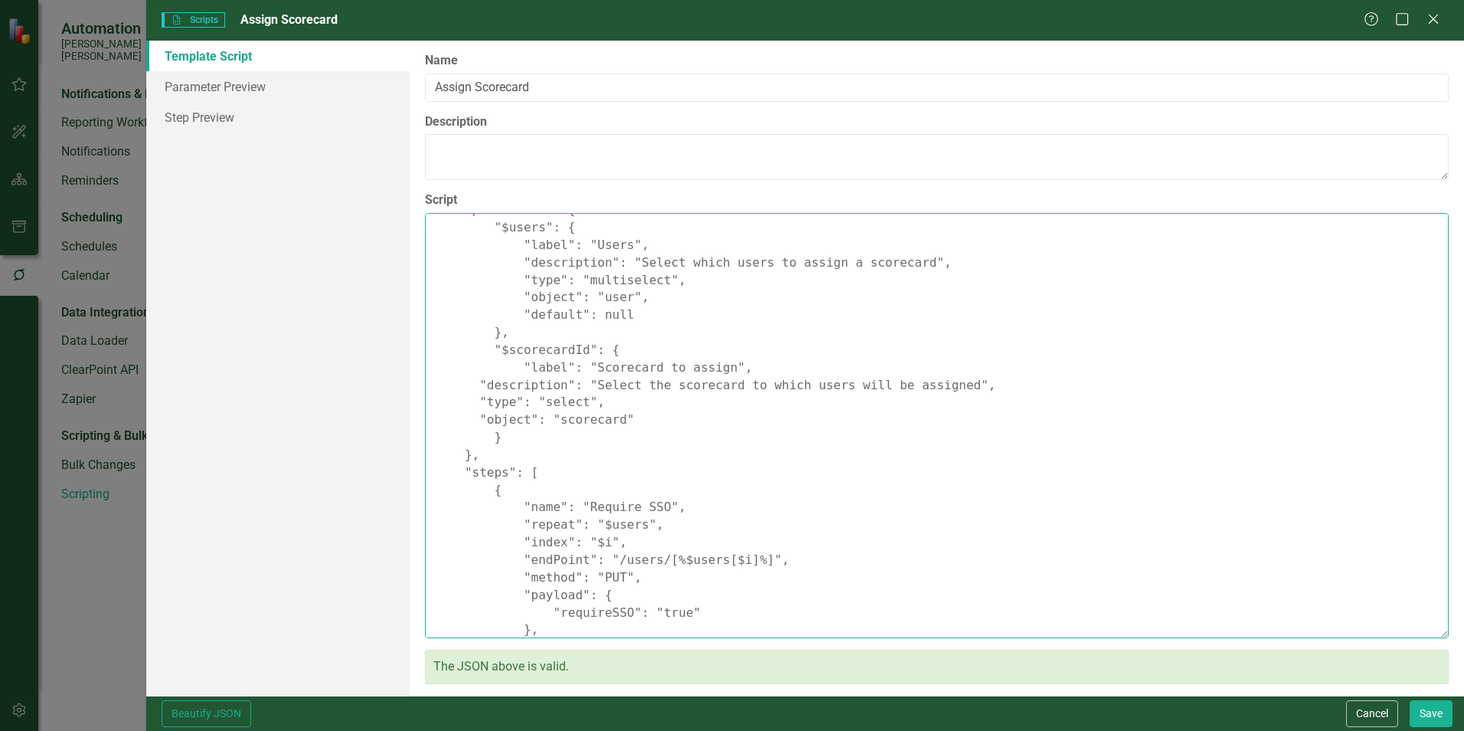
click at [654, 403] on textarea "{ "Comments": { "Recommended Script Name": "Assign Scorecard", "Recommended Scr…" at bounding box center [937, 425] width 1024 height 425
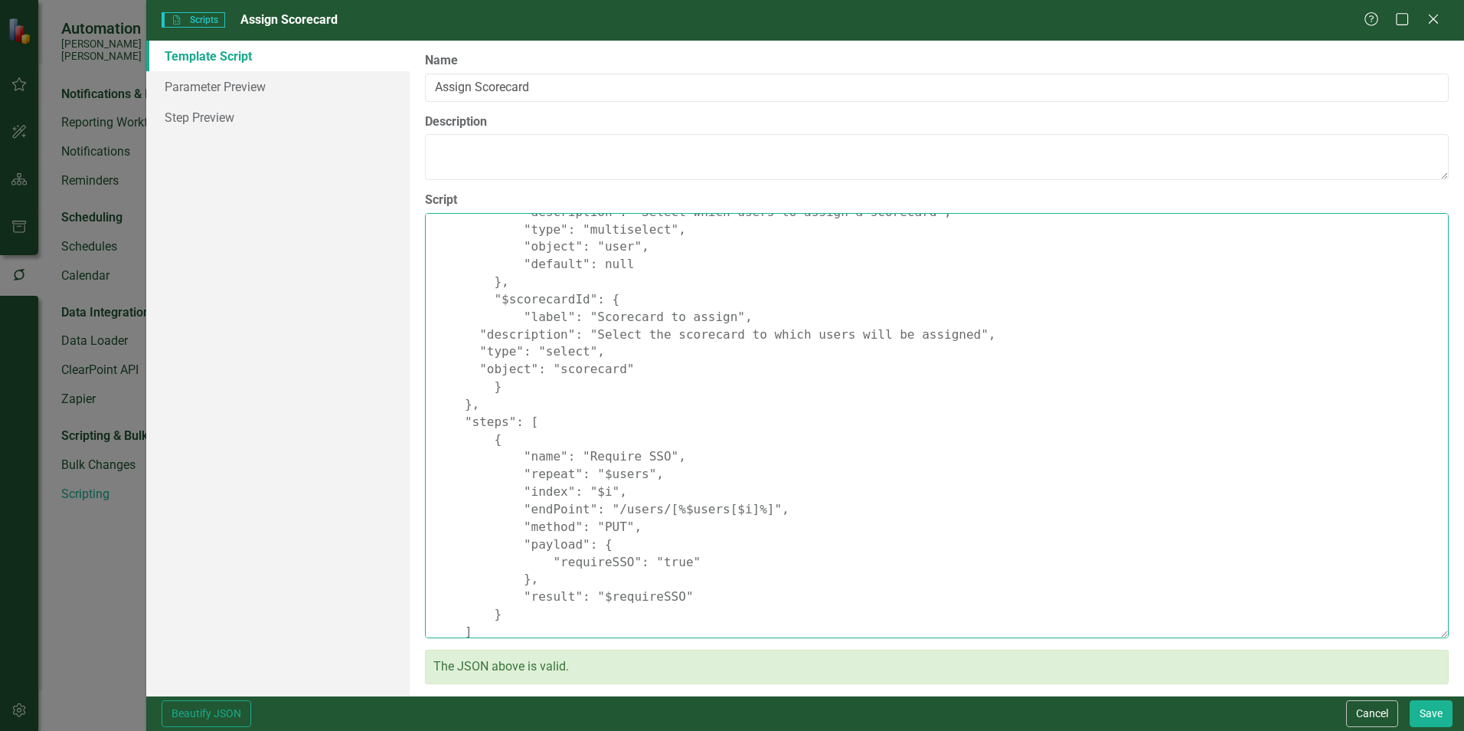
scroll to position [181, 0]
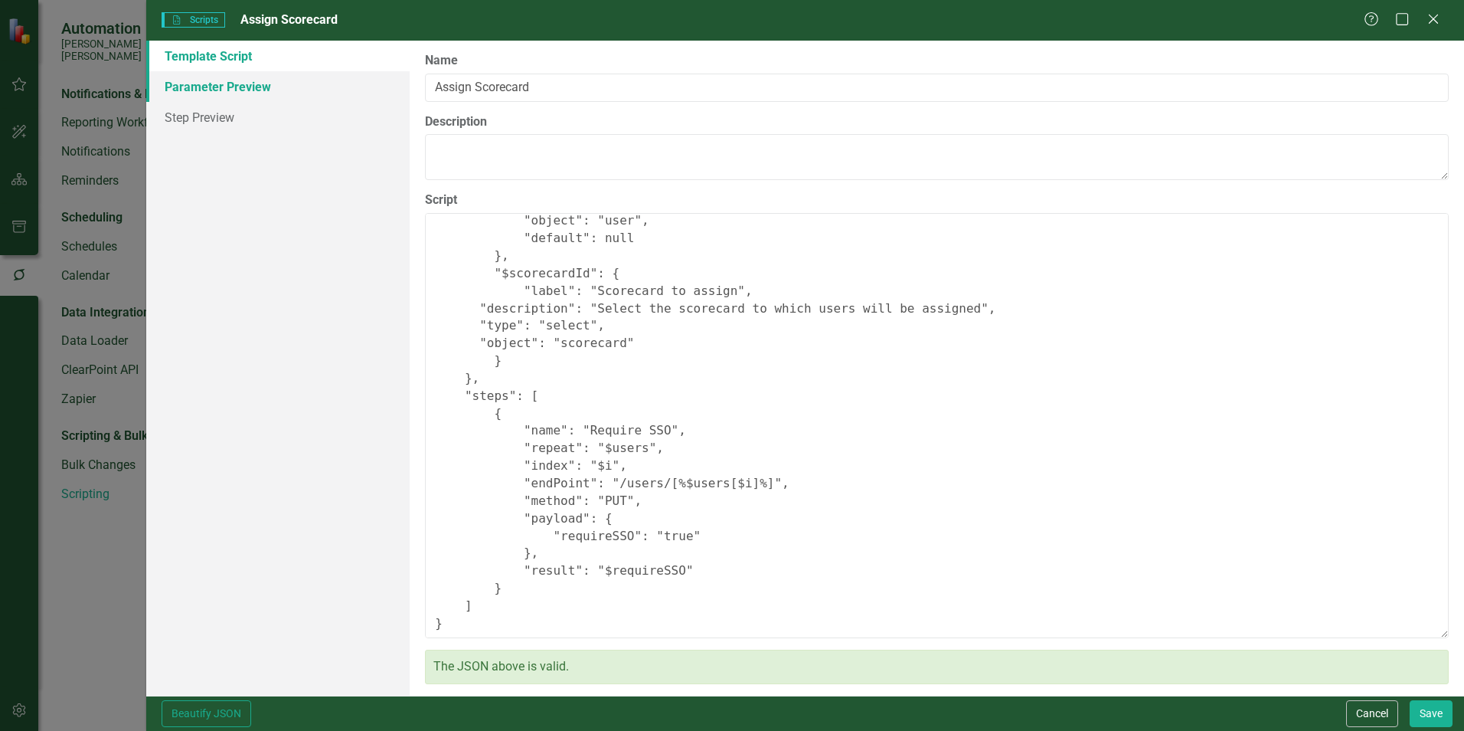
click at [224, 87] on link "Parameter Preview" at bounding box center [277, 86] width 263 height 31
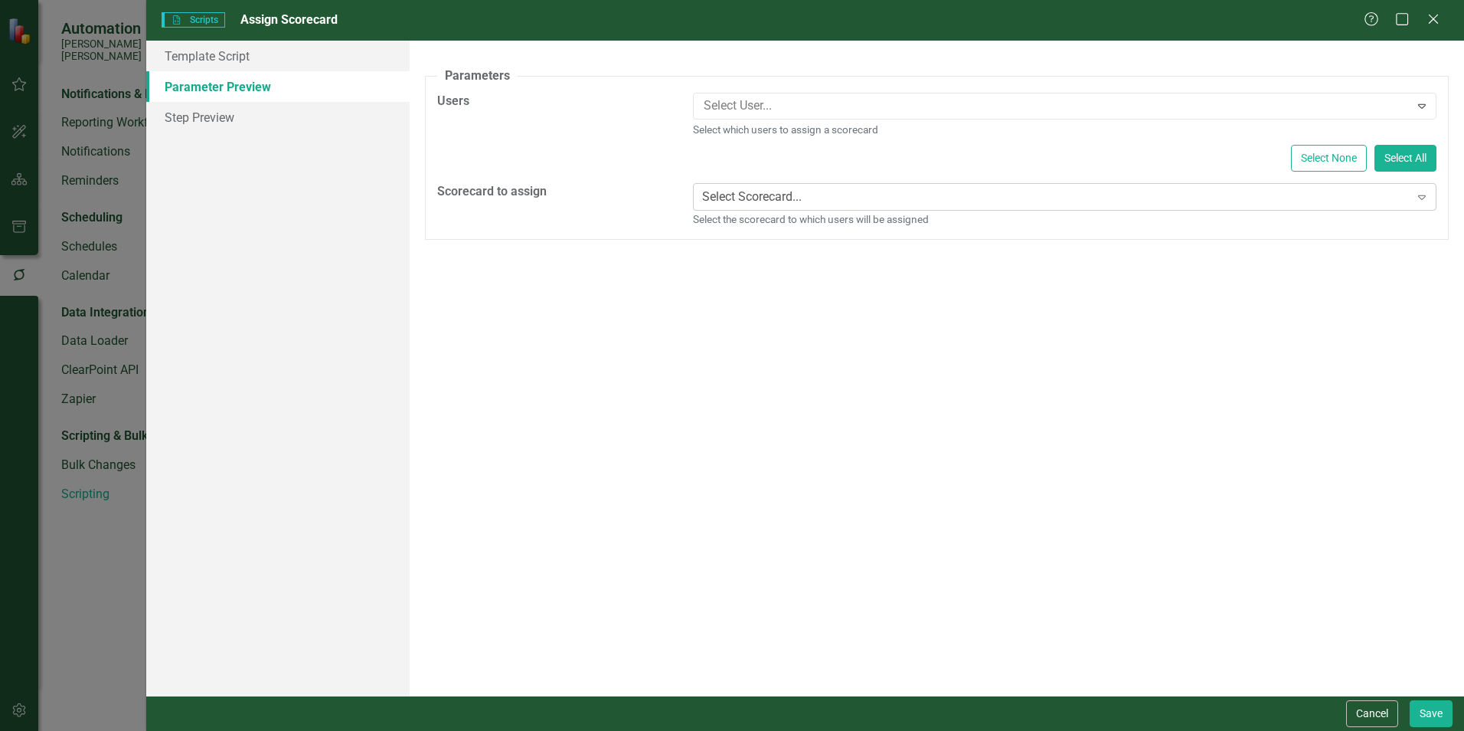
click at [802, 192] on div "Select Scorecard..." at bounding box center [752, 197] width 100 height 18
click at [198, 62] on link "Template Script" at bounding box center [277, 56] width 263 height 31
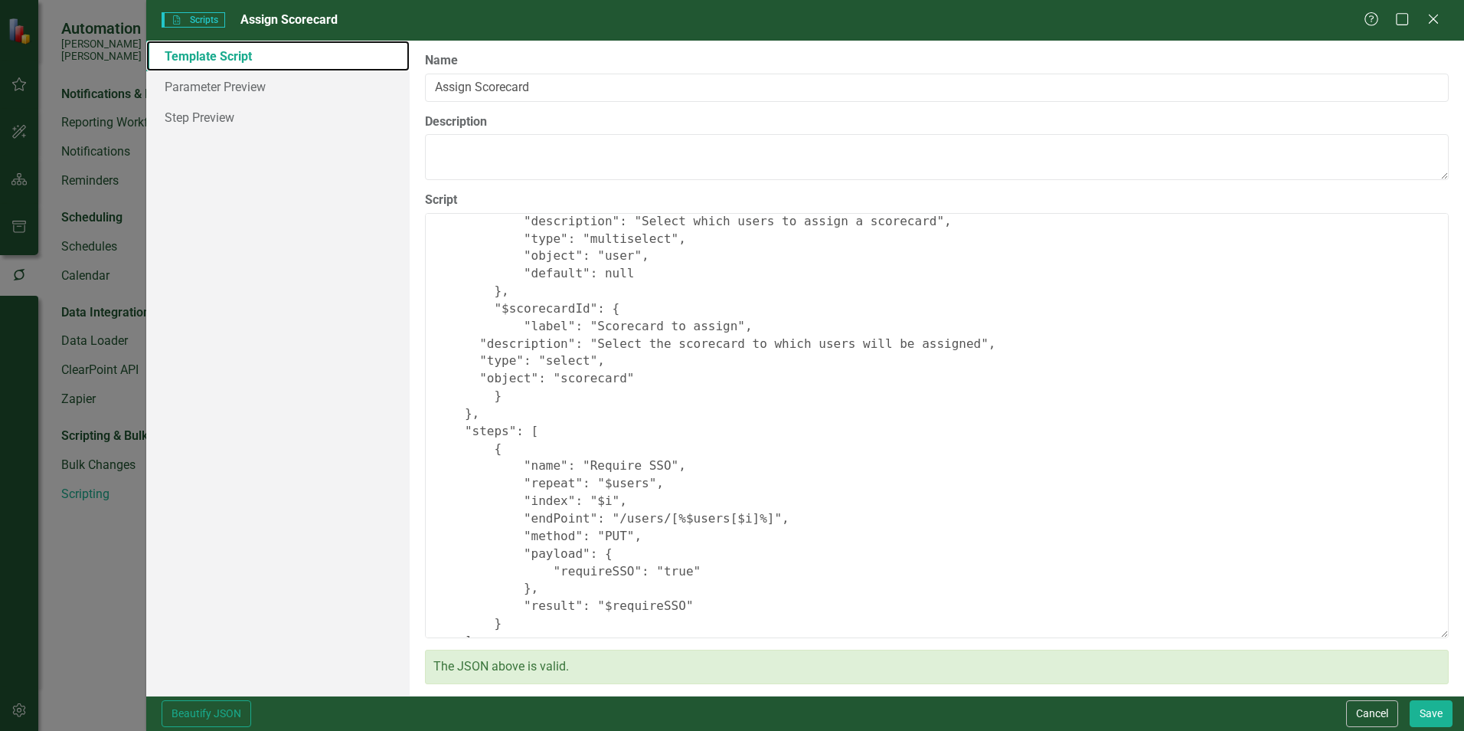
scroll to position [181, 0]
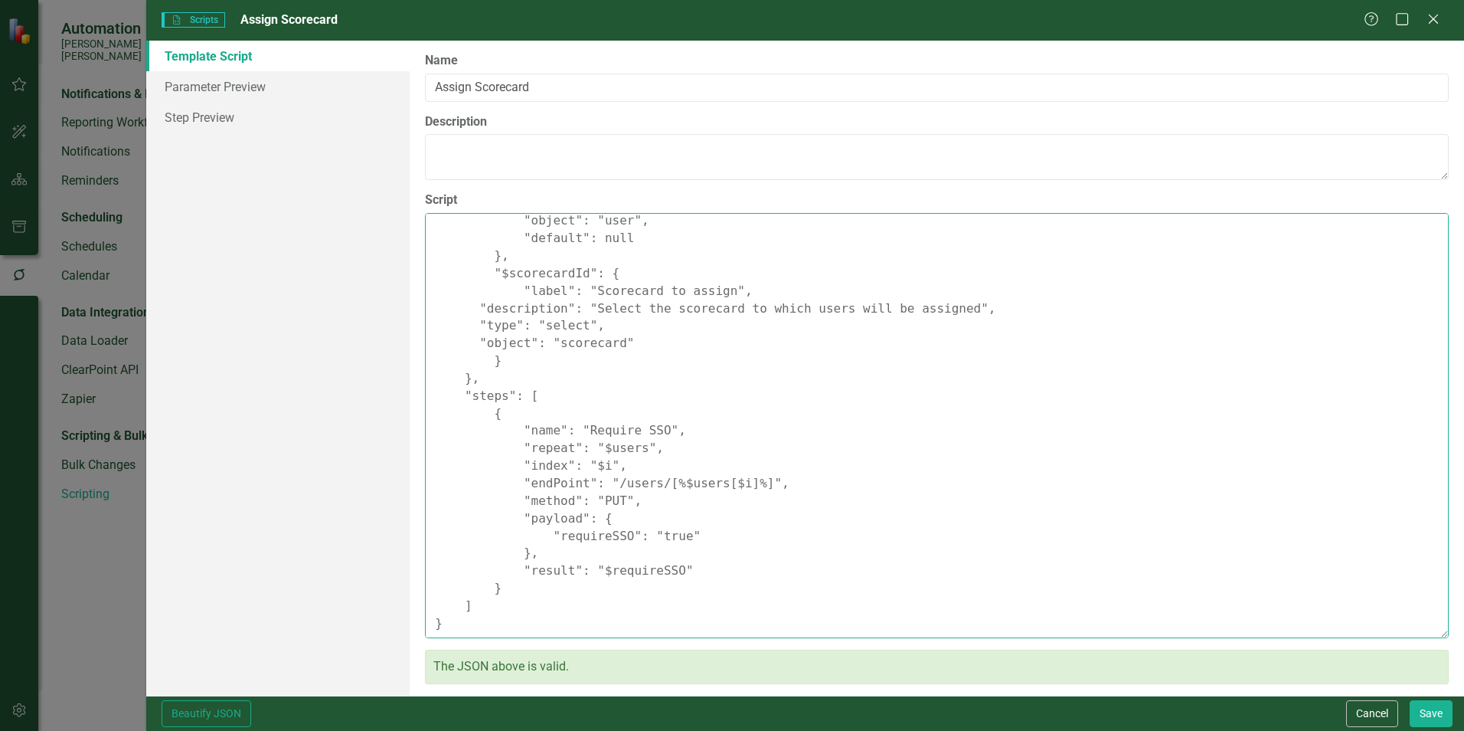
drag, startPoint x: 650, startPoint y: 430, endPoint x: 579, endPoint y: 430, distance: 70.5
click at [579, 430] on textarea "{ "Comments": { "Recommended Script Name": "Assign Scorecard", "Recommended Scr…" at bounding box center [937, 425] width 1024 height 425
drag, startPoint x: 612, startPoint y: 501, endPoint x: 598, endPoint y: 501, distance: 13.8
click at [598, 501] on textarea "{ "Comments": { "Recommended Script Name": "Assign Scorecard", "Recommended Scr…" at bounding box center [937, 425] width 1024 height 425
drag, startPoint x: 682, startPoint y: 568, endPoint x: 484, endPoint y: 568, distance: 198.4
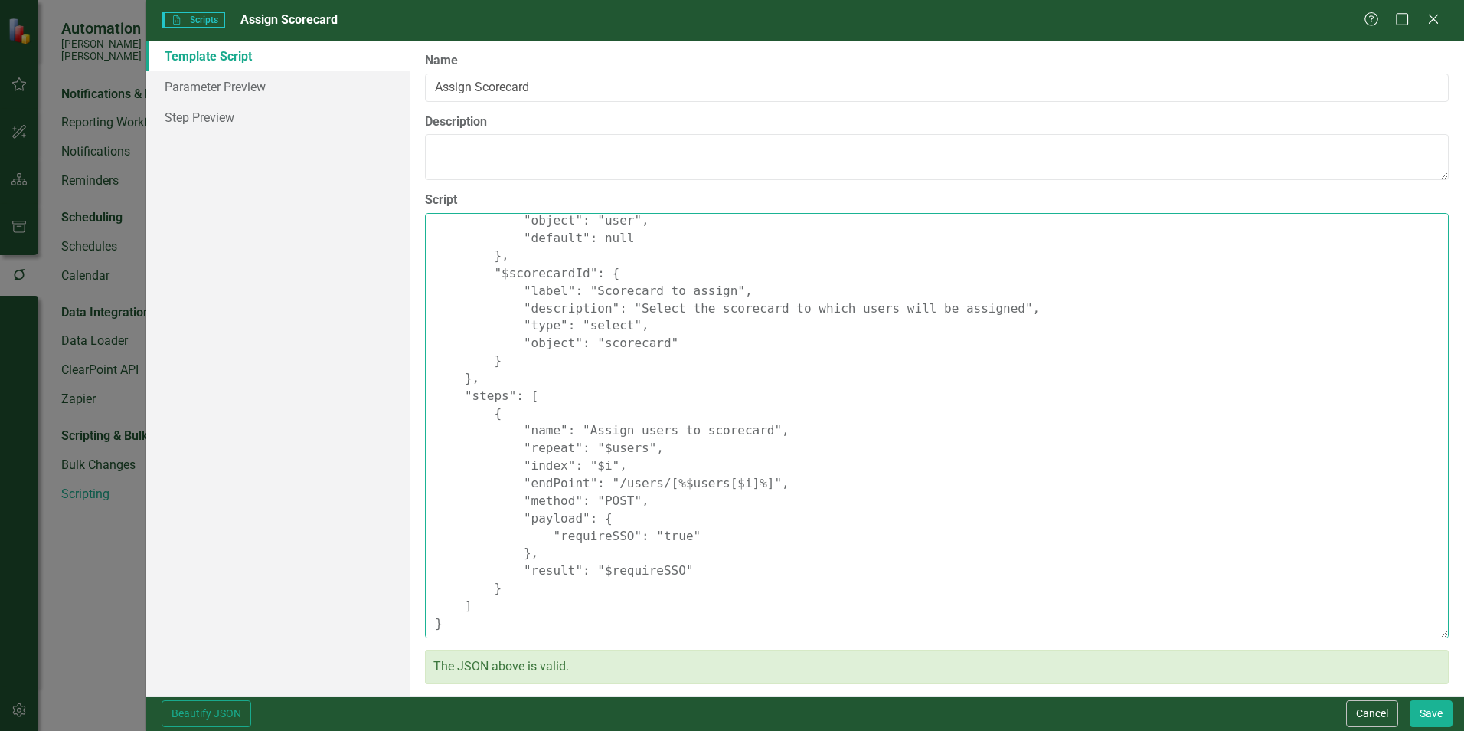
click at [484, 568] on textarea "{ "Comments": { "Recommended Script Name": "Assign Scorecard", "Recommended Scr…" at bounding box center [937, 425] width 1024 height 425
click at [625, 519] on textarea "{ "Comments": { "Recommended Script Name": "Assign Scorecard", "Recommended Scr…" at bounding box center [937, 425] width 1024 height 425
drag, startPoint x: 683, startPoint y: 536, endPoint x: 541, endPoint y: 532, distance: 142.5
click at [541, 532] on textarea "{ "Comments": { "Recommended Script Name": "Assign Scorecard", "Recommended Scr…" at bounding box center [937, 425] width 1024 height 425
paste textarea ""scorecardId": "$scorecardId", "userId": "$user", "role": "$rol"
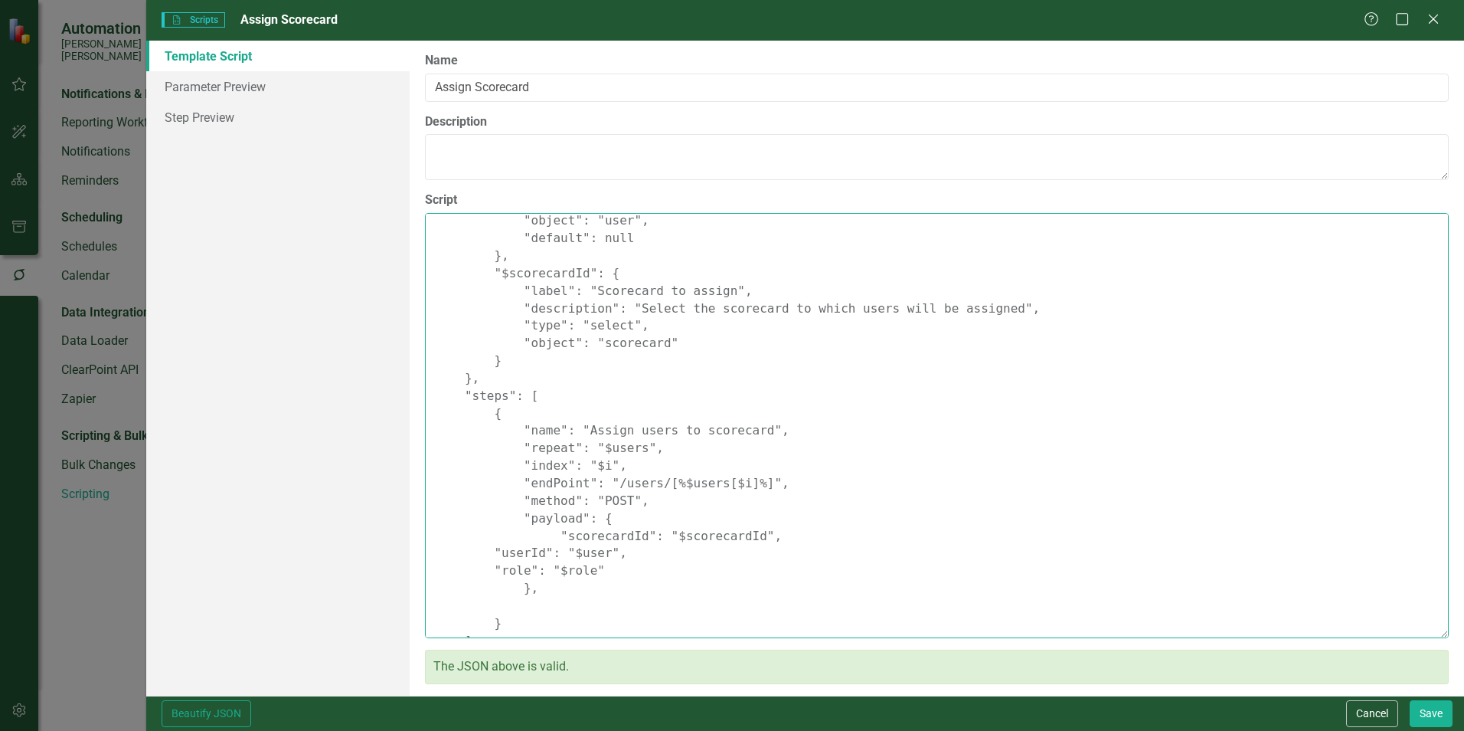
scroll to position [215, 0]
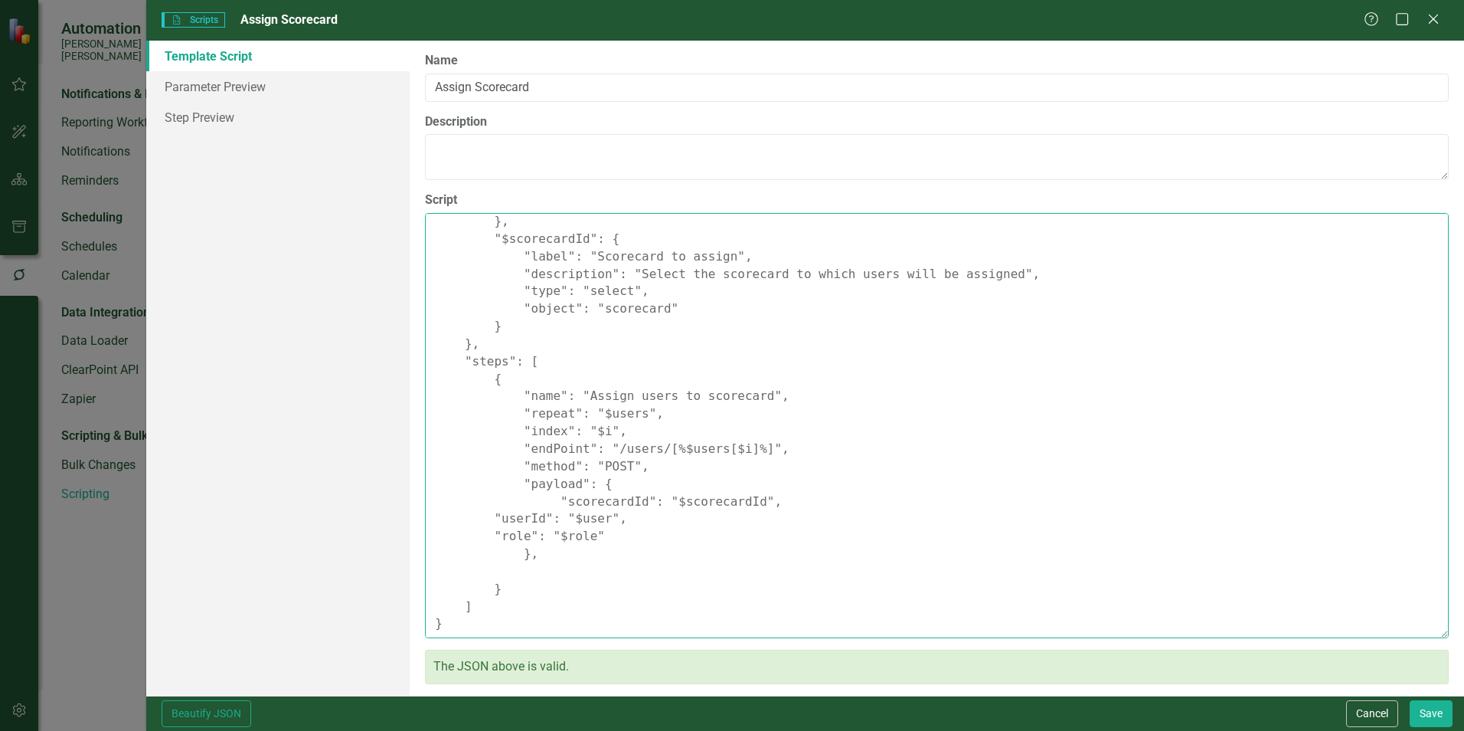
click at [549, 547] on textarea "{ "Comments": { "Recommended Script Name": "Assign Scorecard", "Recommended Scr…" at bounding box center [937, 425] width 1024 height 425
click at [867, 498] on textarea "{ "Comments": { "Recommended Script Name": "Assign Scorecard", "Recommended Scr…" at bounding box center [937, 425] width 1024 height 425
click at [532, 554] on textarea "{ "Comments": { "Recommended Script Name": "Assign Scorecard", "Recommended Scr…" at bounding box center [937, 425] width 1024 height 425
click at [745, 443] on textarea "{ "Comments": { "Recommended Script Name": "Assign Scorecard", "Recommended Scr…" at bounding box center [937, 425] width 1024 height 425
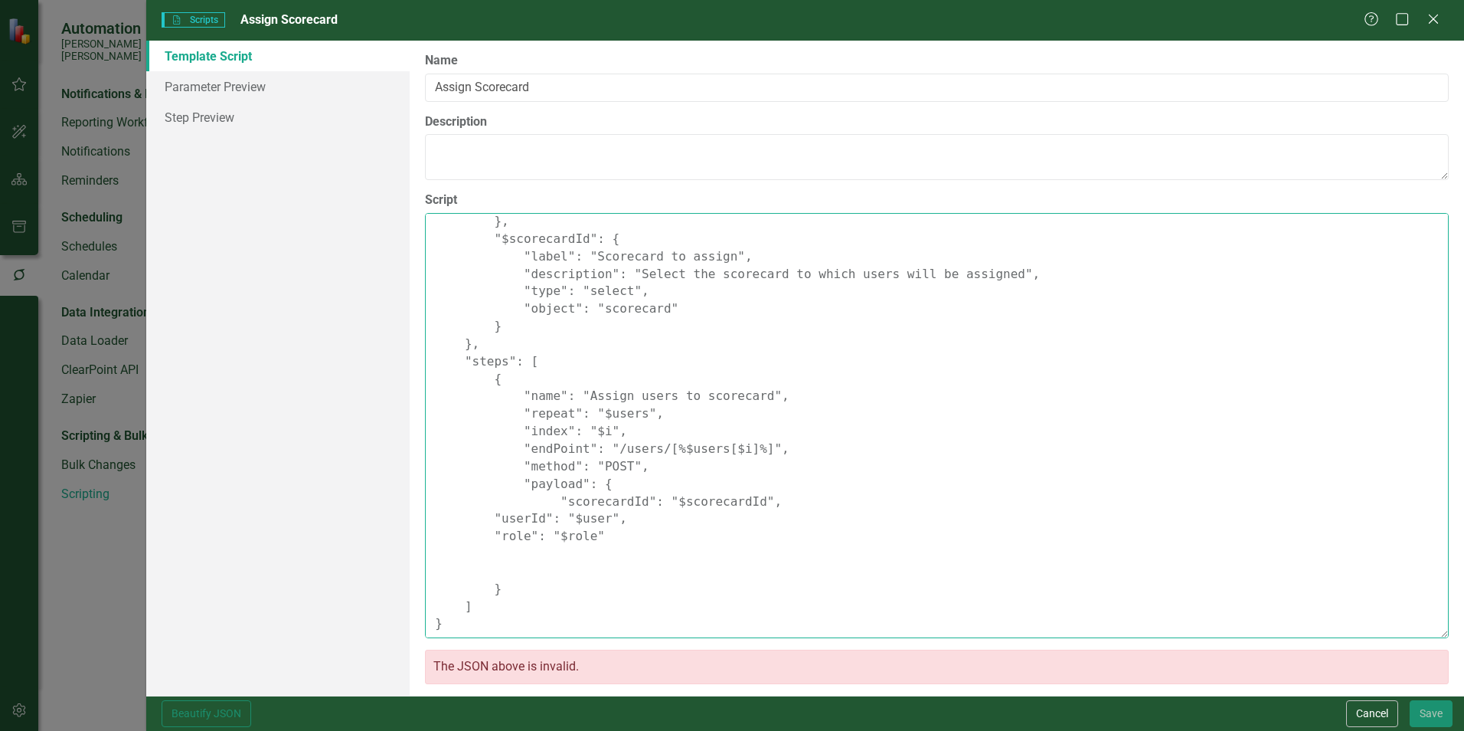
click at [509, 568] on textarea "{ "Comments": { "Recommended Script Name": "Assign Scorecard", "Recommended Scr…" at bounding box center [937, 425] width 1024 height 425
click at [525, 548] on textarea "{ "Comments": { "Recommended Script Name": "Assign Scorecard", "Recommended Scr…" at bounding box center [937, 425] width 1024 height 425
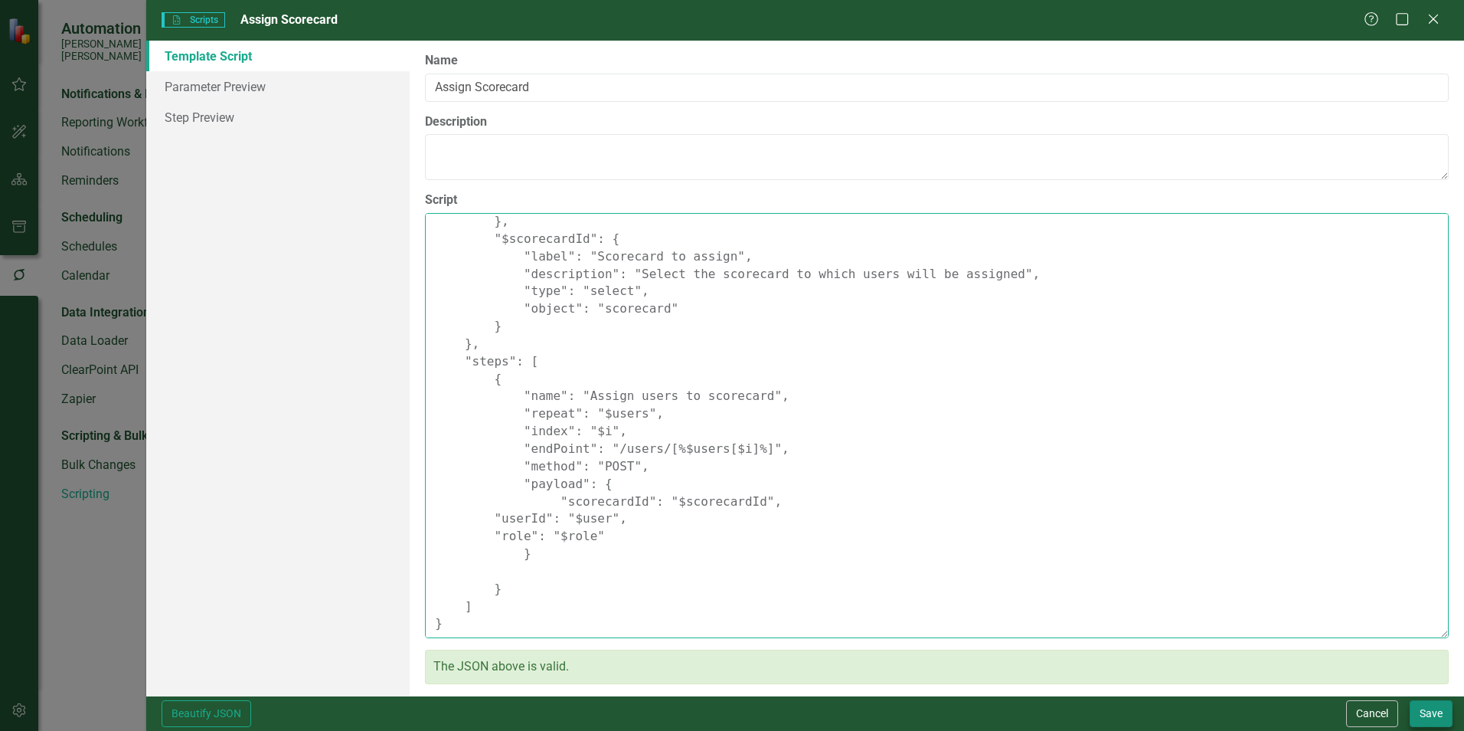
type textarea "{ "Comments": { "Recommended Script Name": "Assign Scorecard", "Recommended Scr…"
click at [1414, 706] on button "Save" at bounding box center [1431, 713] width 43 height 27
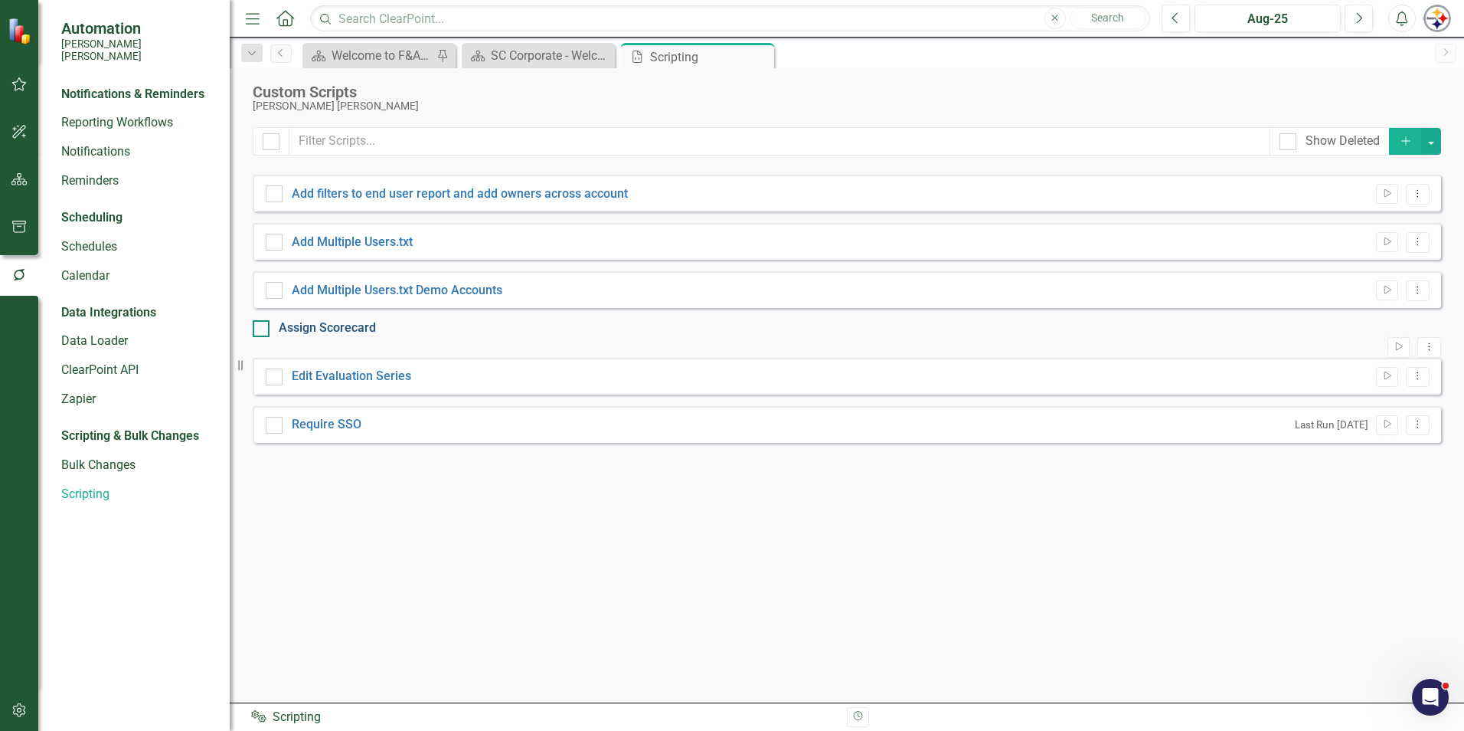
click at [336, 334] on link "Assign Scorecard" at bounding box center [327, 327] width 97 height 15
click at [263, 330] on input "Assign Scorecard" at bounding box center [258, 325] width 10 height 10
checkbox input "true"
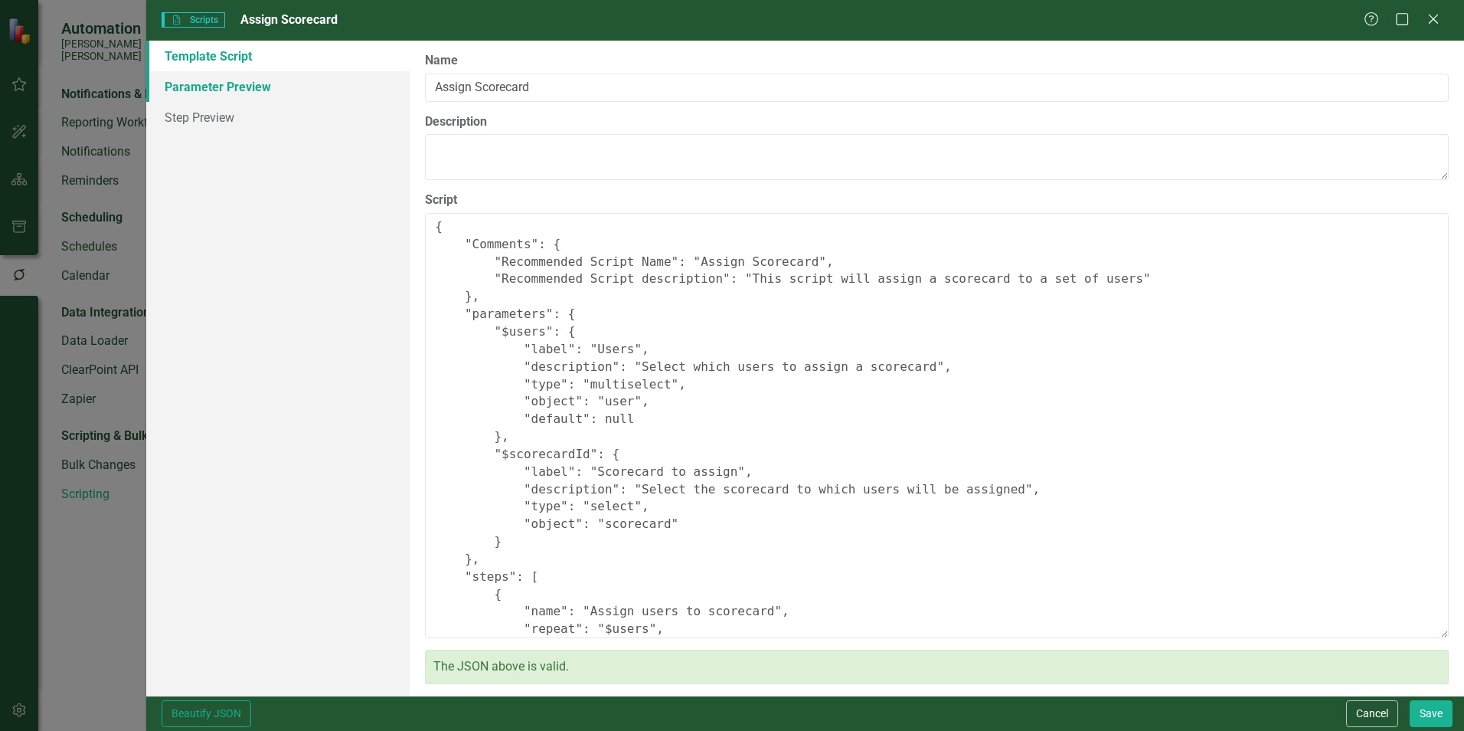
click at [205, 86] on link "Parameter Preview" at bounding box center [277, 86] width 263 height 31
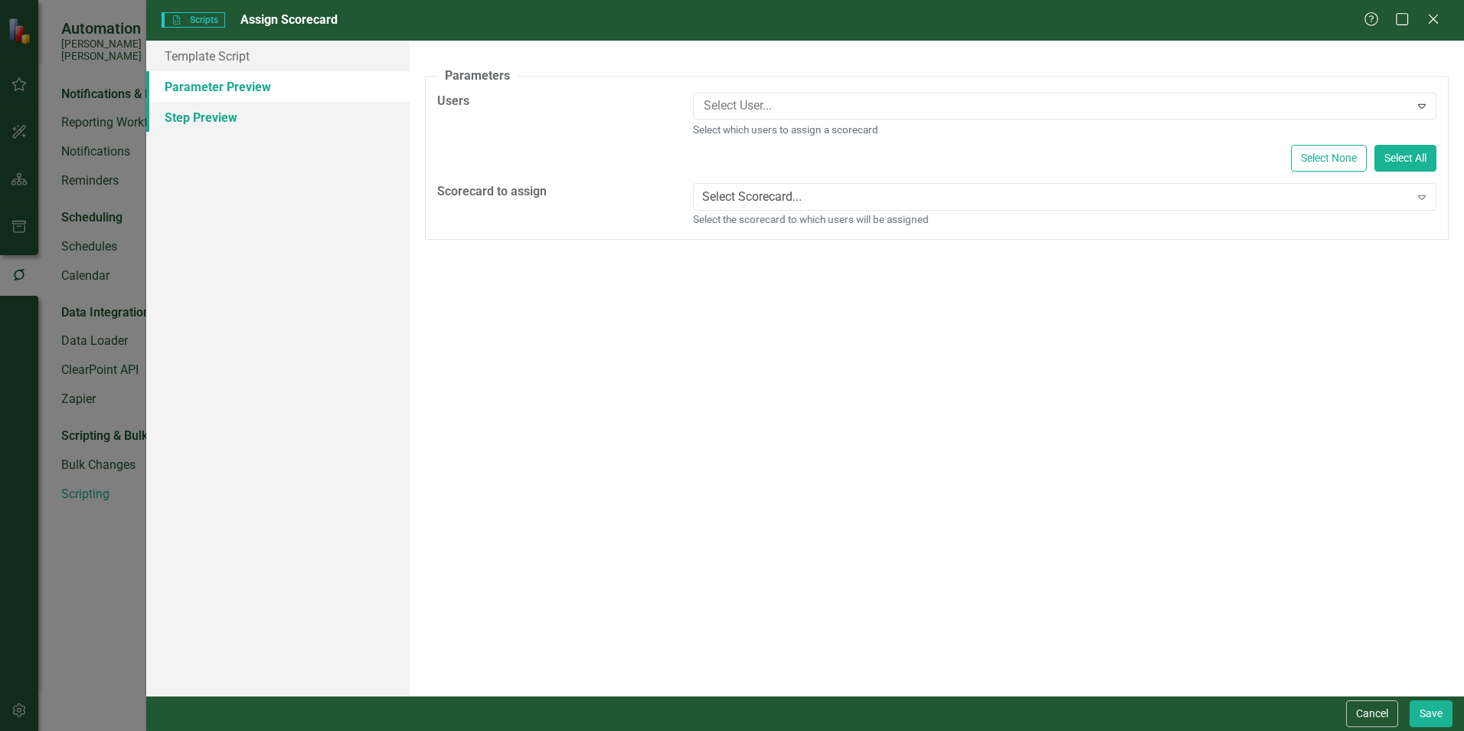
click at [204, 118] on link "Step Preview" at bounding box center [277, 117] width 263 height 31
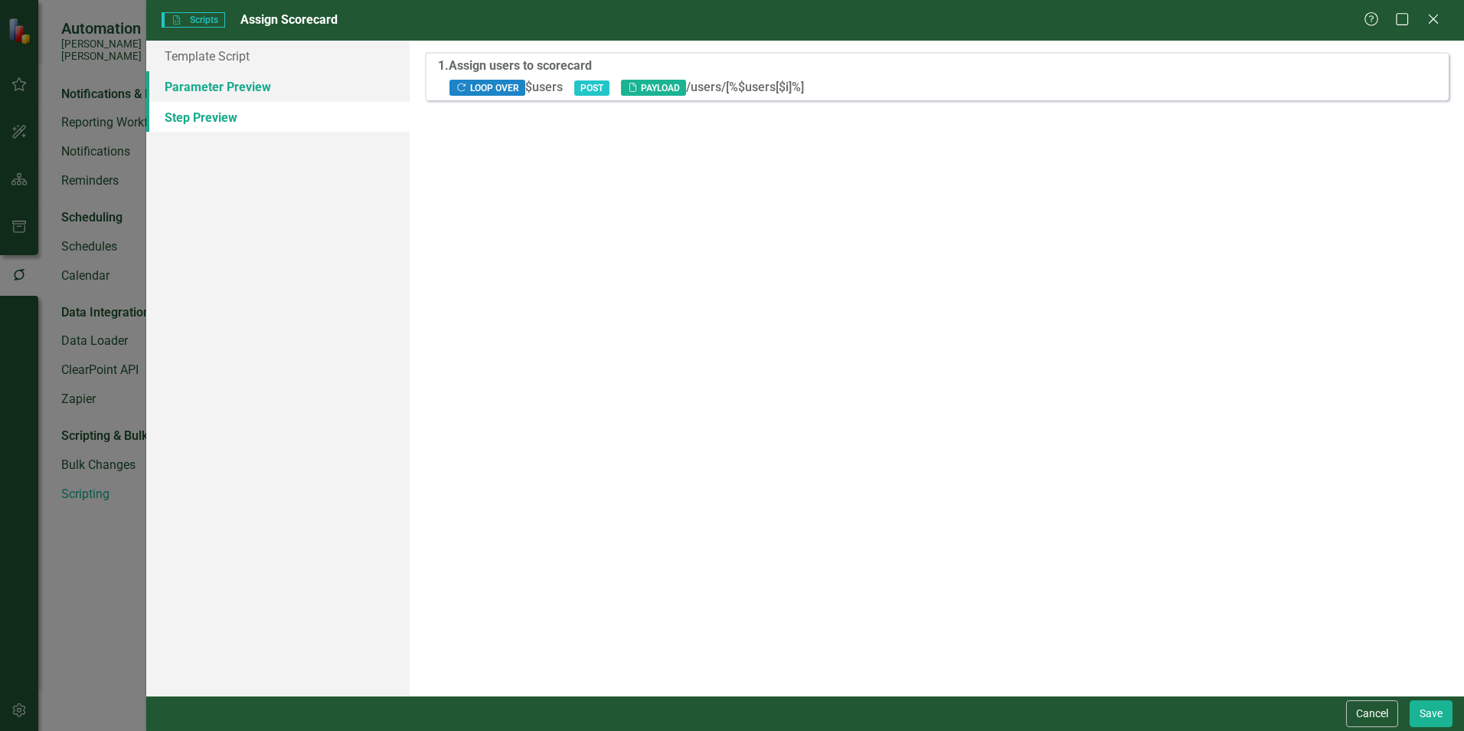
click at [207, 92] on link "Parameter Preview" at bounding box center [277, 86] width 263 height 31
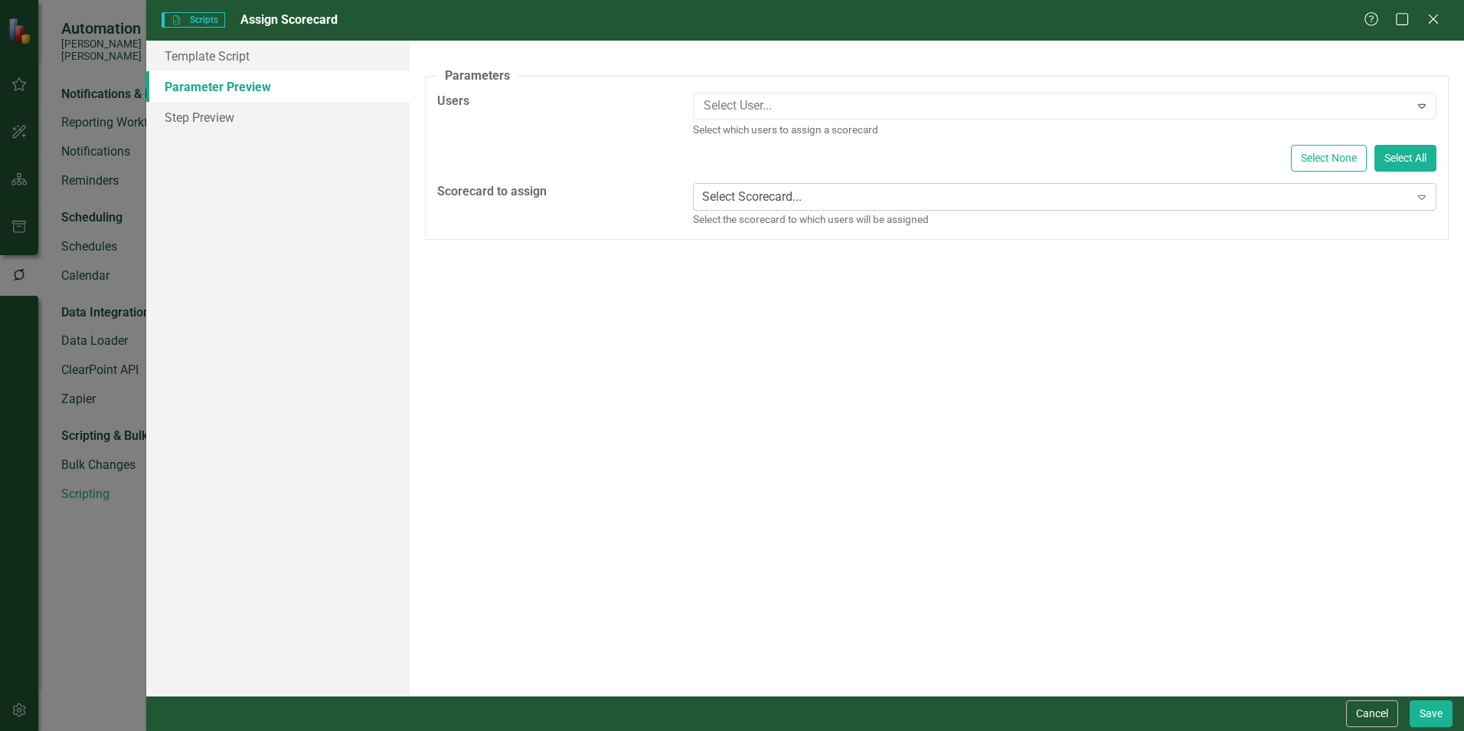
click at [802, 199] on div "Select Scorecard..." at bounding box center [752, 197] width 100 height 18
click at [221, 123] on link "Step Preview" at bounding box center [277, 117] width 263 height 31
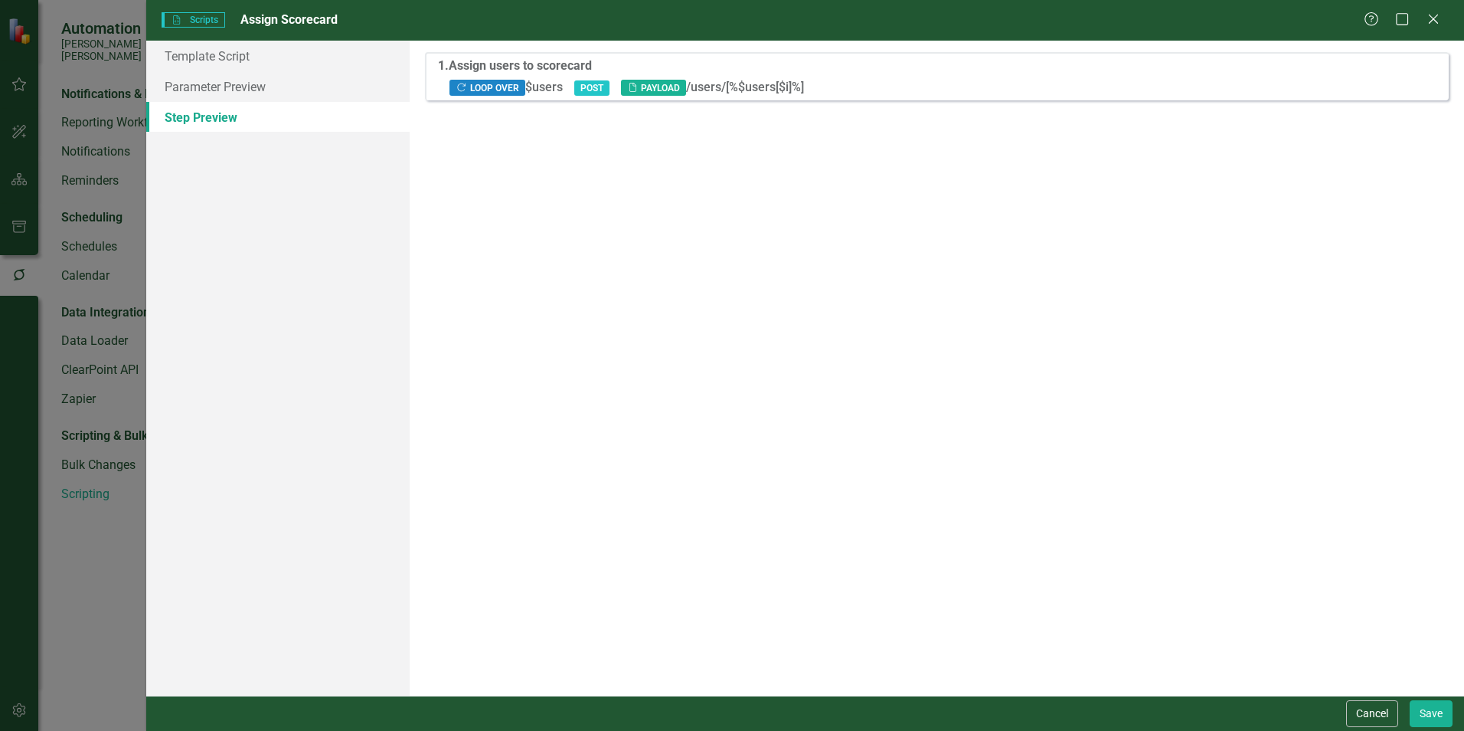
click at [588, 87] on span "POST" at bounding box center [591, 87] width 35 height 15
click at [202, 63] on link "Template Script" at bounding box center [277, 56] width 263 height 31
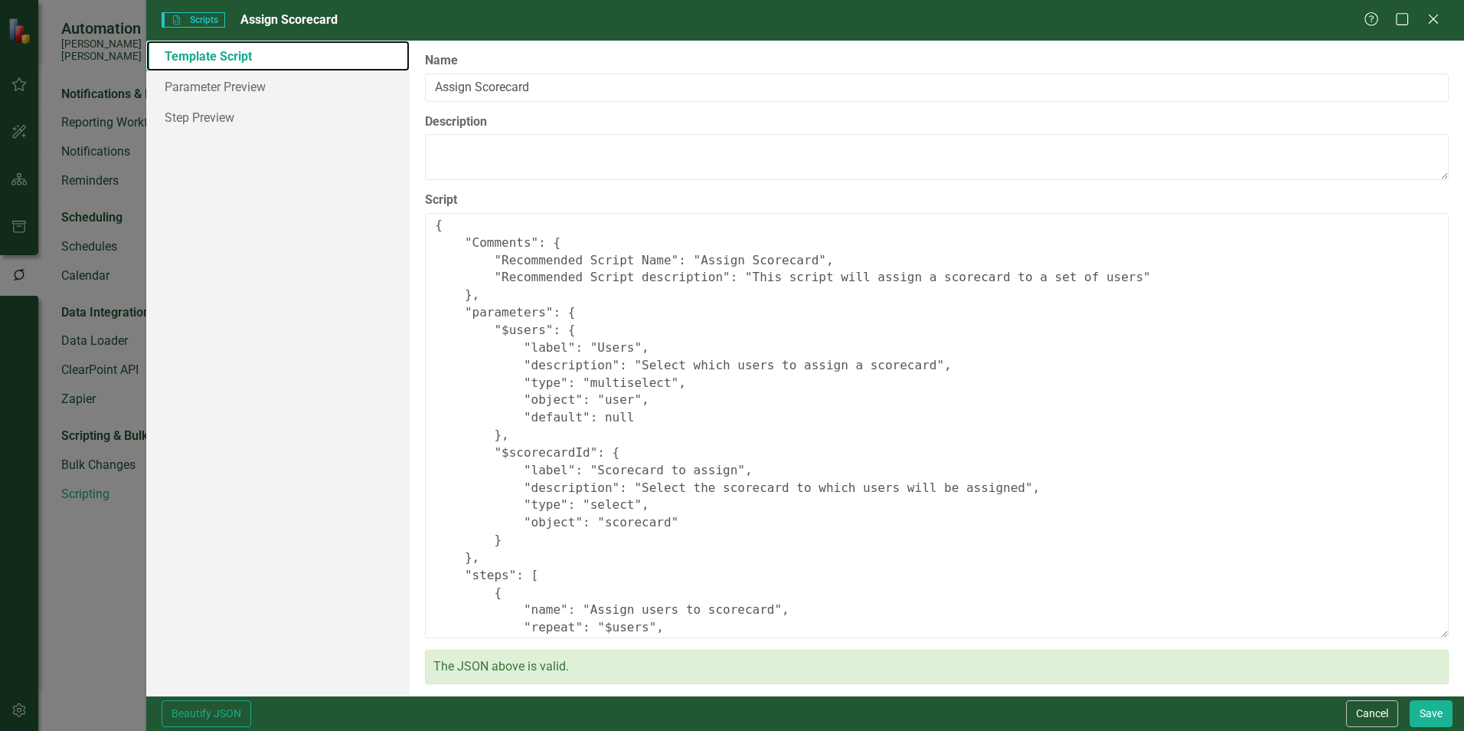
scroll to position [0, 0]
click at [1429, 18] on icon "Close" at bounding box center [1433, 18] width 19 height 15
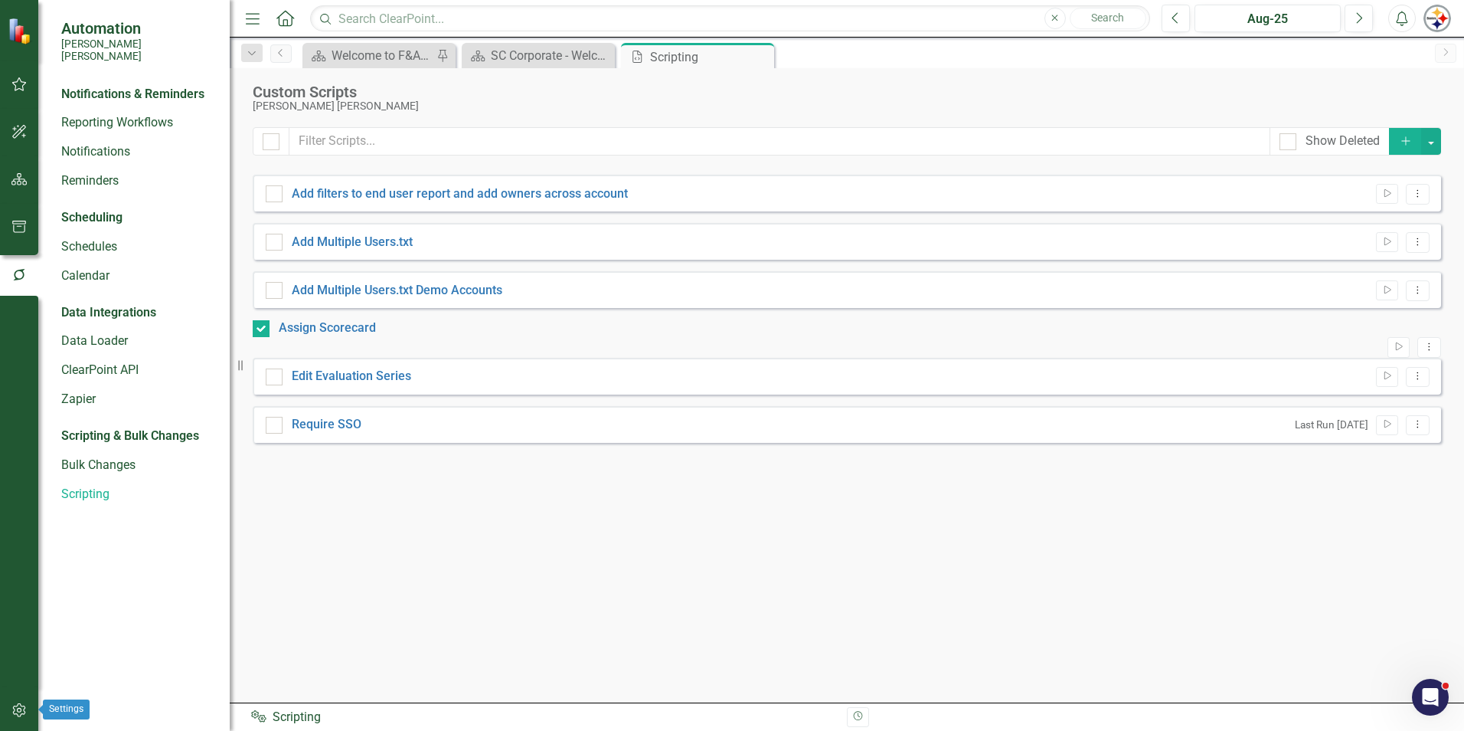
click at [15, 711] on icon "button" at bounding box center [19, 710] width 16 height 12
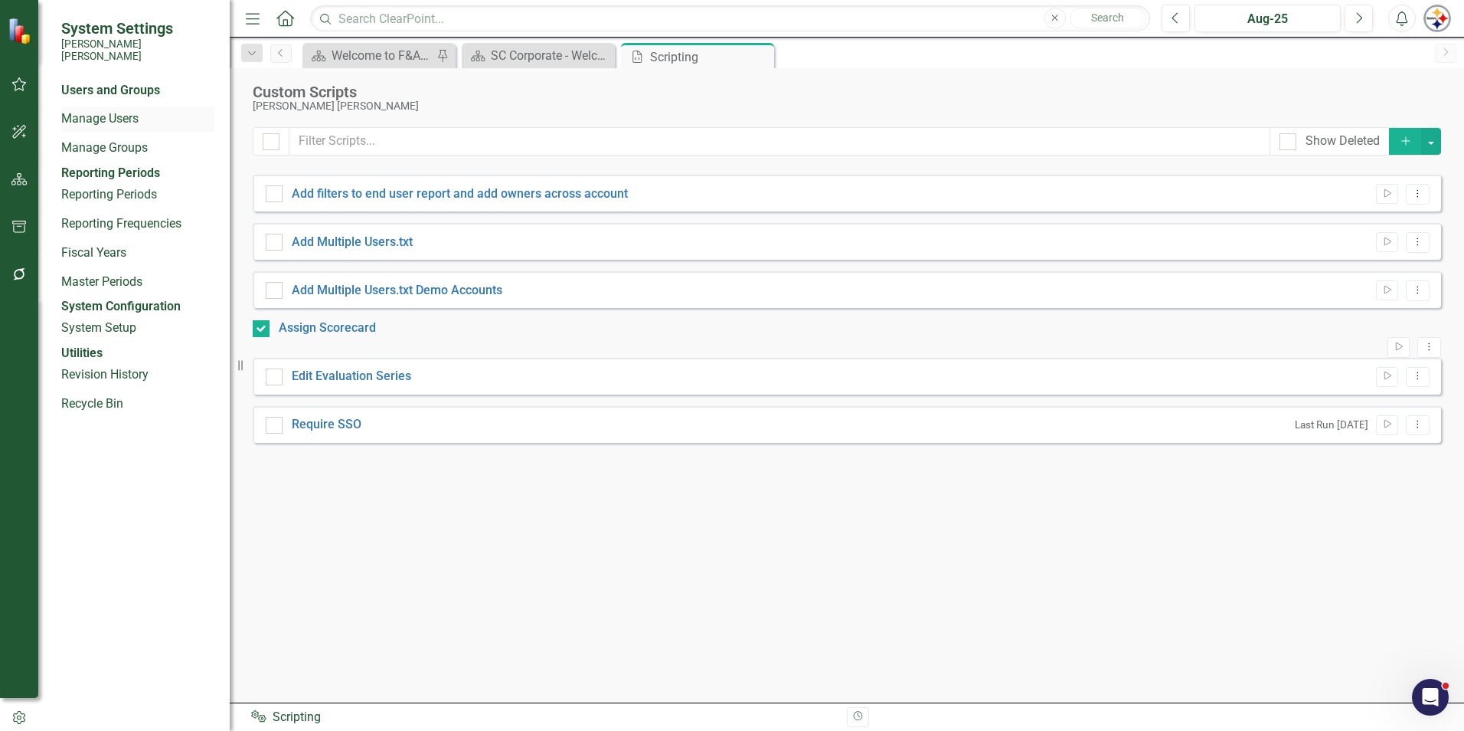
click at [109, 110] on link "Manage Users" at bounding box center [137, 119] width 153 height 18
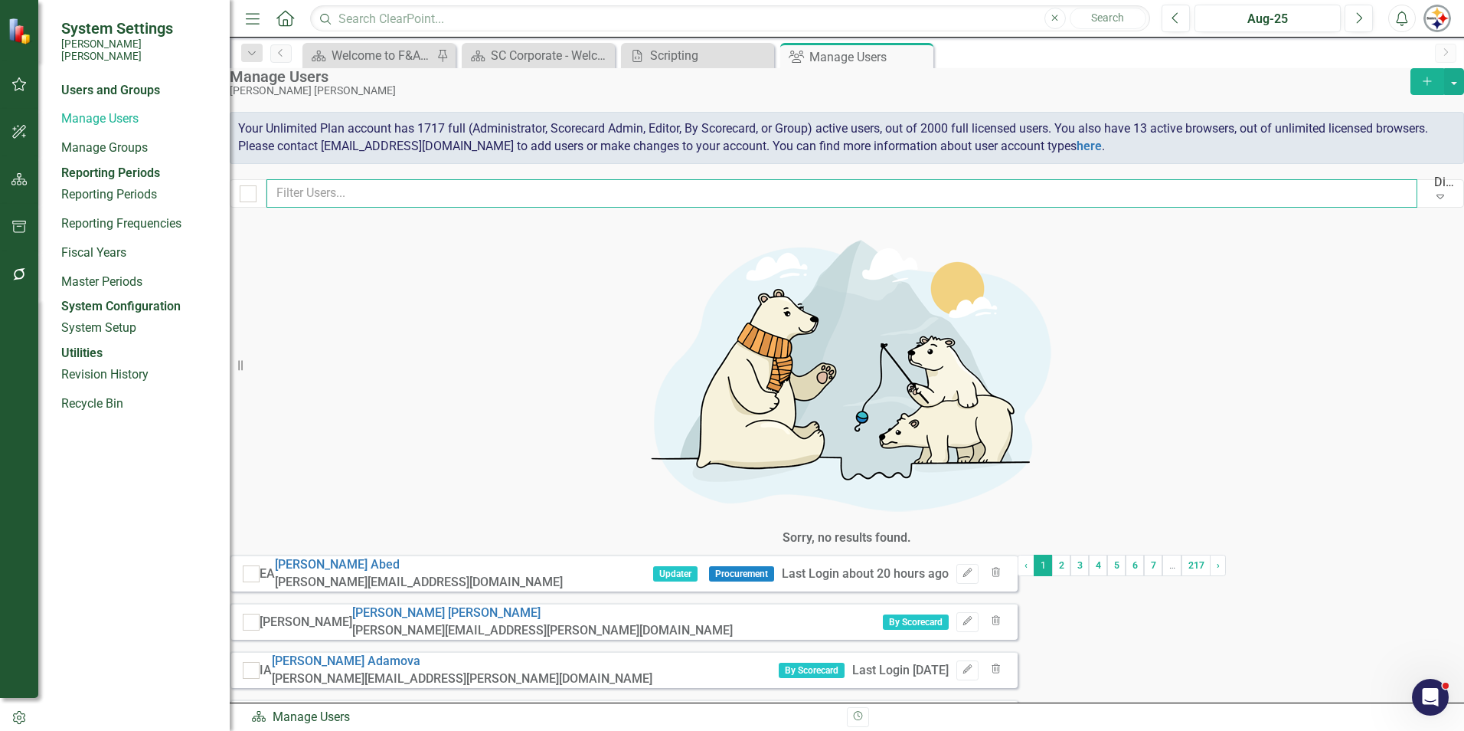
click at [353, 203] on input "text" at bounding box center [842, 193] width 1151 height 28
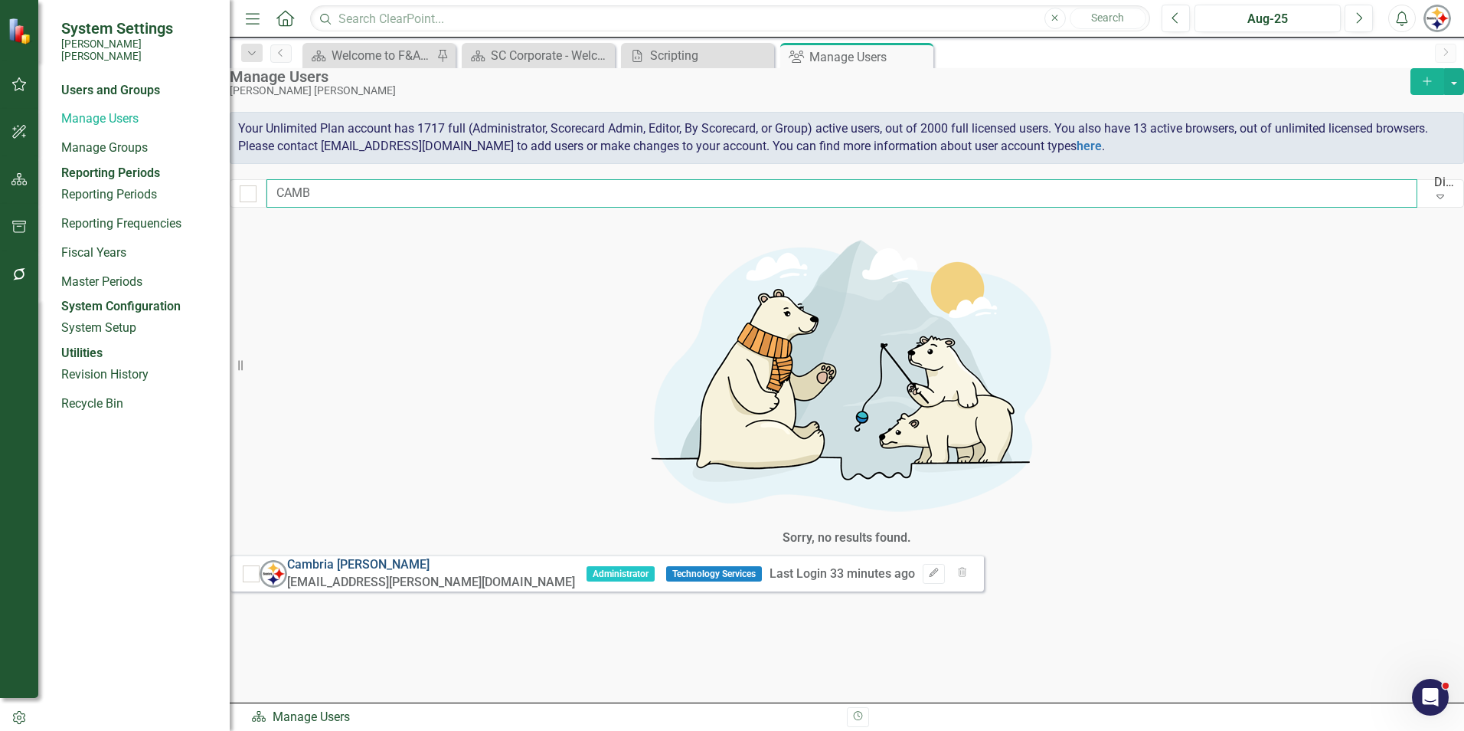
type input "CAMB"
click at [408, 557] on link "[PERSON_NAME]" at bounding box center [358, 564] width 142 height 15
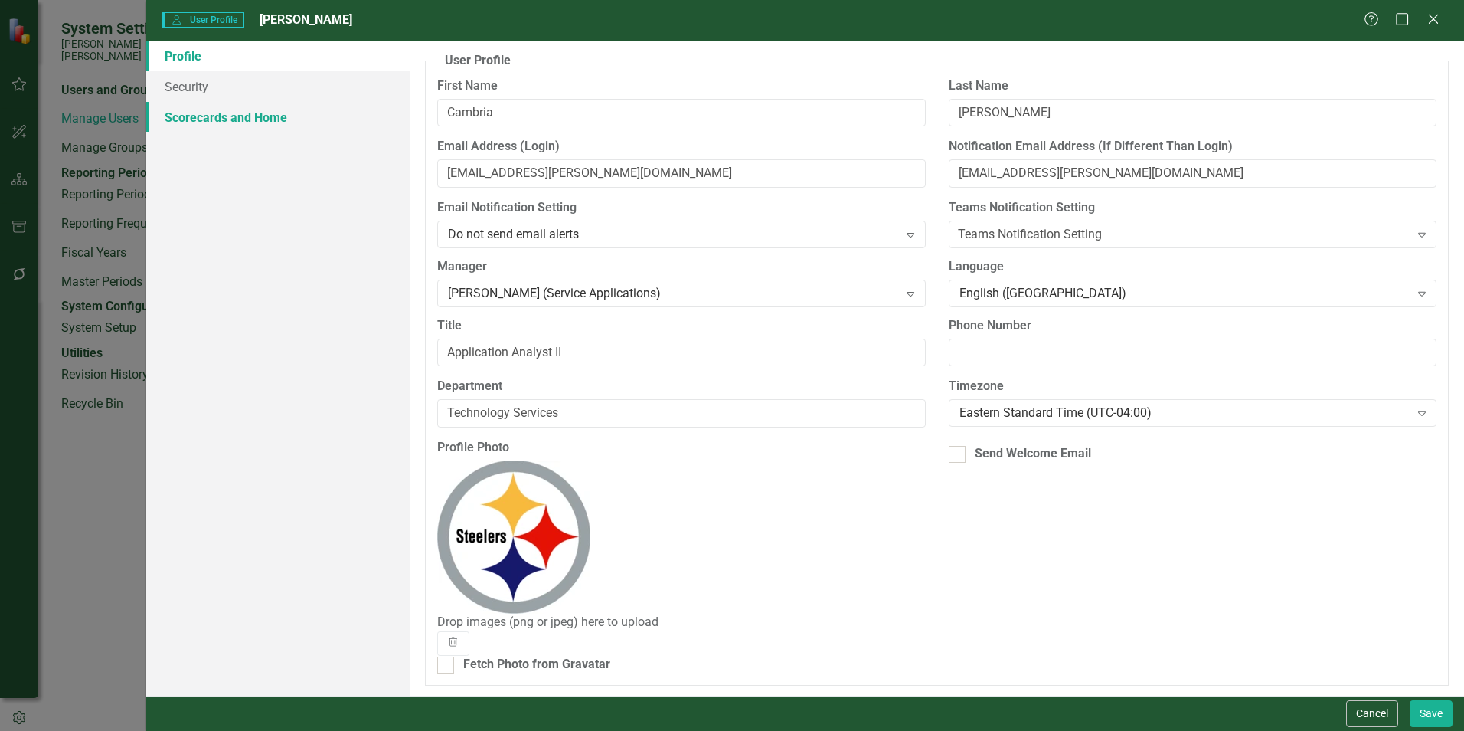
click at [193, 115] on link "Scorecards and Home" at bounding box center [277, 117] width 263 height 31
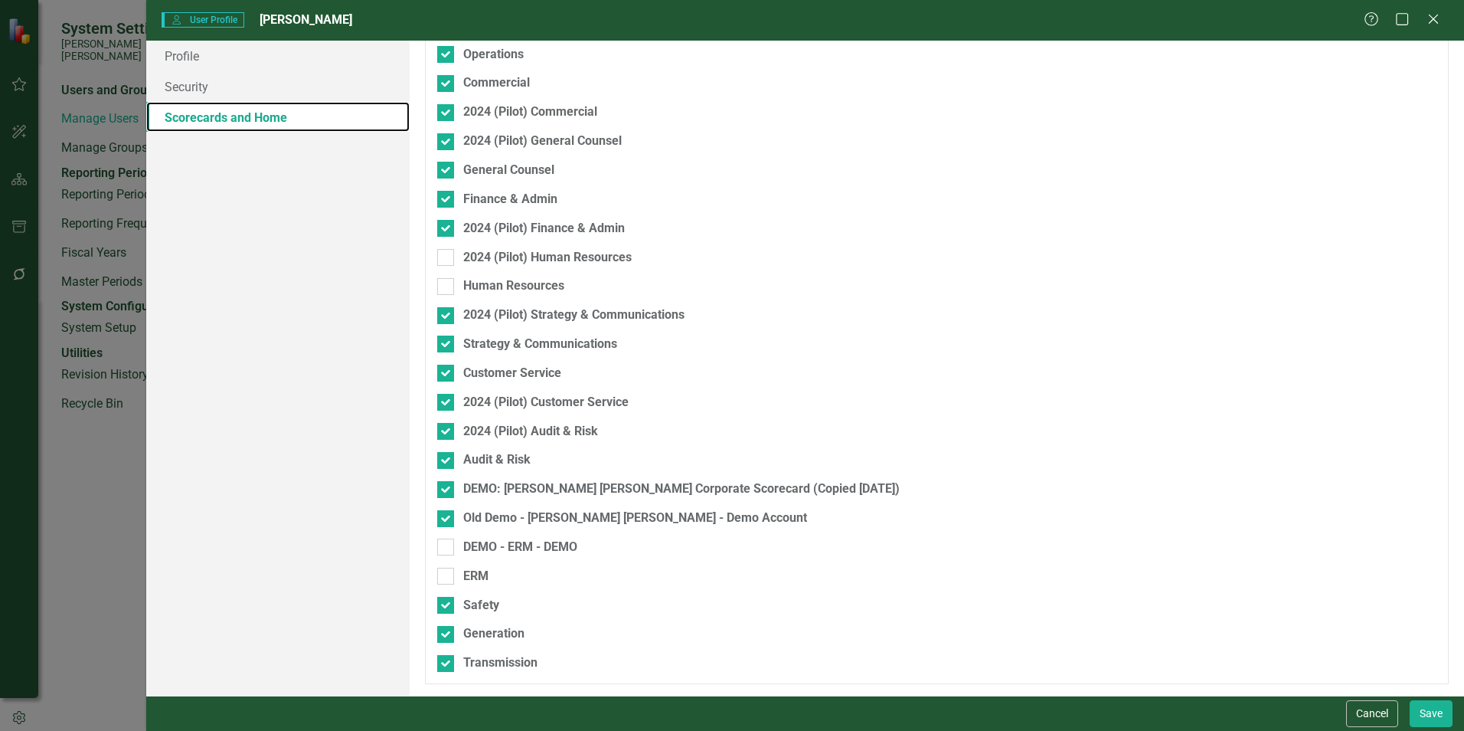
scroll to position [277, 0]
click at [444, 607] on input "Safety" at bounding box center [442, 602] width 10 height 10
checkbox input "false"
click at [1431, 718] on button "Save" at bounding box center [1431, 713] width 43 height 27
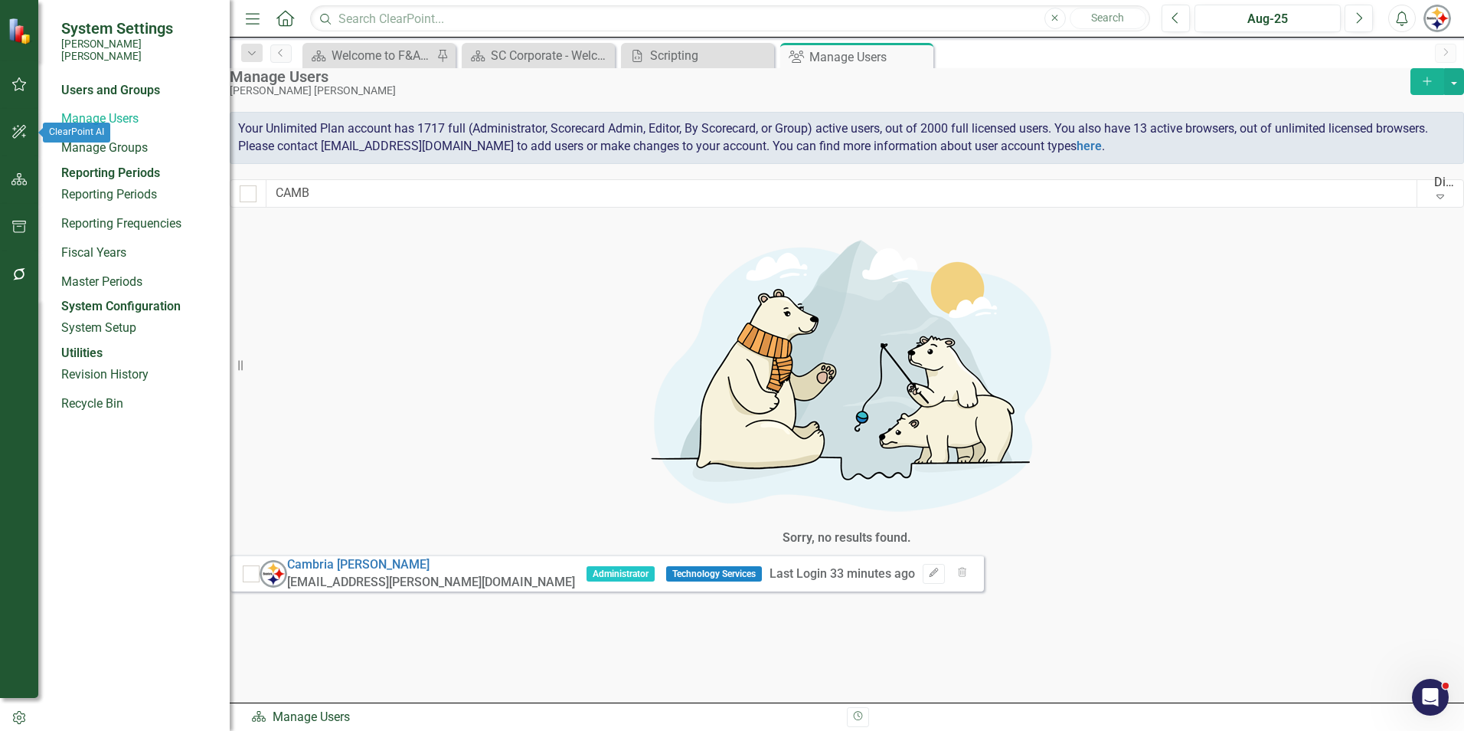
click at [18, 134] on icon "button" at bounding box center [19, 132] width 16 height 12
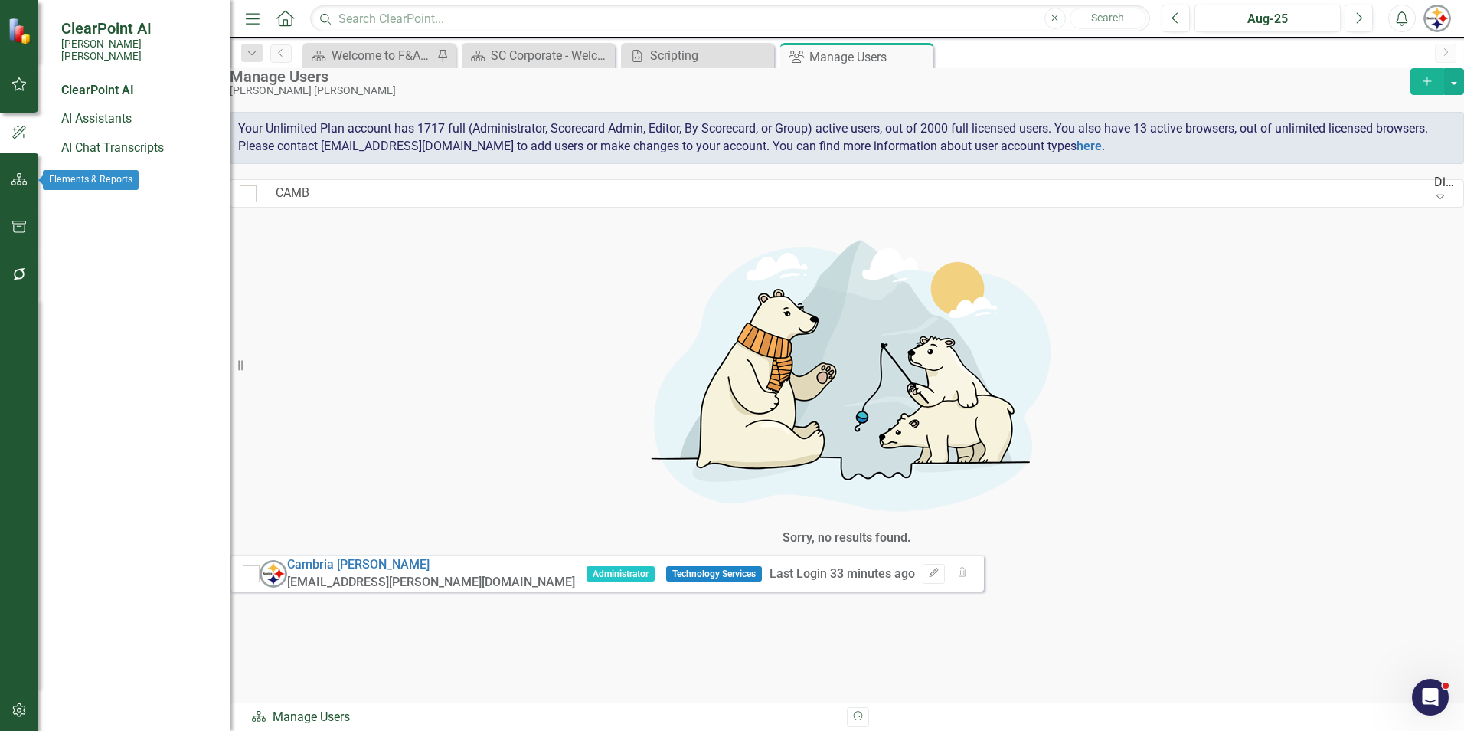
click at [21, 190] on button "button" at bounding box center [19, 180] width 34 height 32
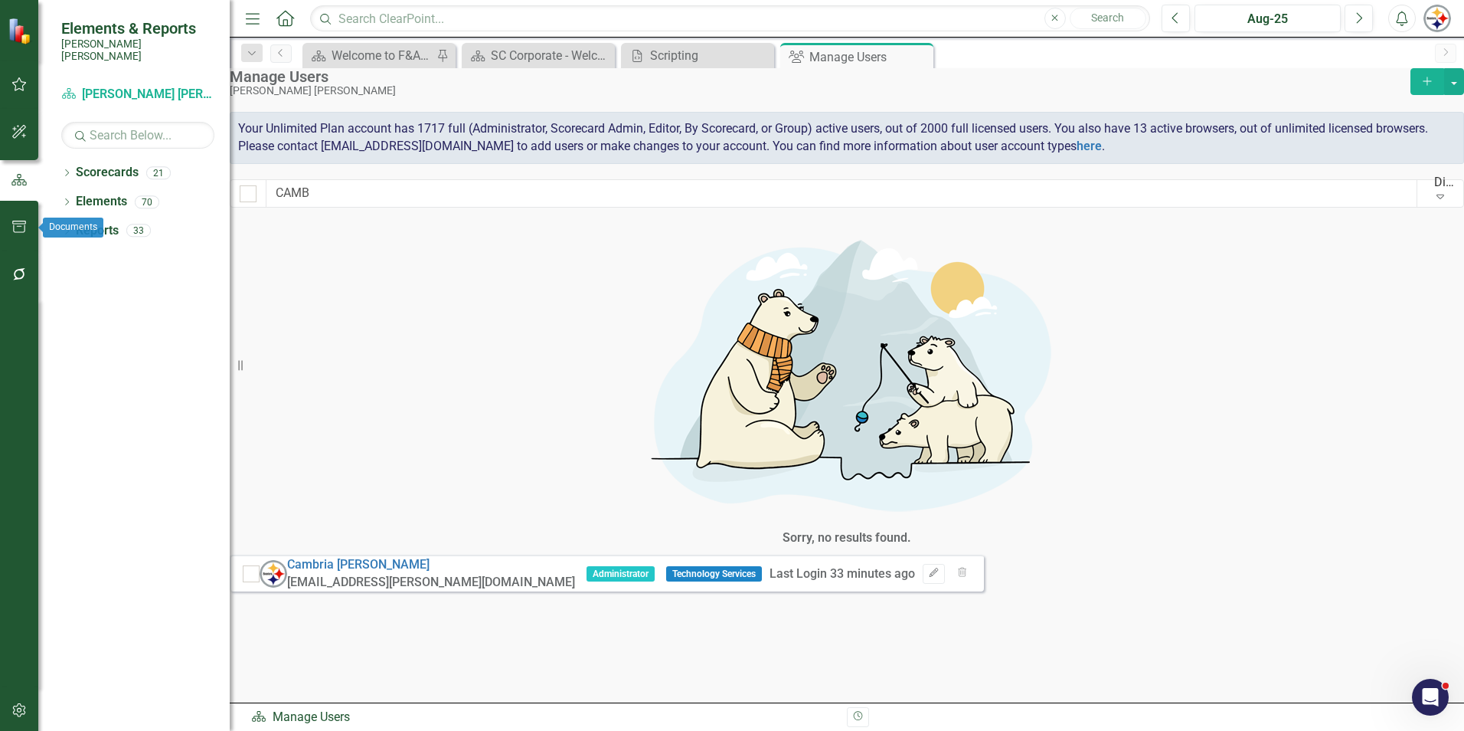
click at [25, 228] on icon "button" at bounding box center [19, 227] width 16 height 12
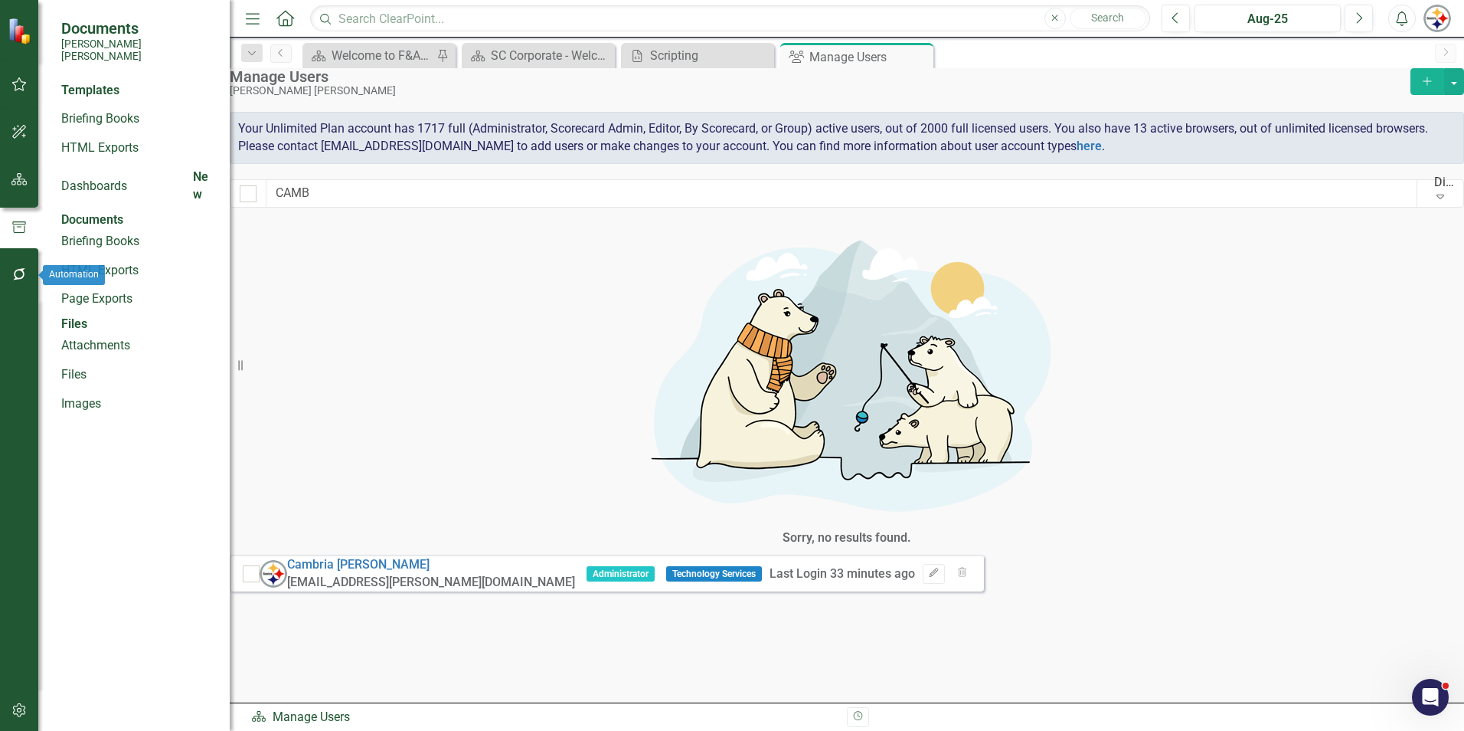
click at [19, 274] on icon "button" at bounding box center [19, 274] width 16 height 12
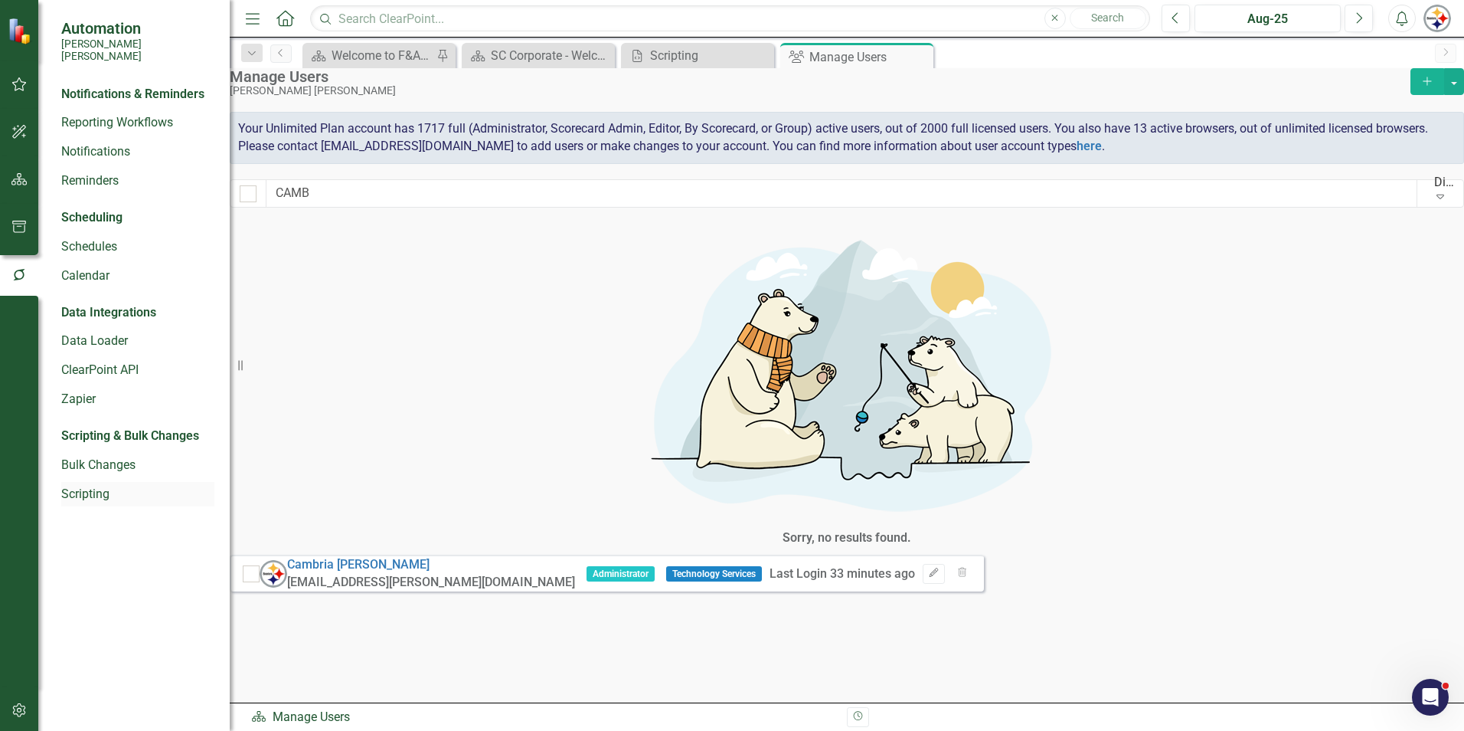
click at [67, 488] on link "Scripting" at bounding box center [137, 495] width 153 height 18
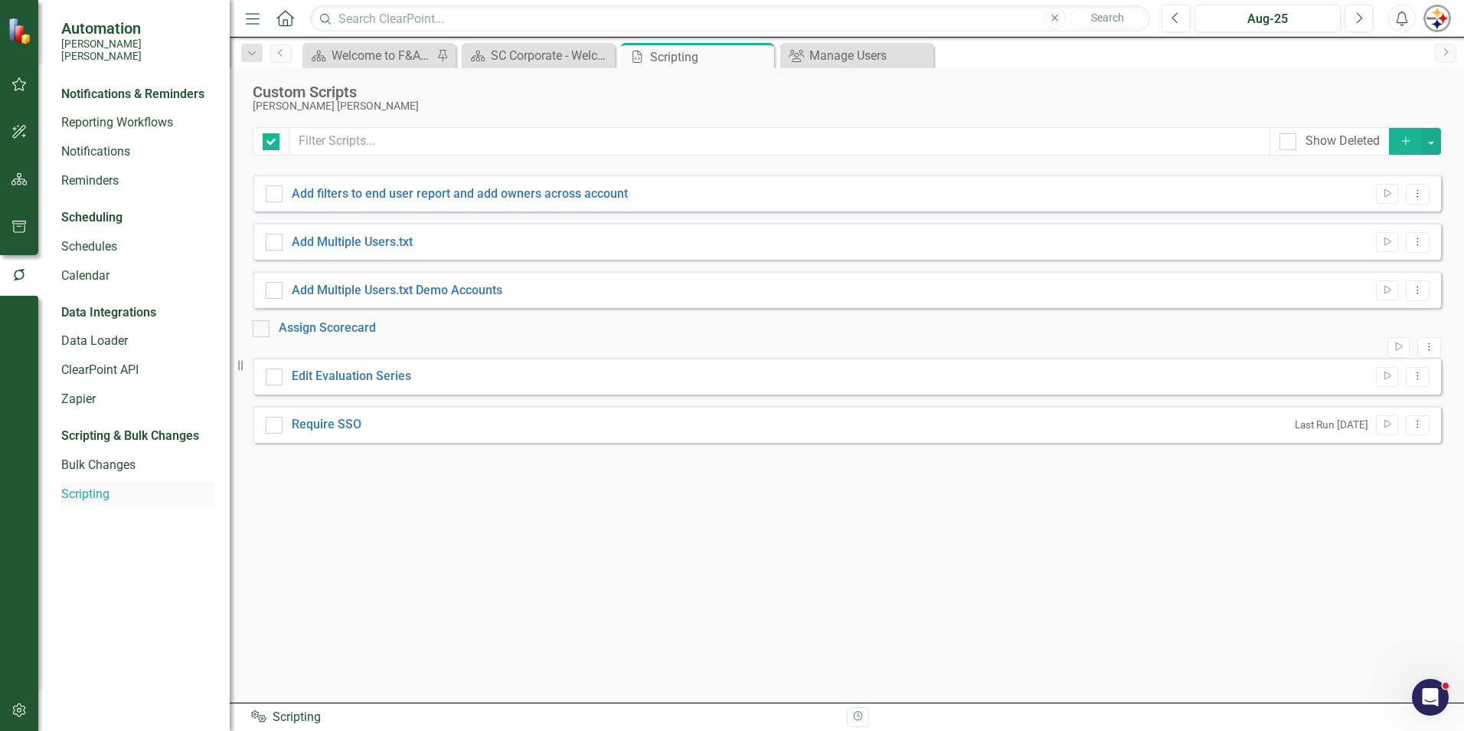
checkbox input "false"
click at [348, 335] on link "Assign Scorecard" at bounding box center [327, 327] width 97 height 15
click at [263, 330] on input "Assign Scorecard" at bounding box center [258, 325] width 10 height 10
checkbox input "true"
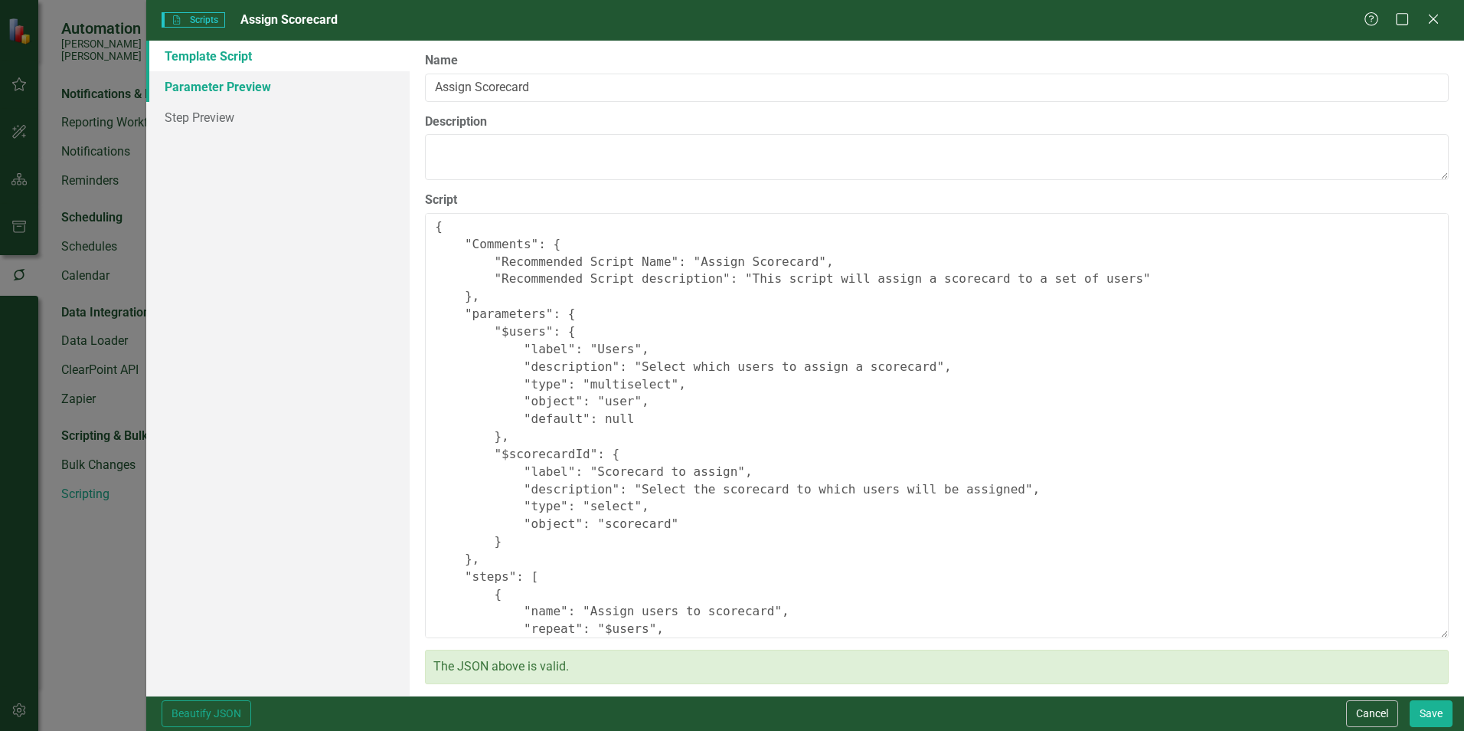
click at [214, 93] on link "Parameter Preview" at bounding box center [277, 86] width 263 height 31
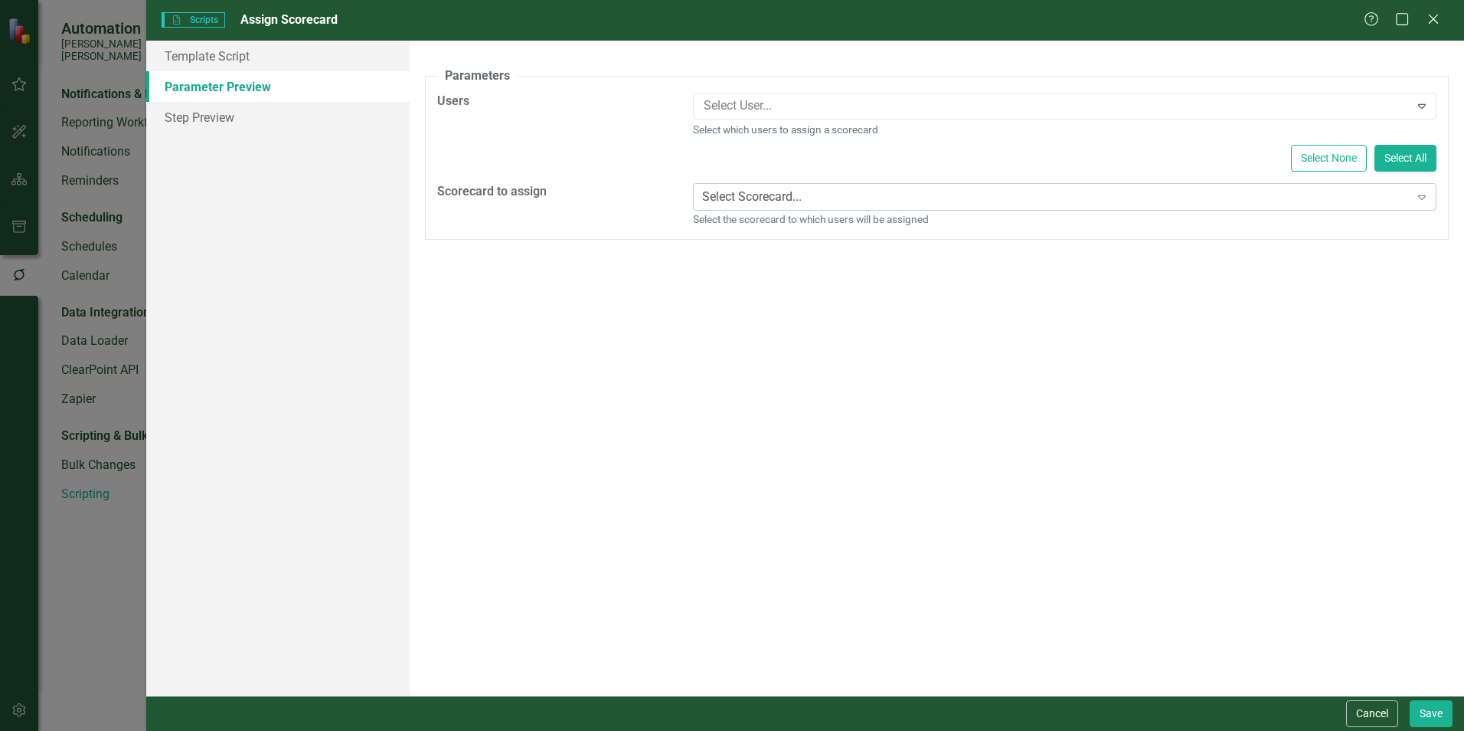
click at [802, 198] on div "Select Scorecard..." at bounding box center [752, 197] width 100 height 18
click at [782, 110] on div at bounding box center [1054, 106] width 712 height 21
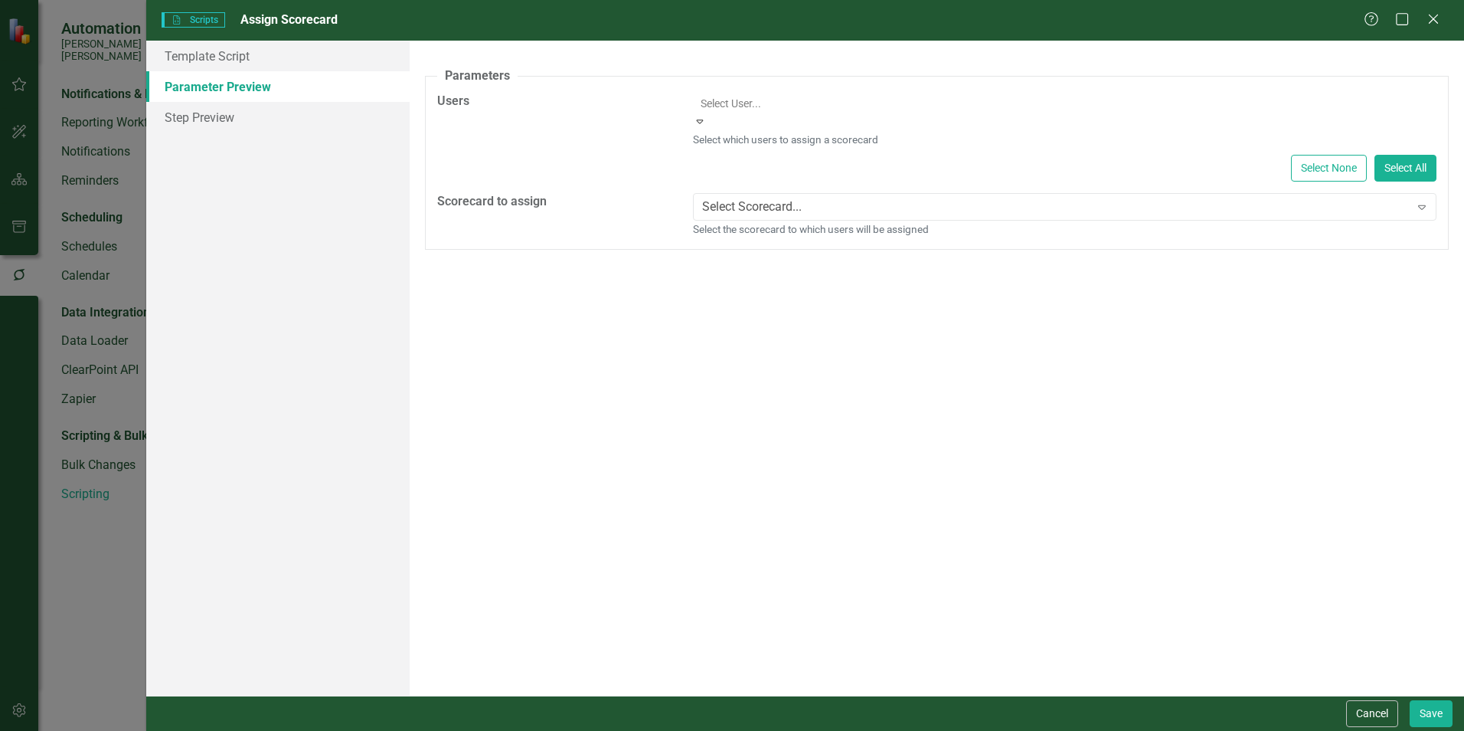
scroll to position [919, 0]
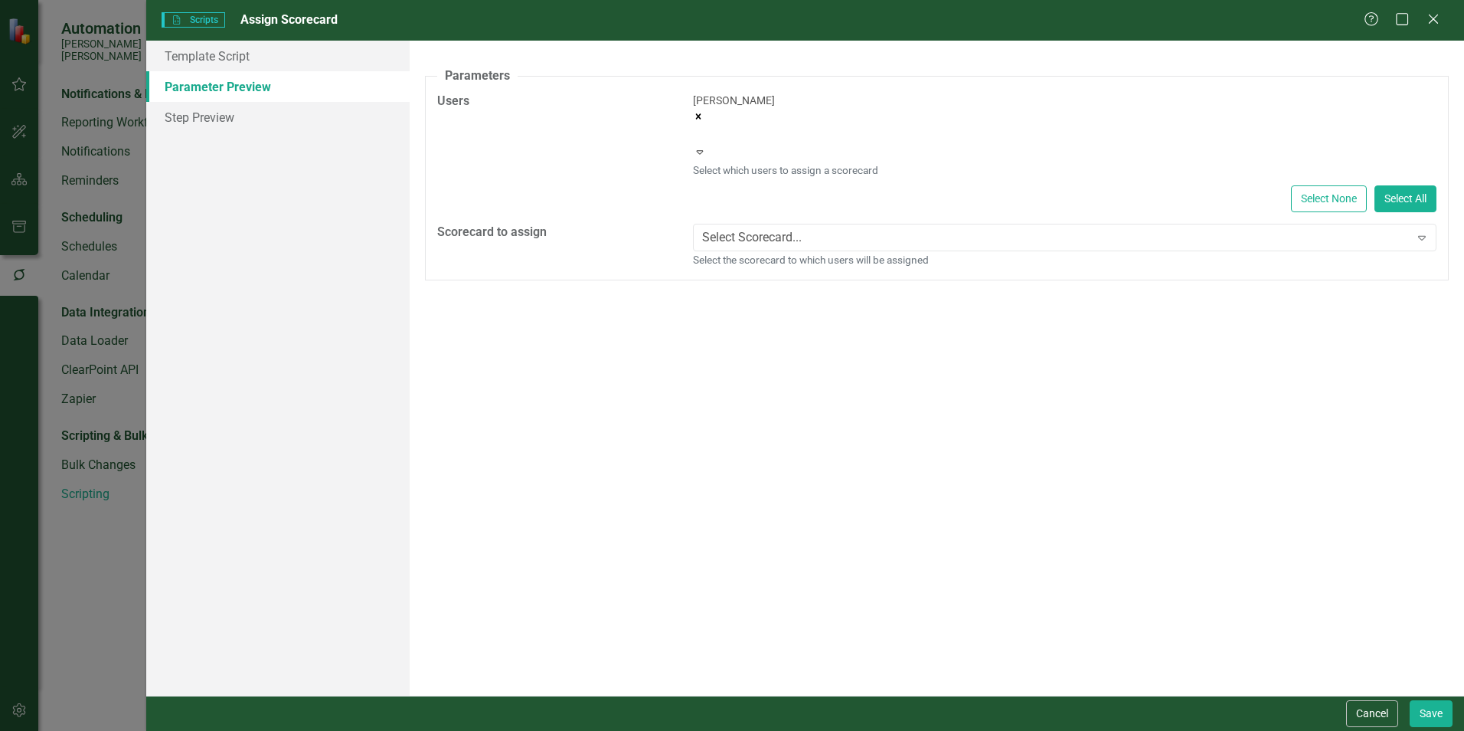
click at [704, 111] on icon "Remove Sarah Arrants" at bounding box center [698, 116] width 11 height 11
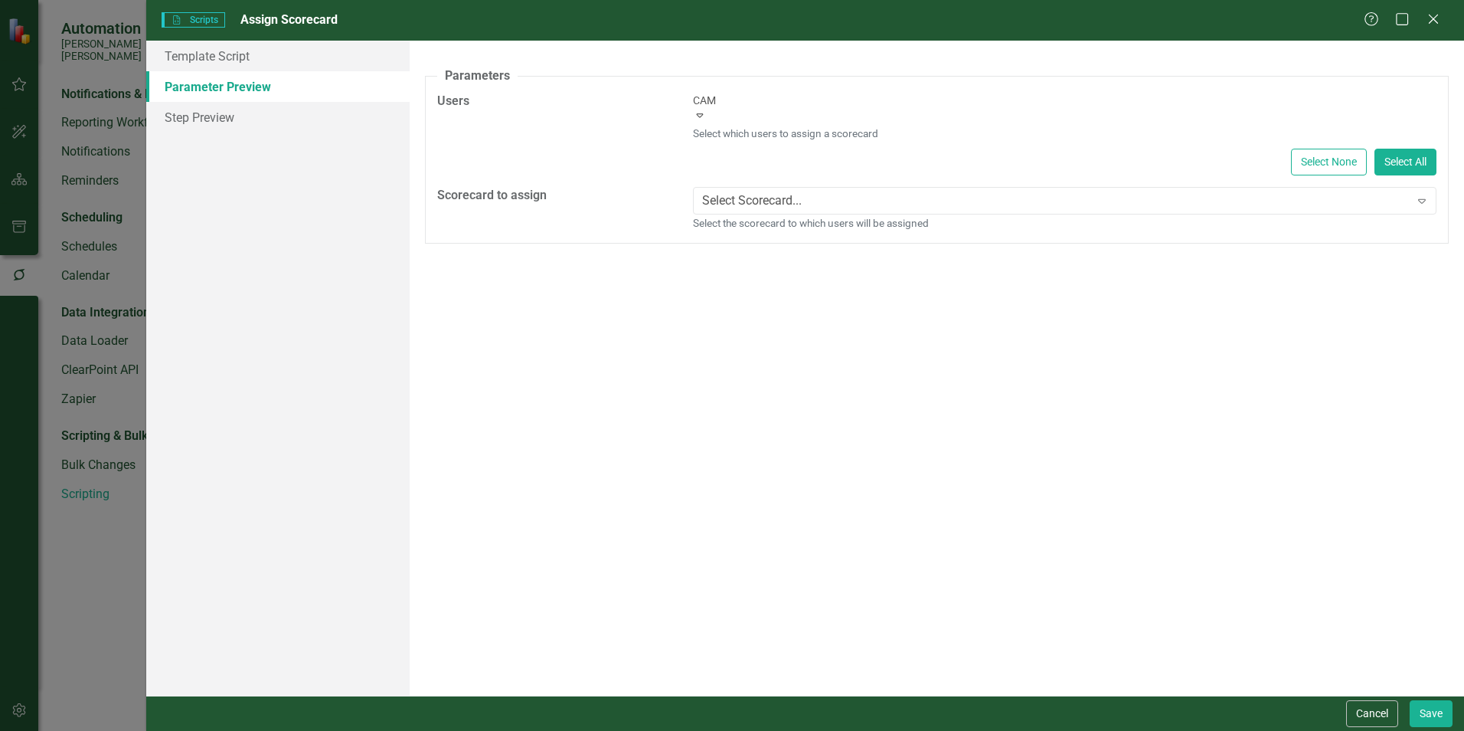
type input "CAMB"
click at [247, 730] on span "[PERSON_NAME] (Technology Services)" at bounding box center [123, 738] width 247 height 15
